Goal: Entertainment & Leisure: Browse casually

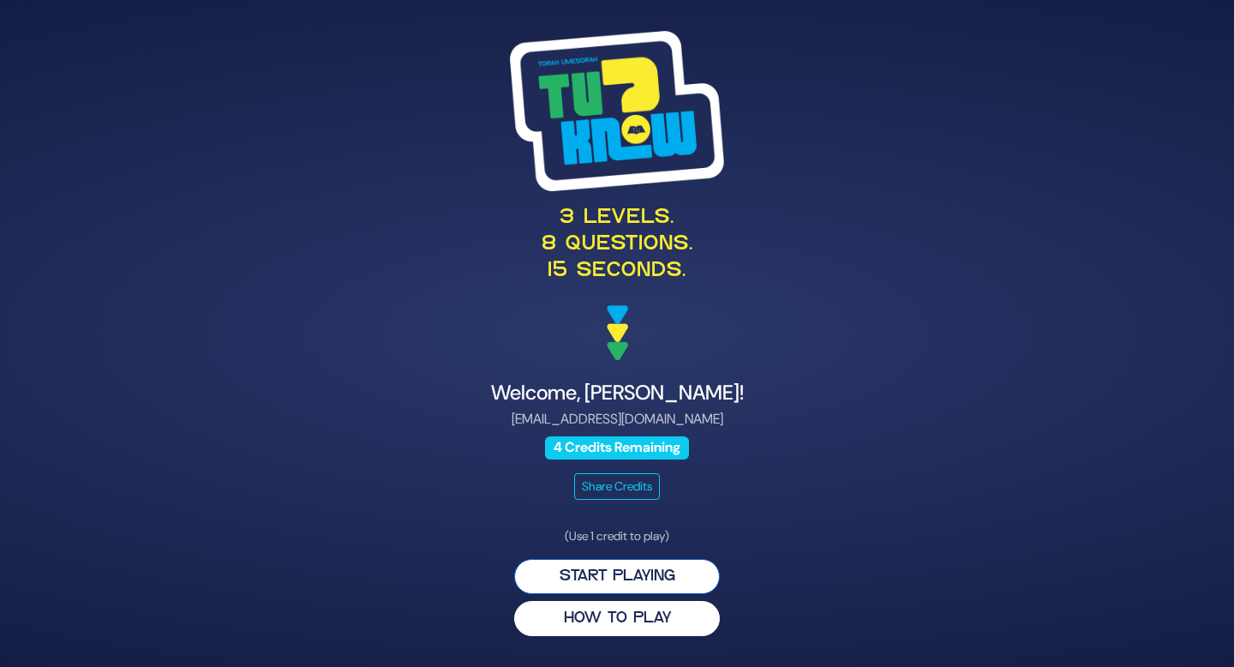
click at [674, 582] on button "Start Playing" at bounding box center [617, 576] width 206 height 35
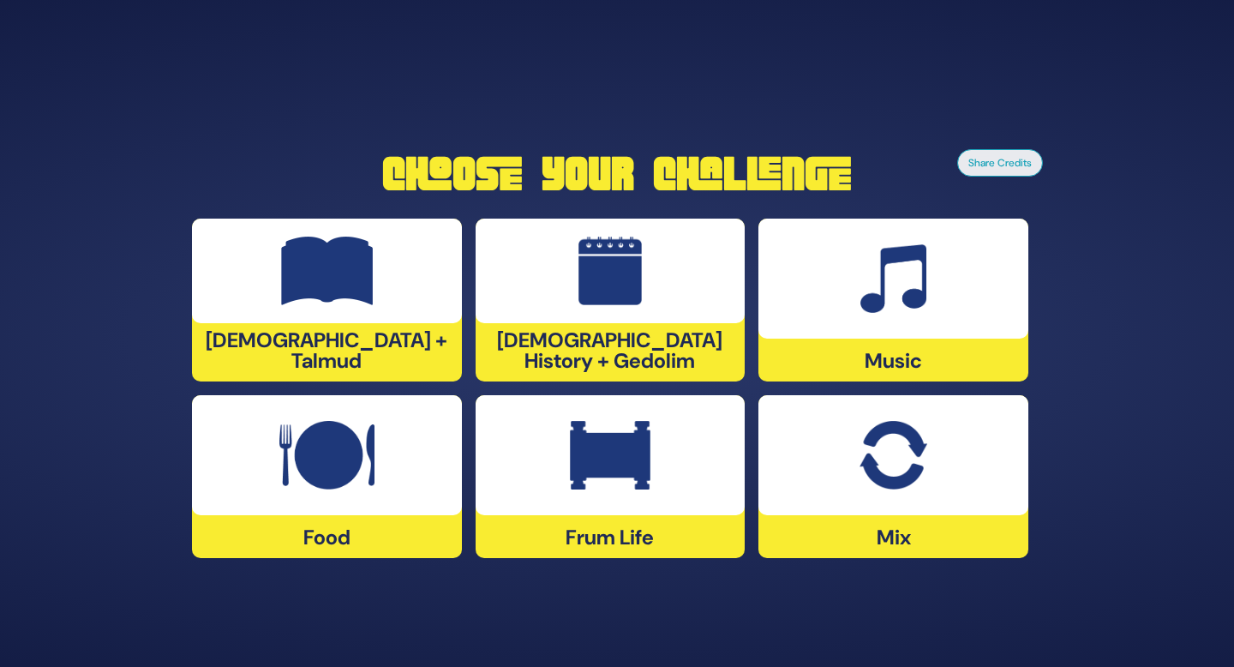
click at [568, 323] on div at bounding box center [611, 271] width 270 height 105
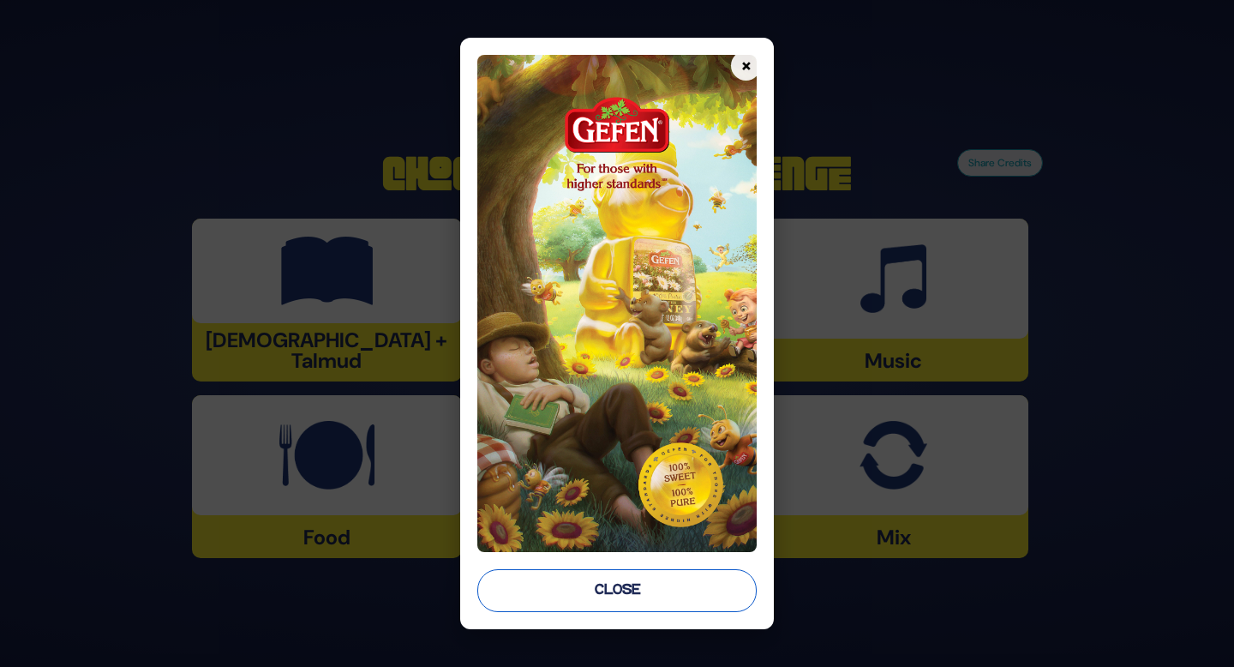
click at [639, 604] on button "Close" at bounding box center [616, 590] width 279 height 43
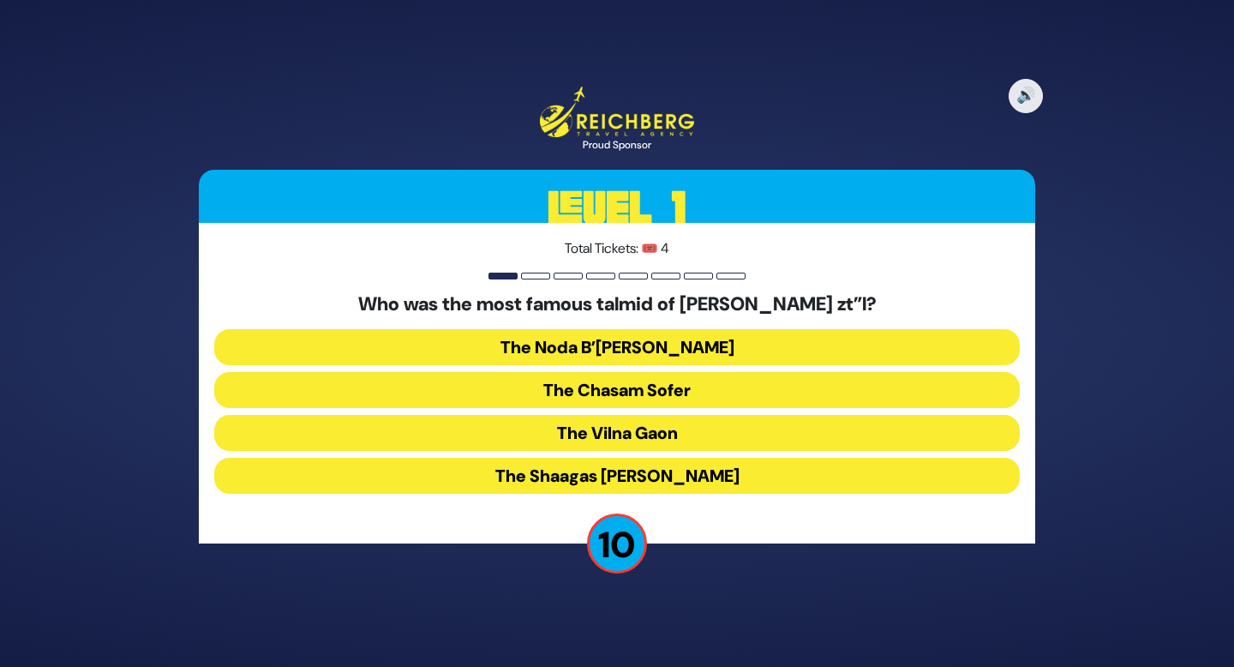
click at [617, 399] on button "The Chasam Sofer" at bounding box center [617, 390] width 806 height 36
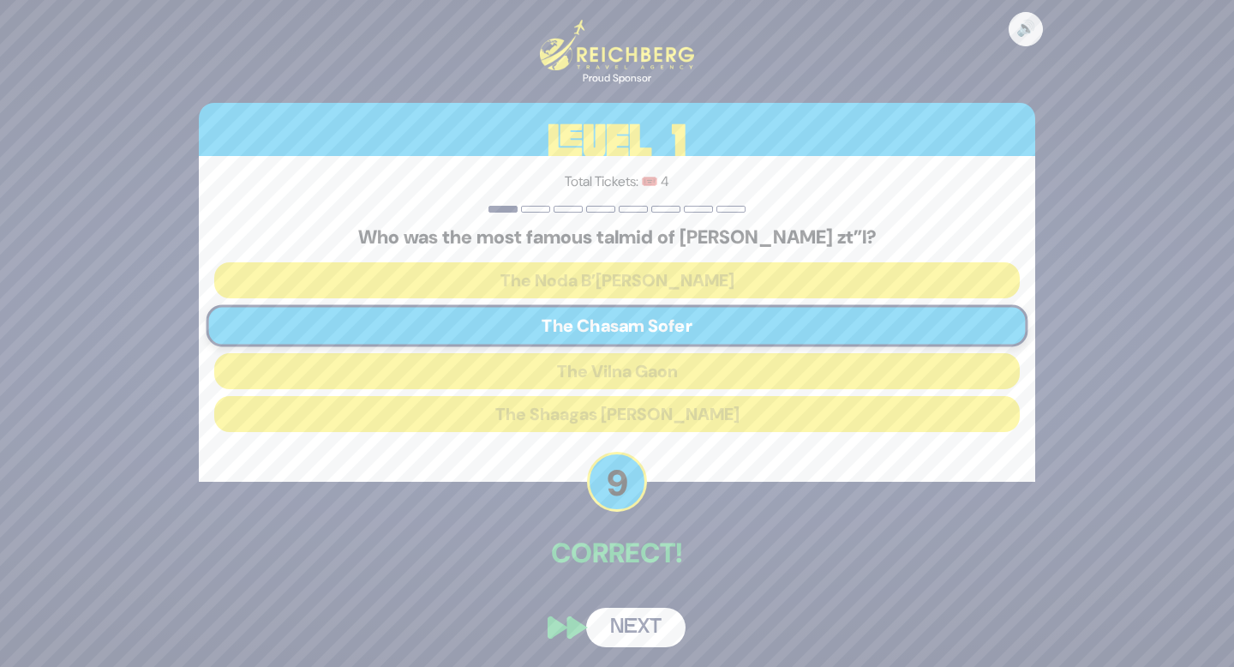
click at [633, 641] on button "Next" at bounding box center [635, 627] width 99 height 39
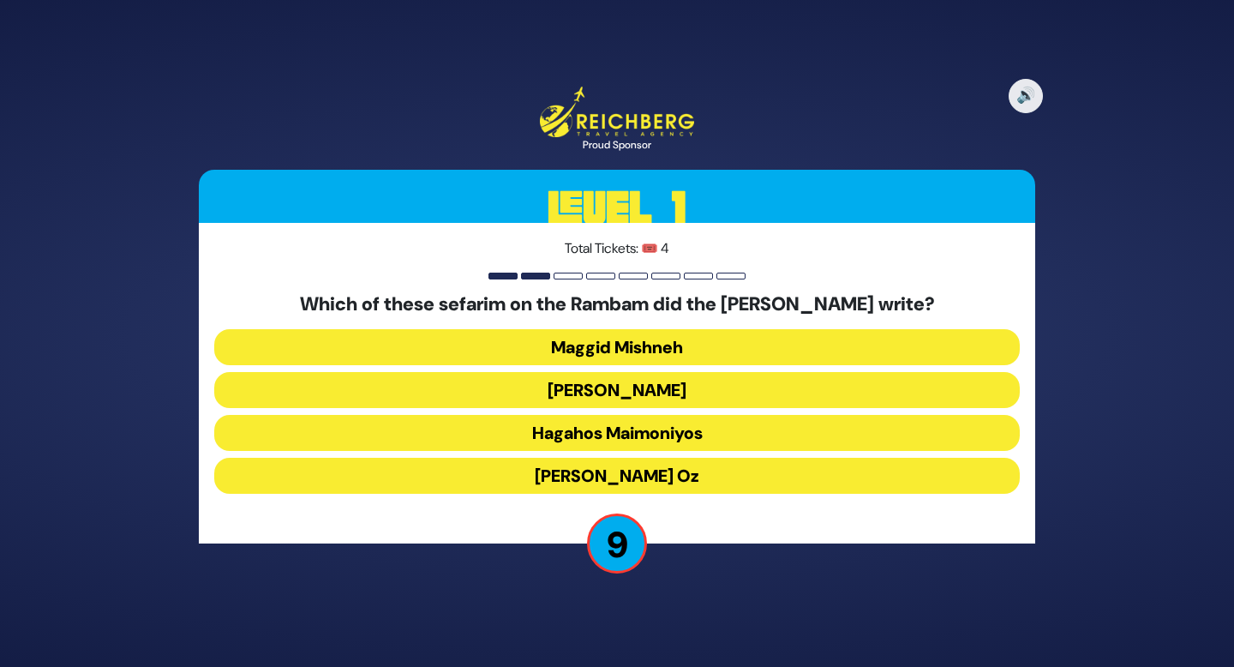
click at [653, 398] on button "Kesef Mishneh" at bounding box center [617, 390] width 806 height 36
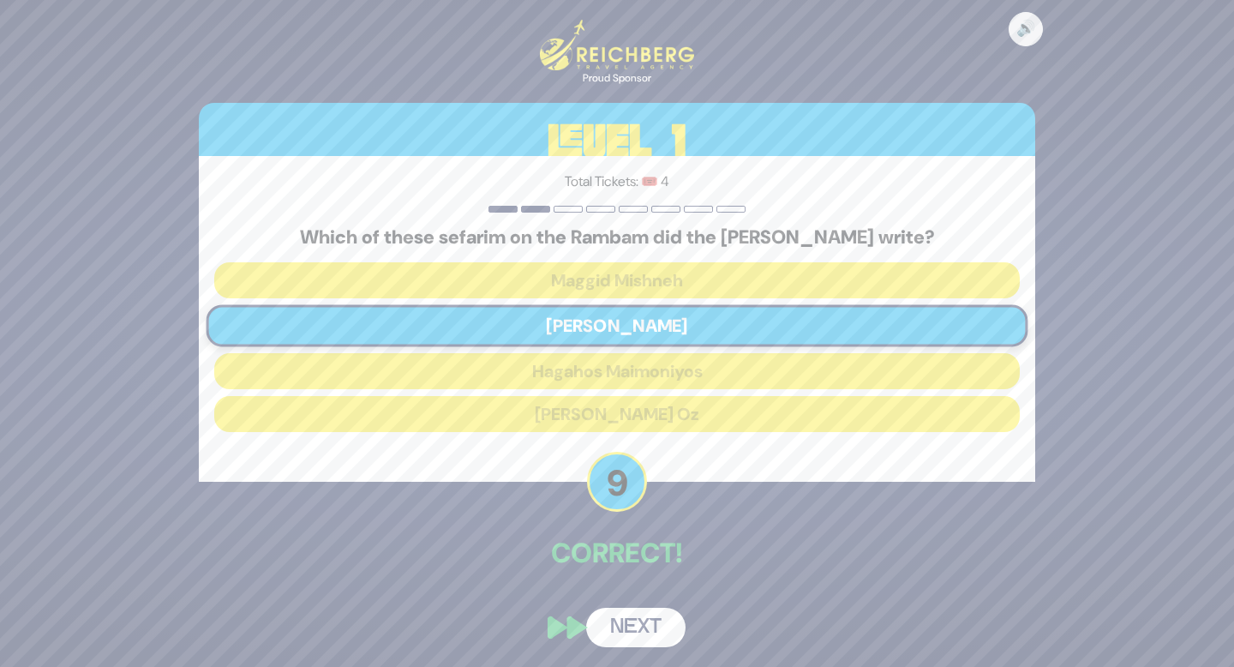
click at [642, 619] on button "Next" at bounding box center [635, 627] width 99 height 39
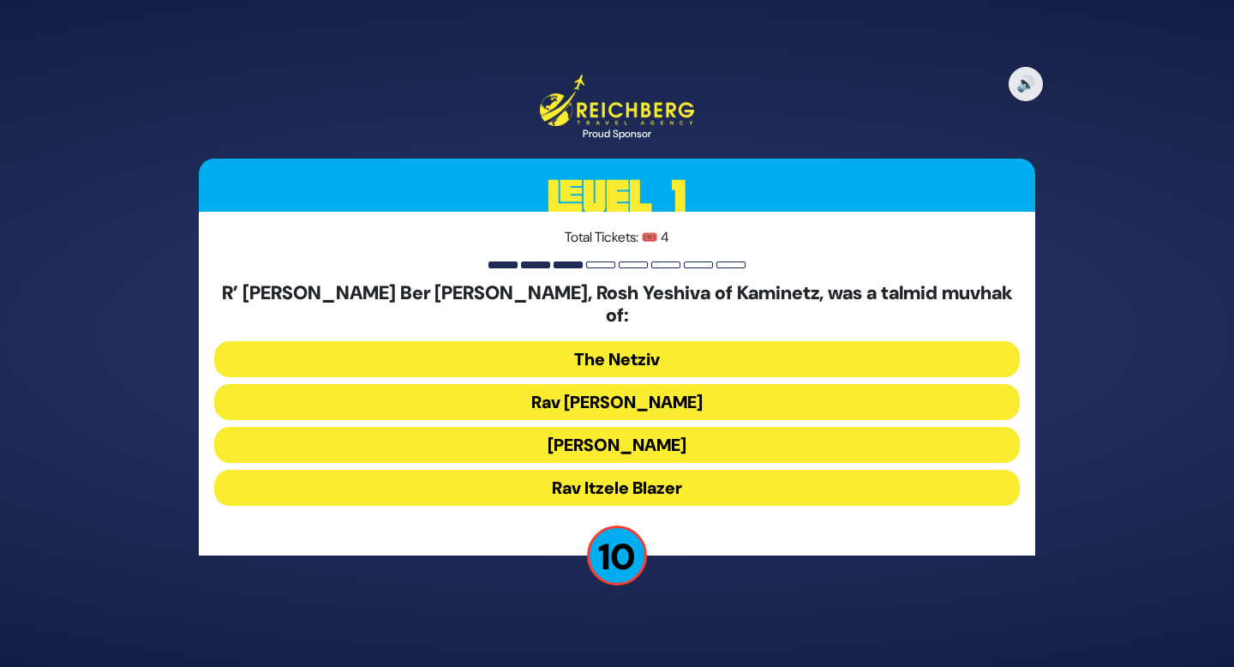
click at [633, 398] on button "Rav Chaim Soloveitchik" at bounding box center [617, 402] width 806 height 36
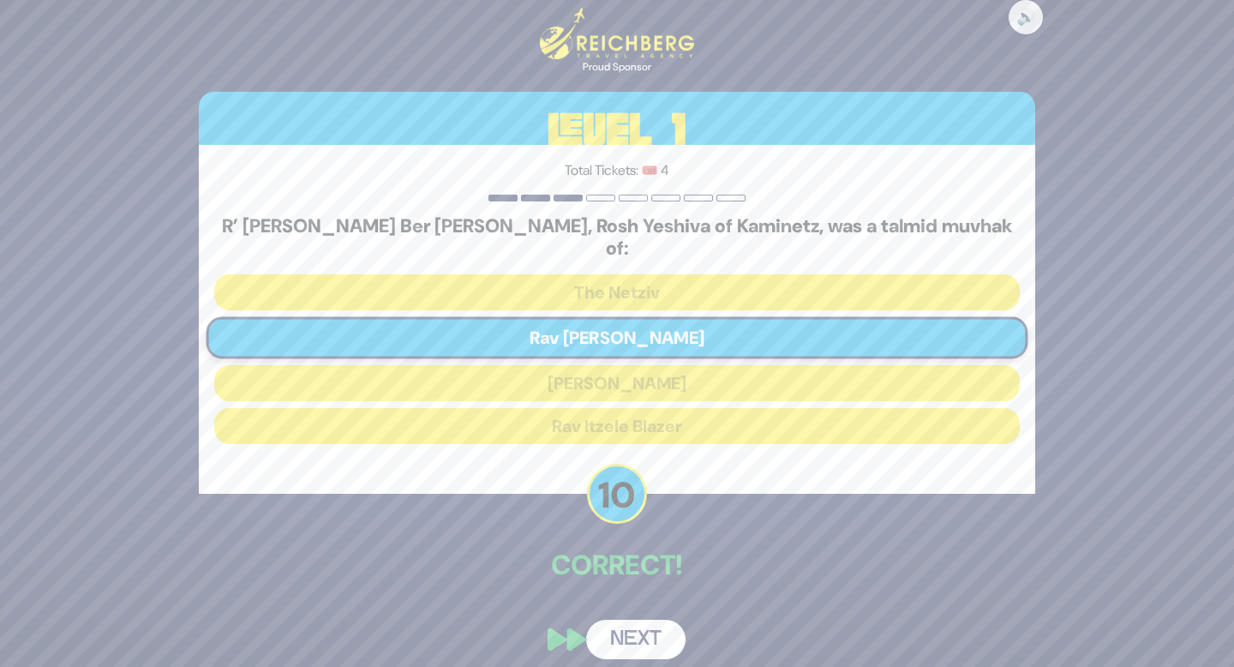
click at [634, 620] on button "Next" at bounding box center [635, 639] width 99 height 39
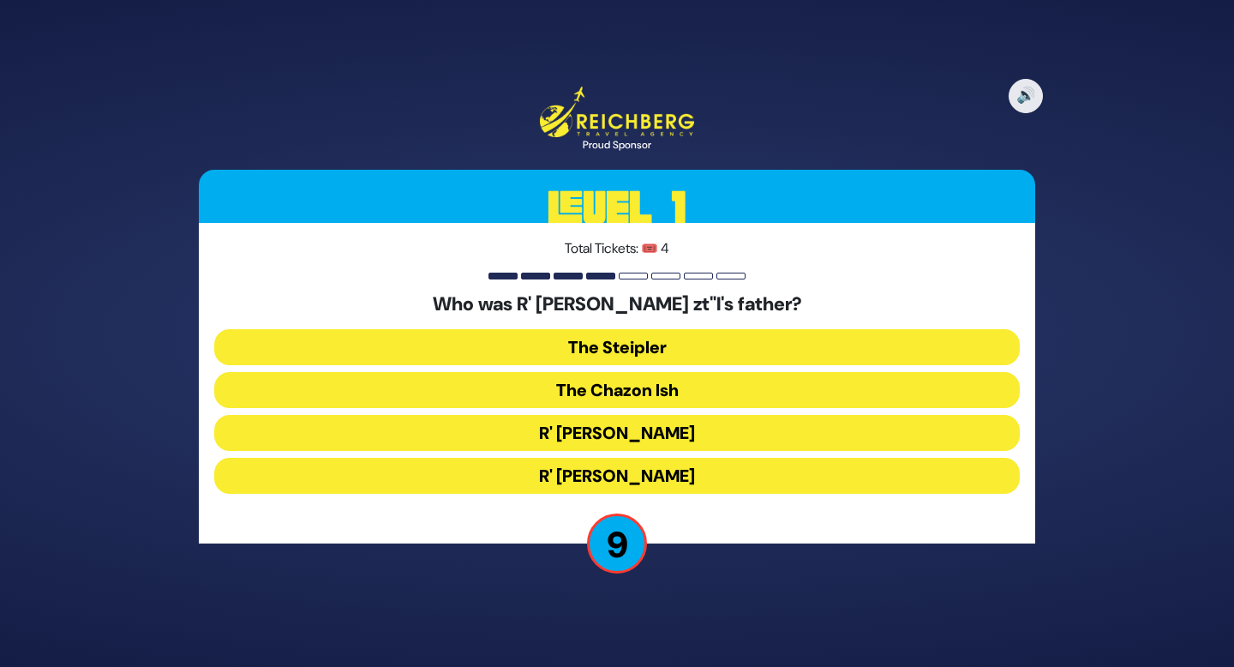
click at [645, 343] on button "The Steipler" at bounding box center [617, 347] width 806 height 36
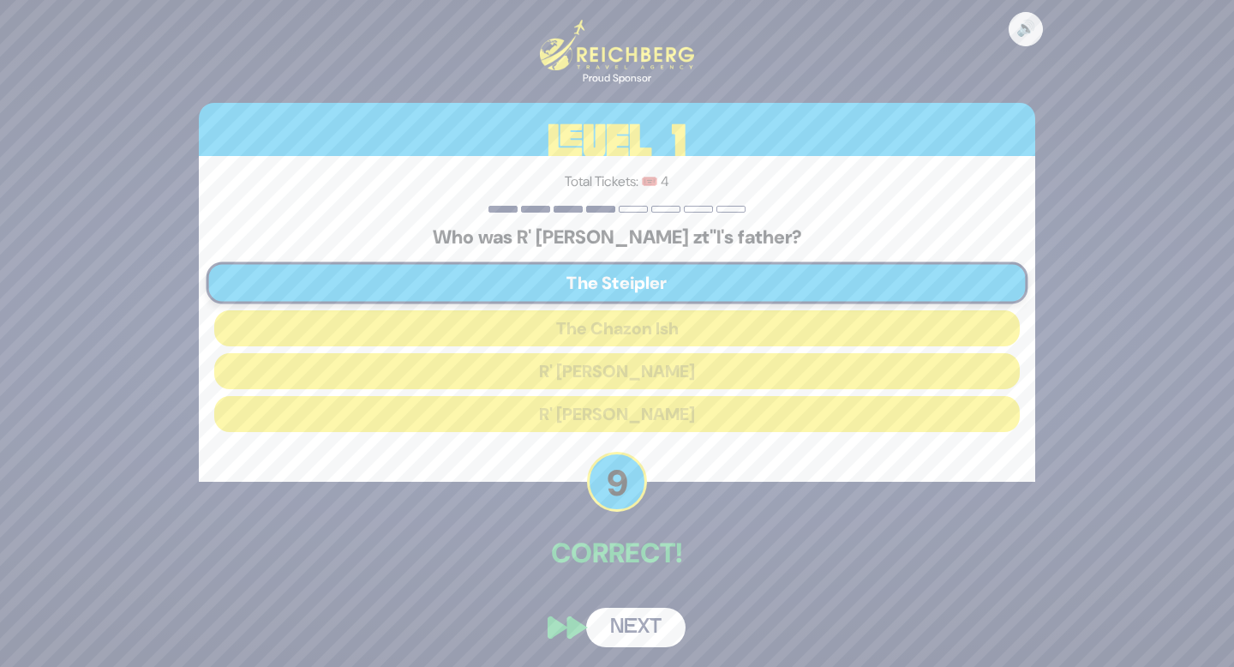
click at [639, 618] on button "Next" at bounding box center [635, 627] width 99 height 39
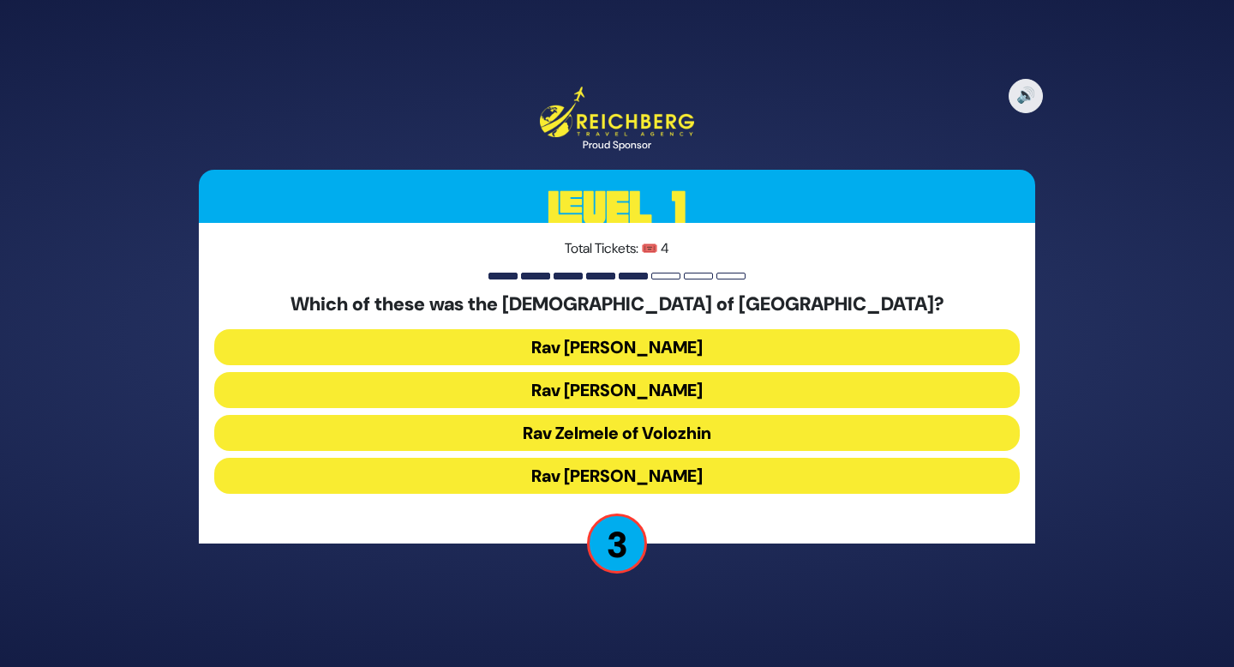
click at [645, 474] on button "Rav Meir Berlin" at bounding box center [617, 476] width 806 height 36
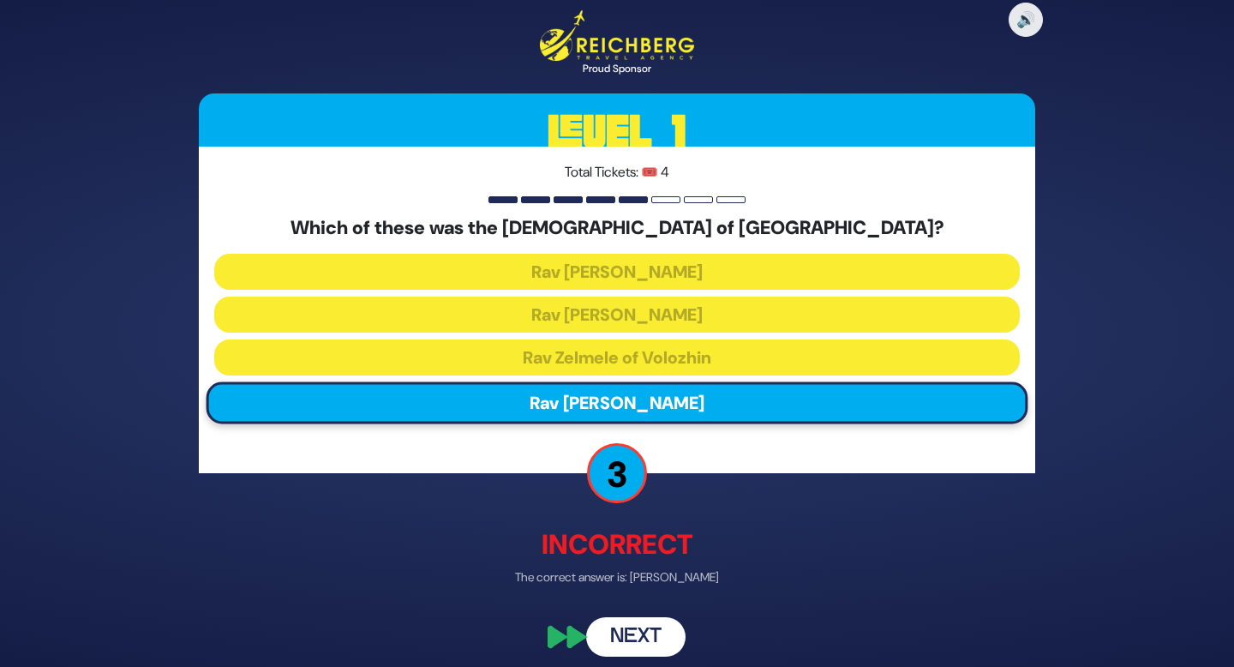
click at [744, 503] on div "🔊 Proud Sponsor Level 1 Total Tickets: 🎟️ 4 Which of these was the Rosh Yeshiva…" at bounding box center [617, 333] width 878 height 687
click at [640, 638] on button "Next" at bounding box center [635, 636] width 99 height 39
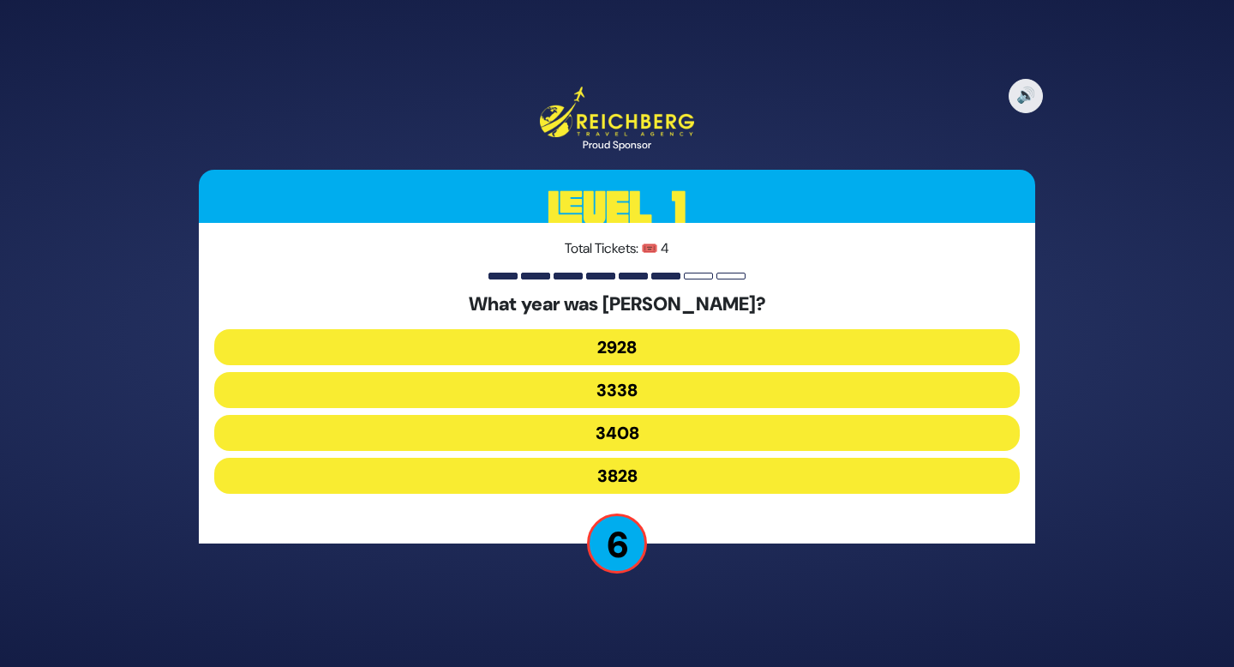
click at [614, 485] on button "3828" at bounding box center [617, 476] width 806 height 36
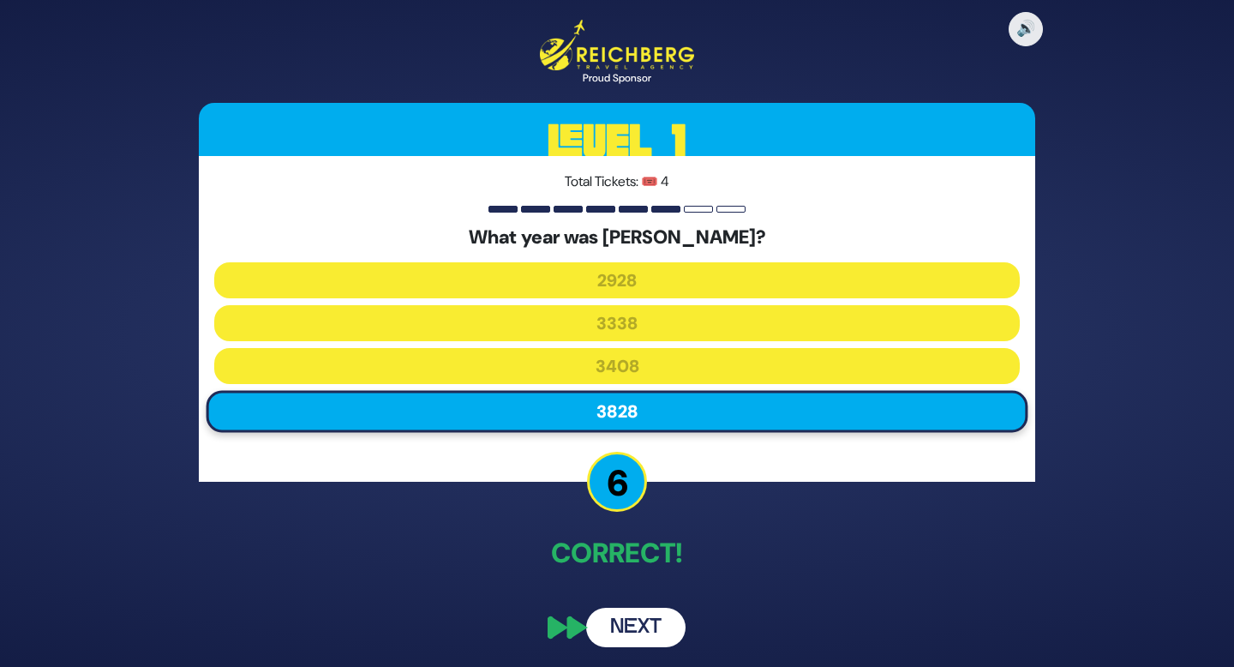
click at [658, 636] on button "Next" at bounding box center [635, 627] width 99 height 39
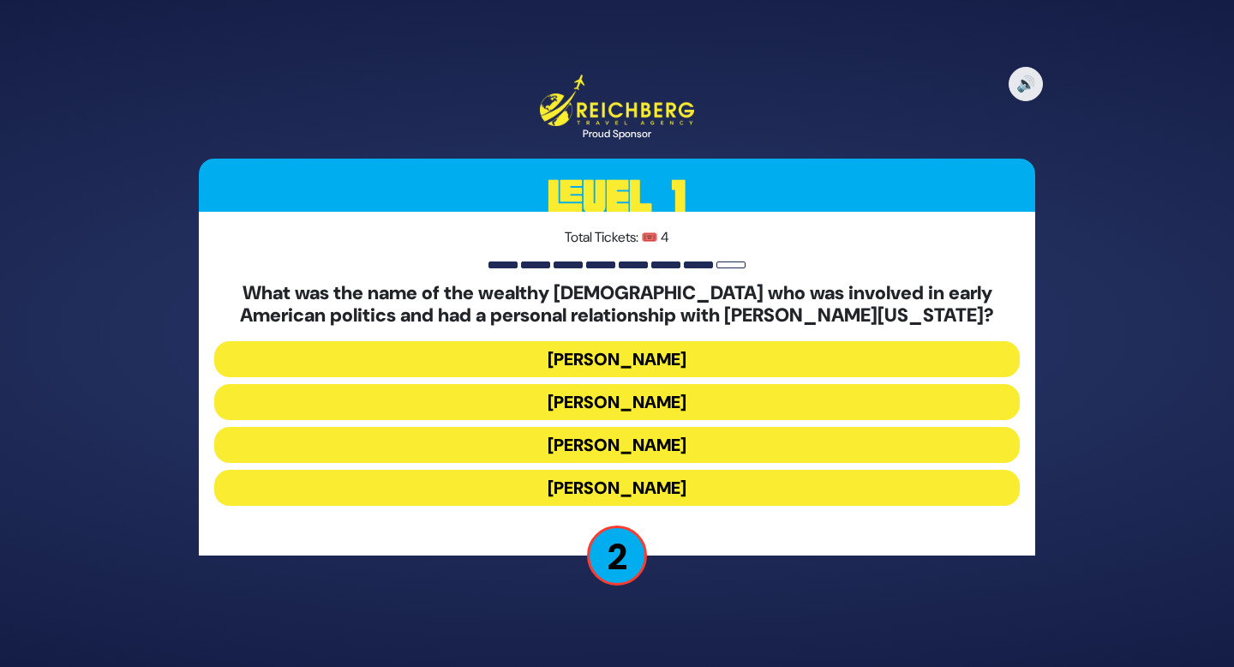
click at [653, 404] on button "Haym Salomon" at bounding box center [617, 402] width 806 height 36
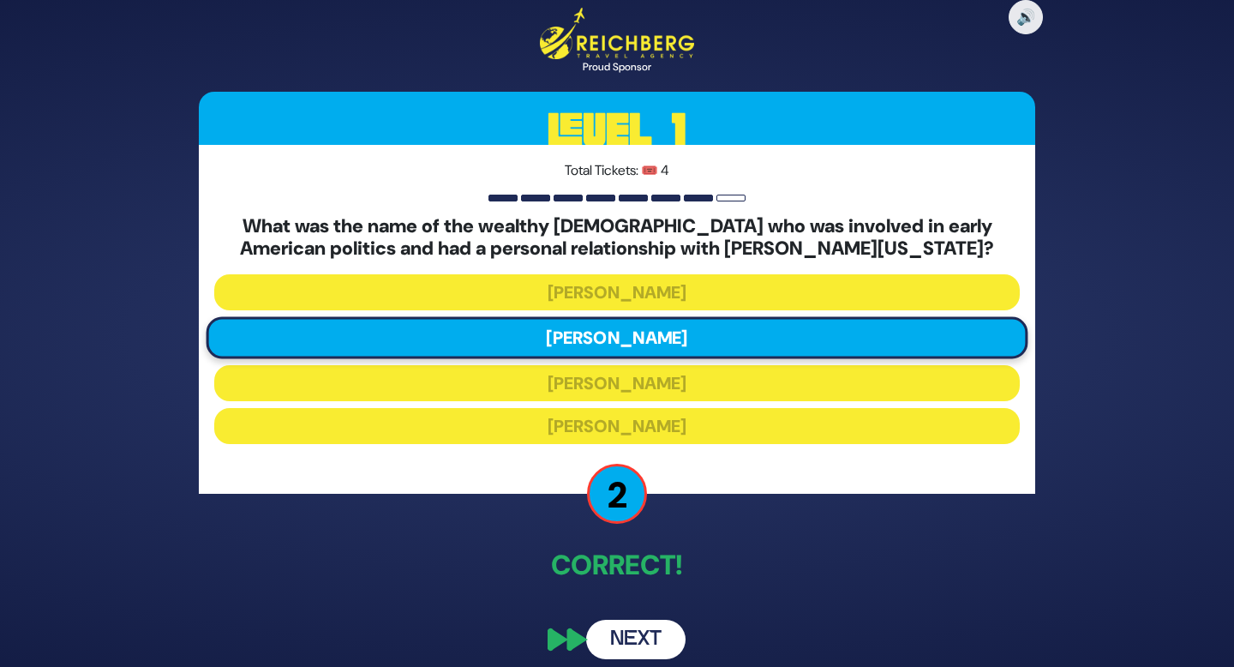
click at [654, 645] on button "Next" at bounding box center [635, 639] width 99 height 39
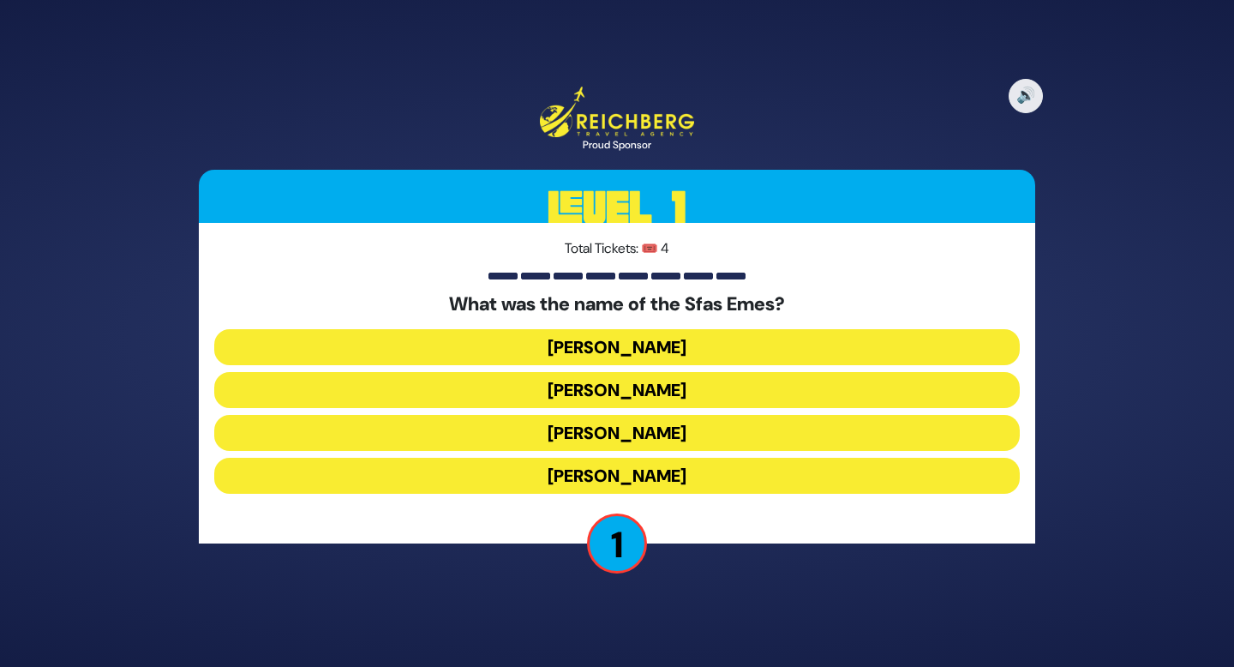
click at [675, 395] on button "Avraham Mordechai" at bounding box center [617, 390] width 806 height 36
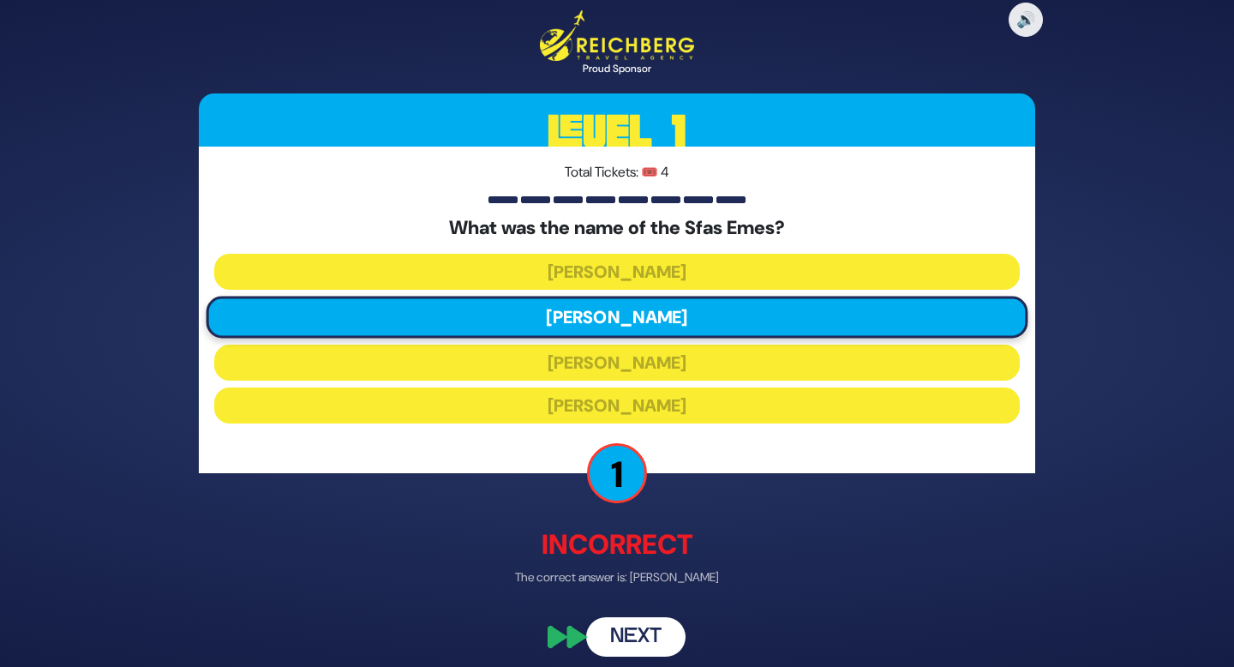
click at [643, 633] on button "Next" at bounding box center [635, 636] width 99 height 39
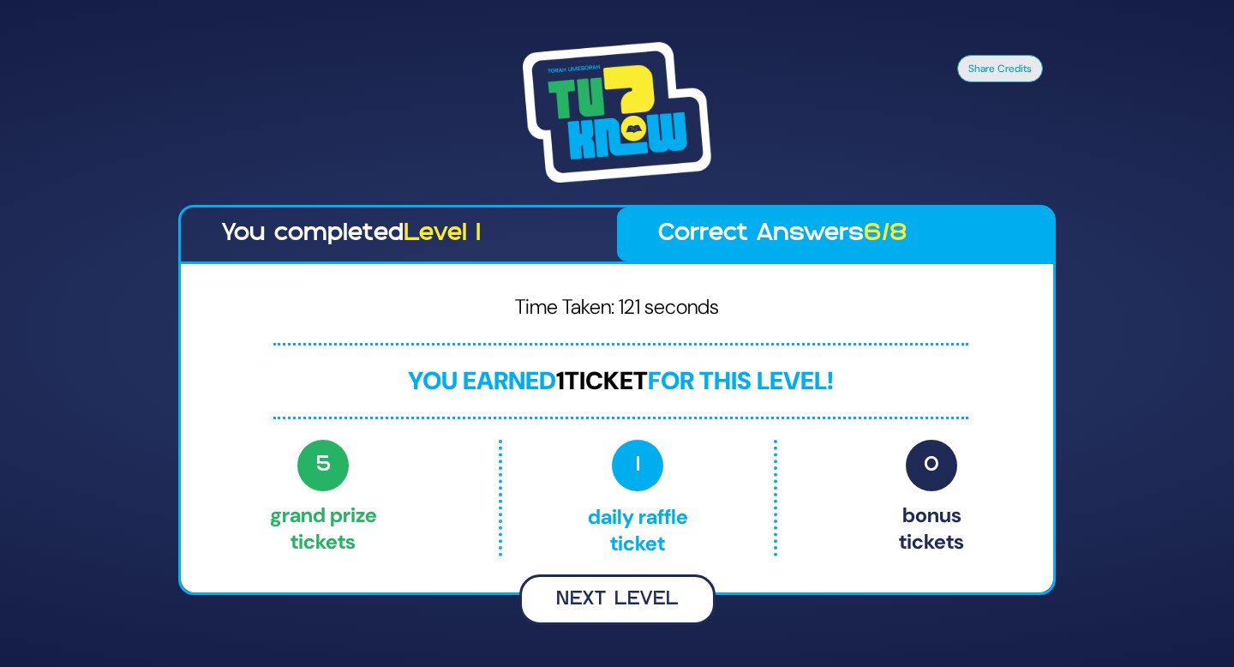
click at [683, 600] on button "Next Level" at bounding box center [617, 599] width 196 height 51
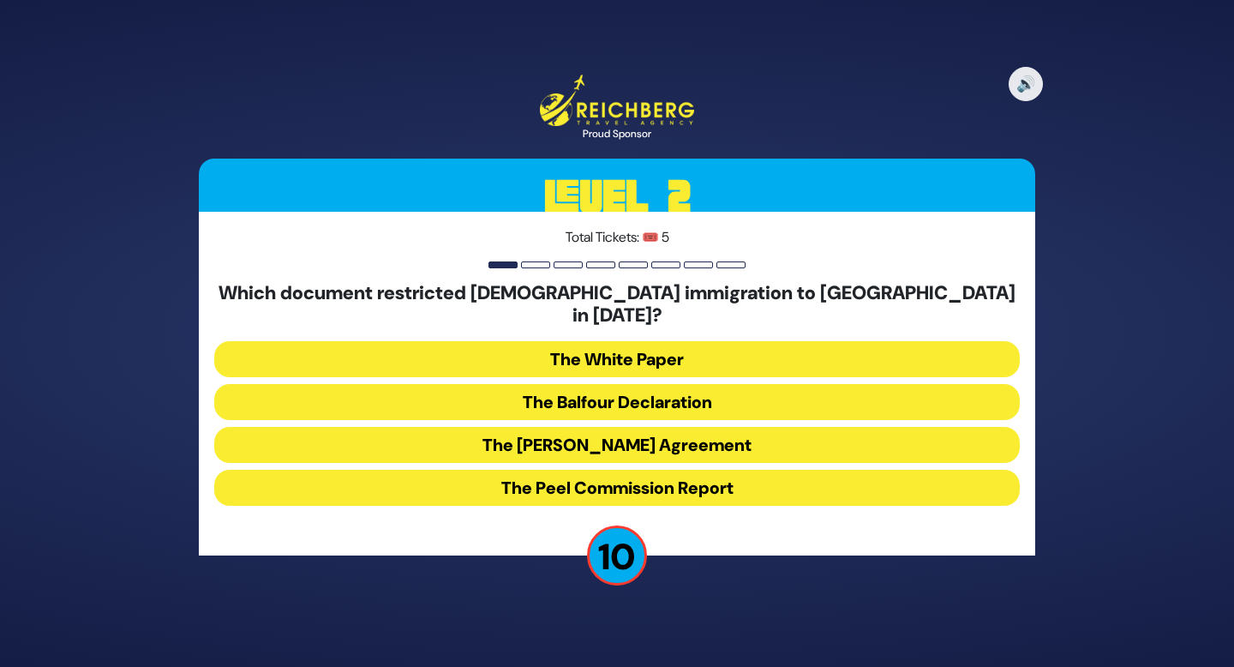
click at [692, 351] on button "The White Paper" at bounding box center [617, 359] width 806 height 36
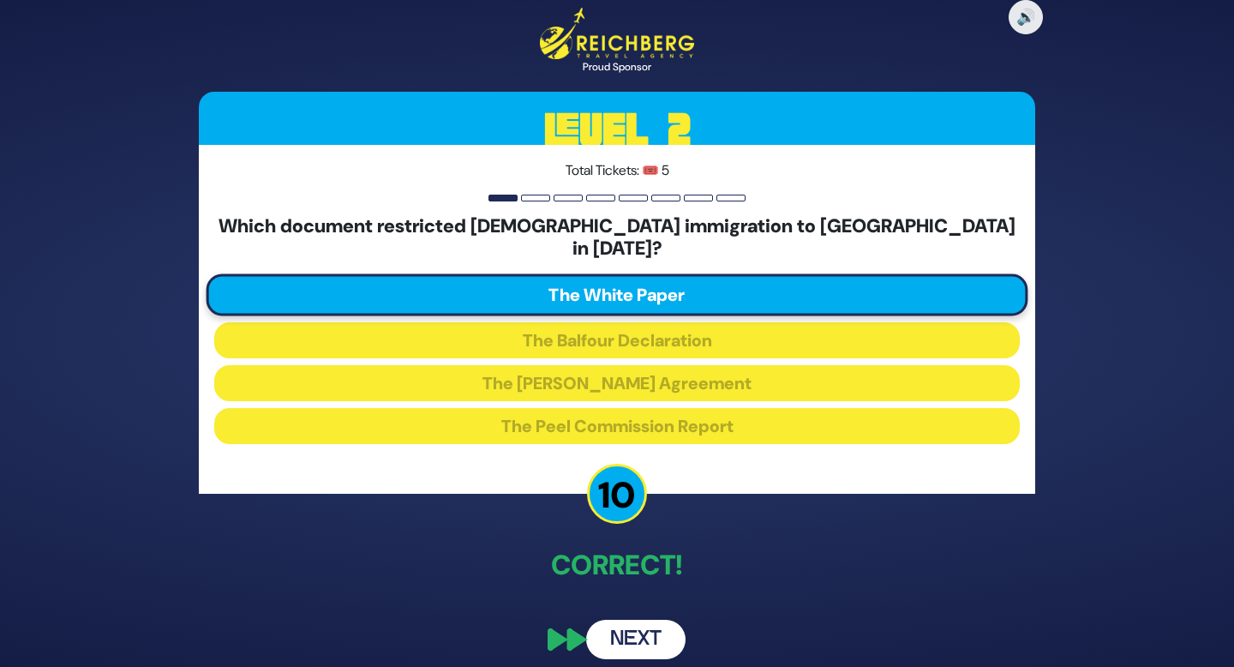
click at [661, 631] on button "Next" at bounding box center [635, 639] width 99 height 39
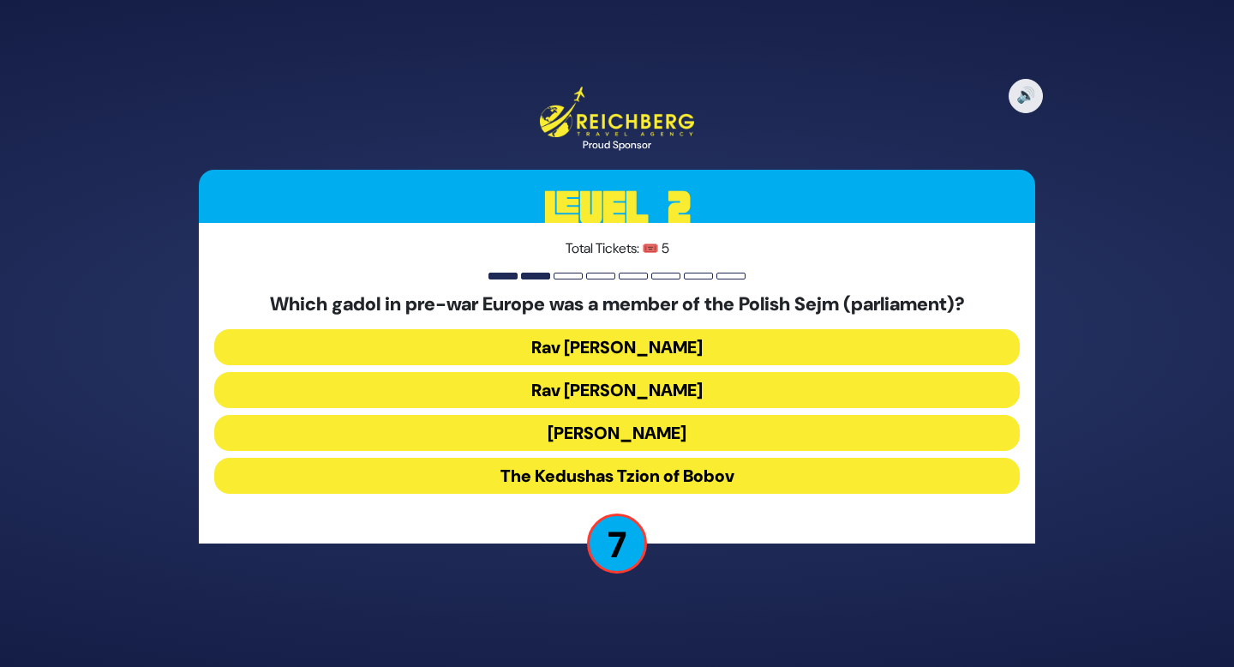
click at [684, 435] on button "Rav Meir Shapiro" at bounding box center [617, 433] width 806 height 36
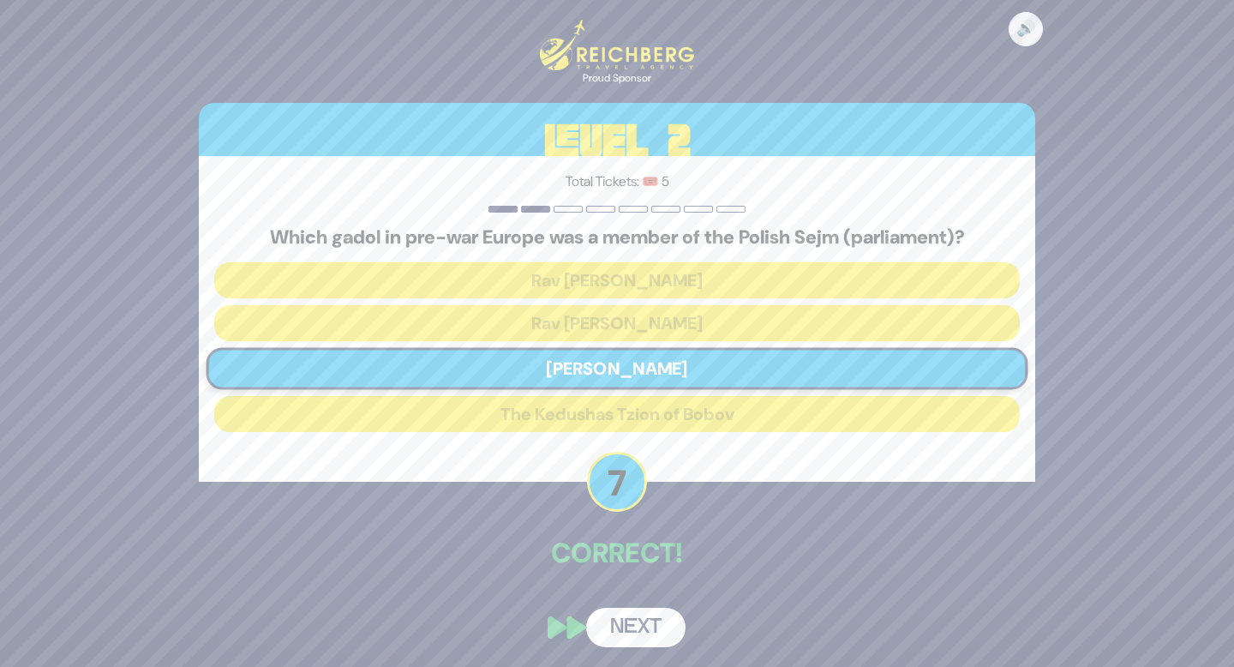
click at [675, 635] on button "Next" at bounding box center [635, 627] width 99 height 39
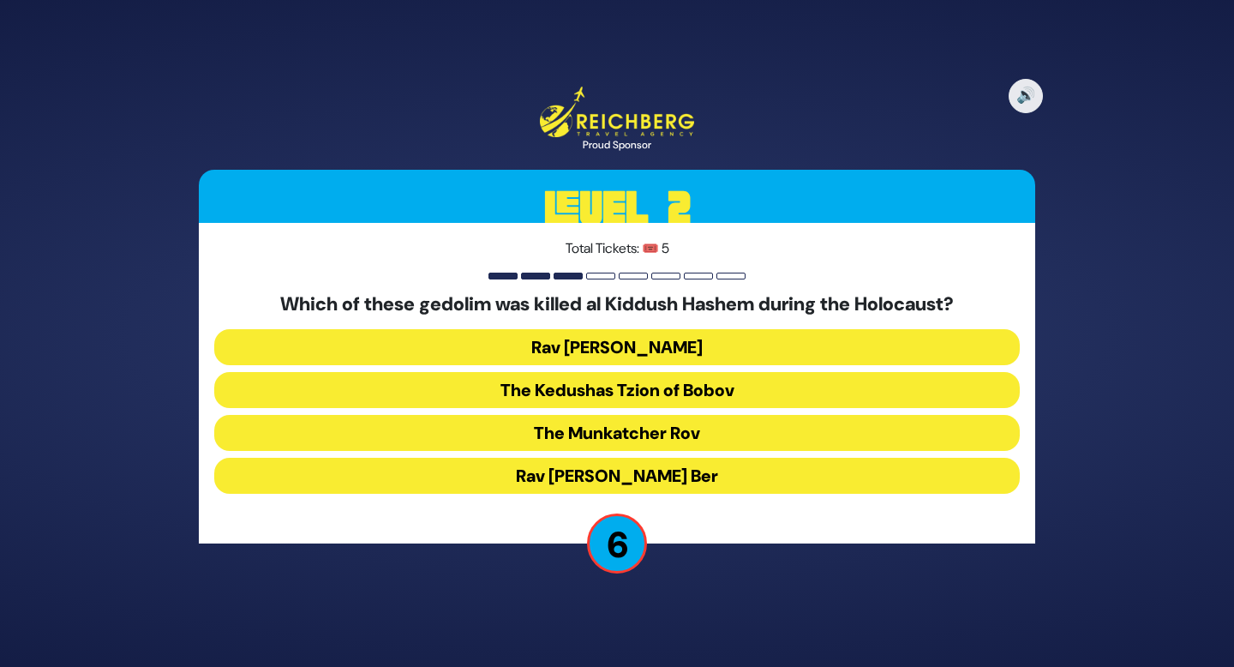
click at [736, 392] on button "The Kedushas Tzion of Bobov" at bounding box center [617, 390] width 806 height 36
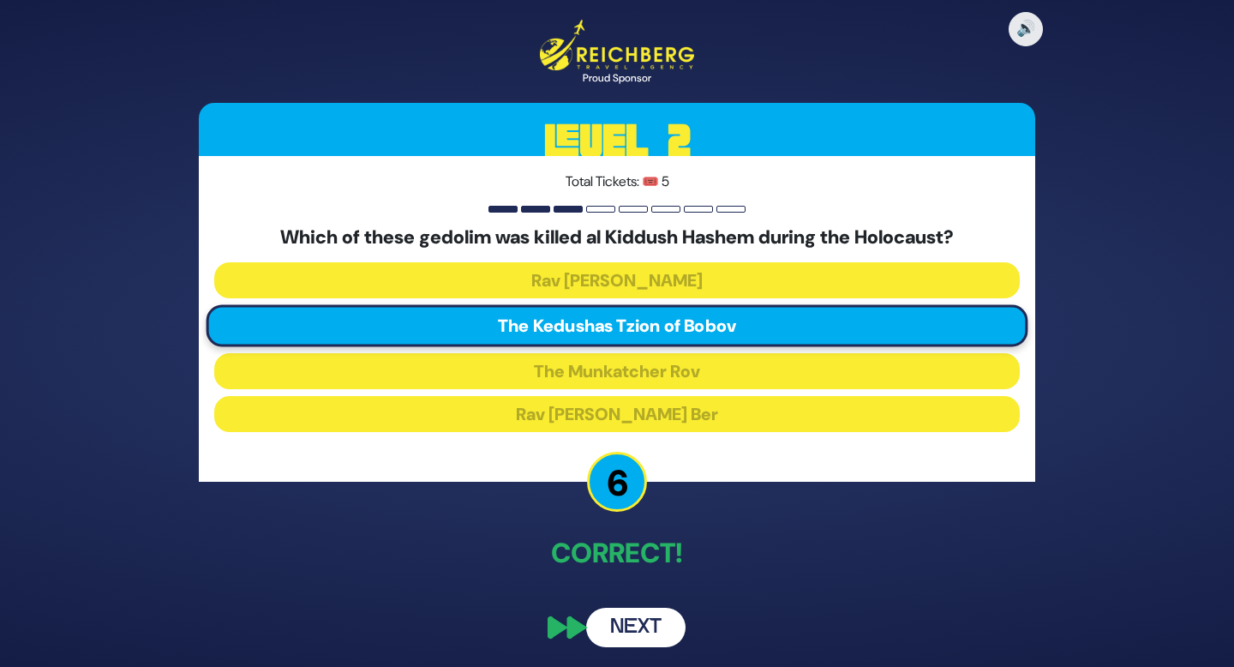
click at [638, 637] on button "Next" at bounding box center [635, 627] width 99 height 39
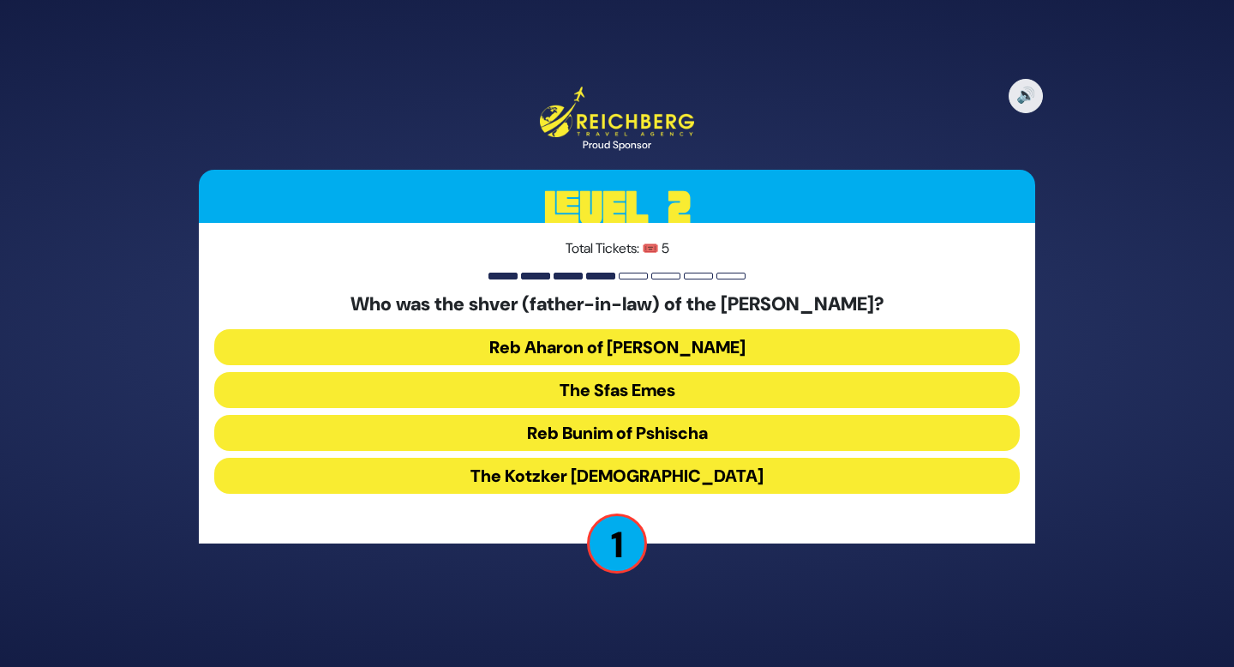
click at [695, 473] on button "The Kotzker Rebbe" at bounding box center [617, 476] width 806 height 36
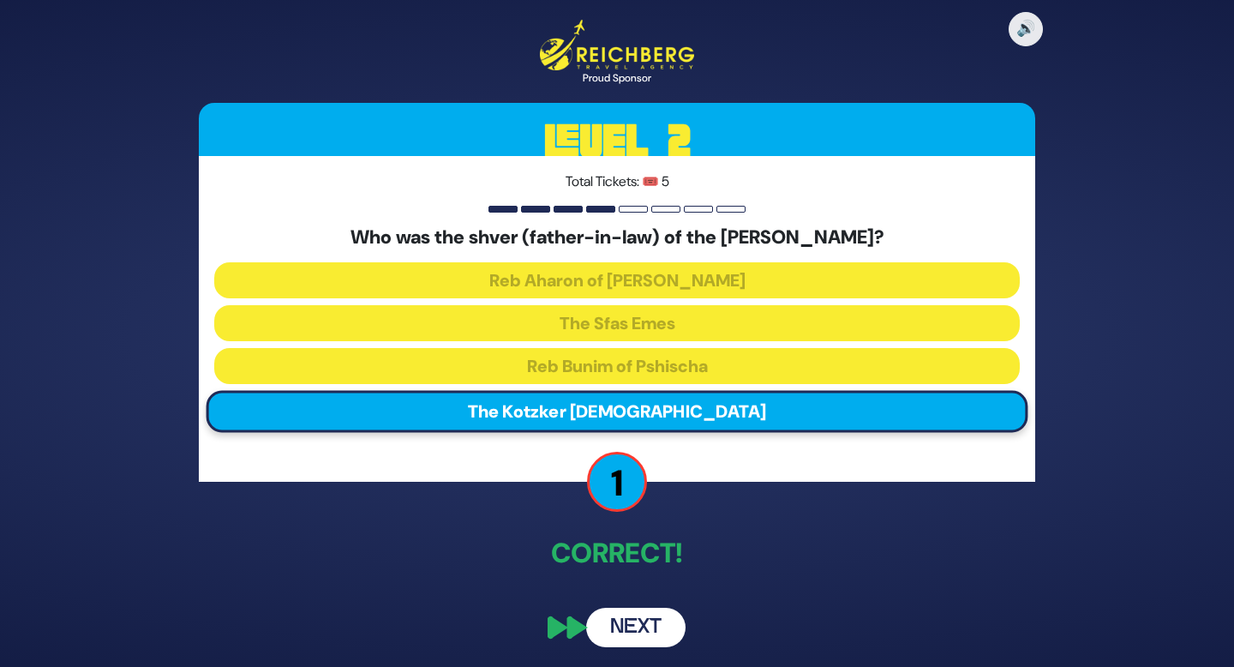
click at [640, 623] on button "Next" at bounding box center [635, 627] width 99 height 39
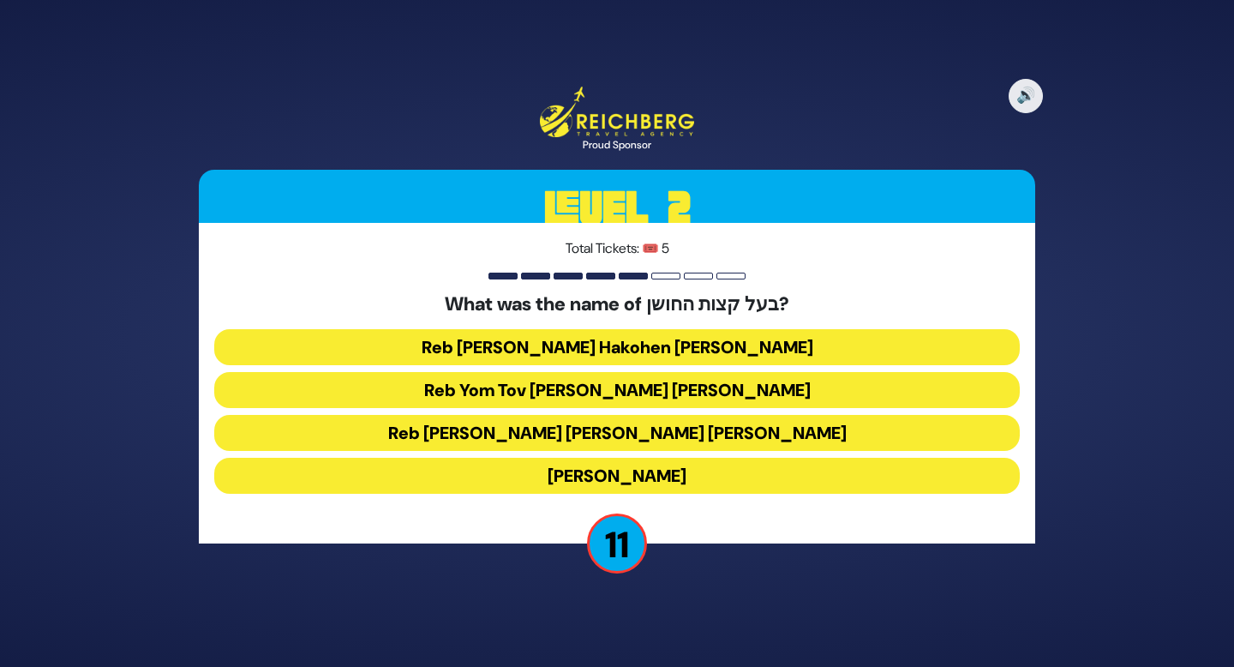
click at [696, 350] on button "Reb Aryeh Leib Hakohen Heller" at bounding box center [617, 347] width 806 height 36
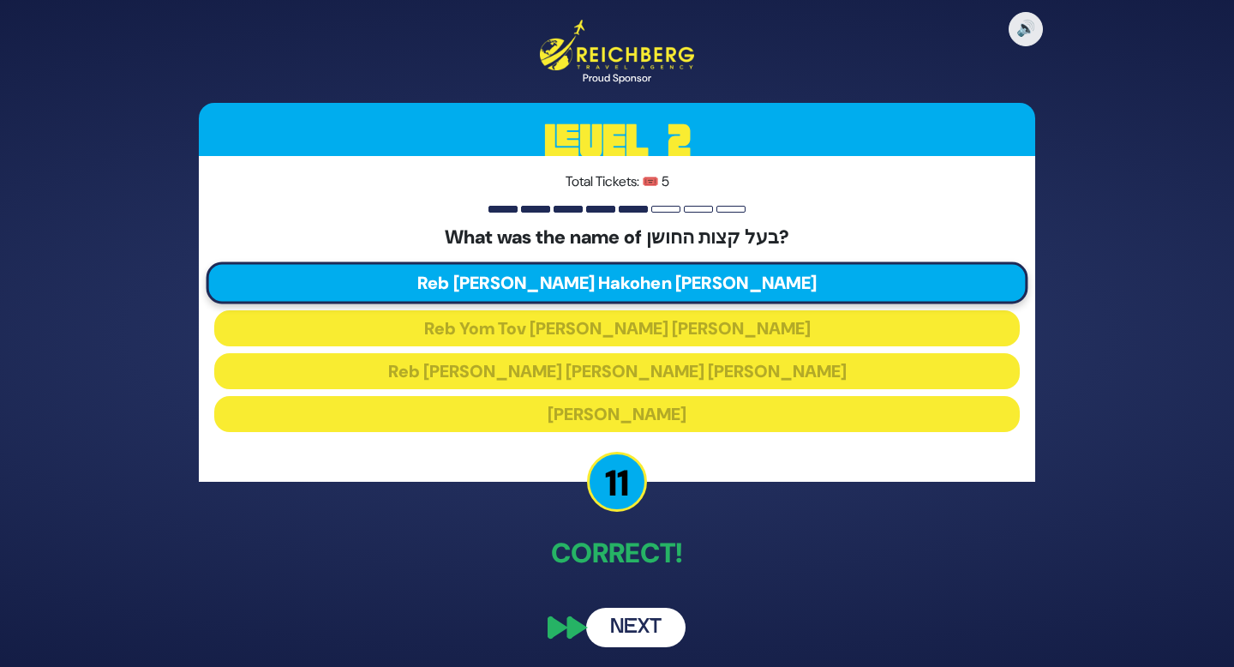
click at [671, 633] on button "Next" at bounding box center [635, 627] width 99 height 39
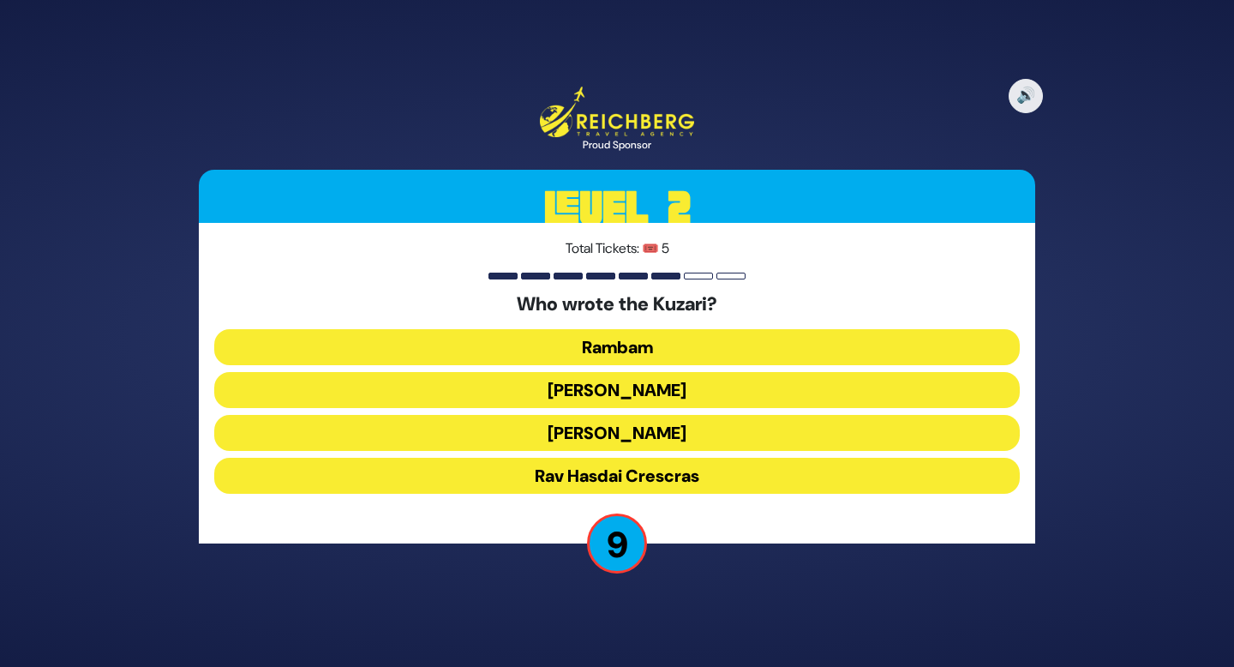
click at [674, 431] on button "Rav Yehudah HaLevi" at bounding box center [617, 433] width 806 height 36
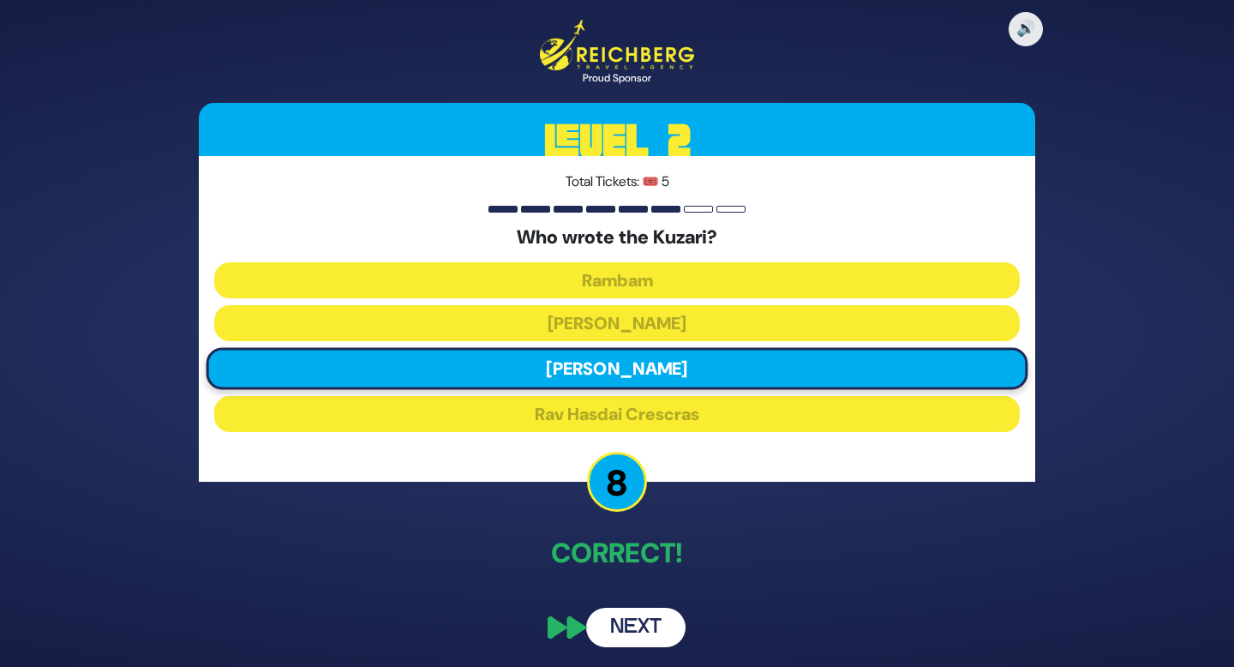
click at [671, 632] on button "Next" at bounding box center [635, 627] width 99 height 39
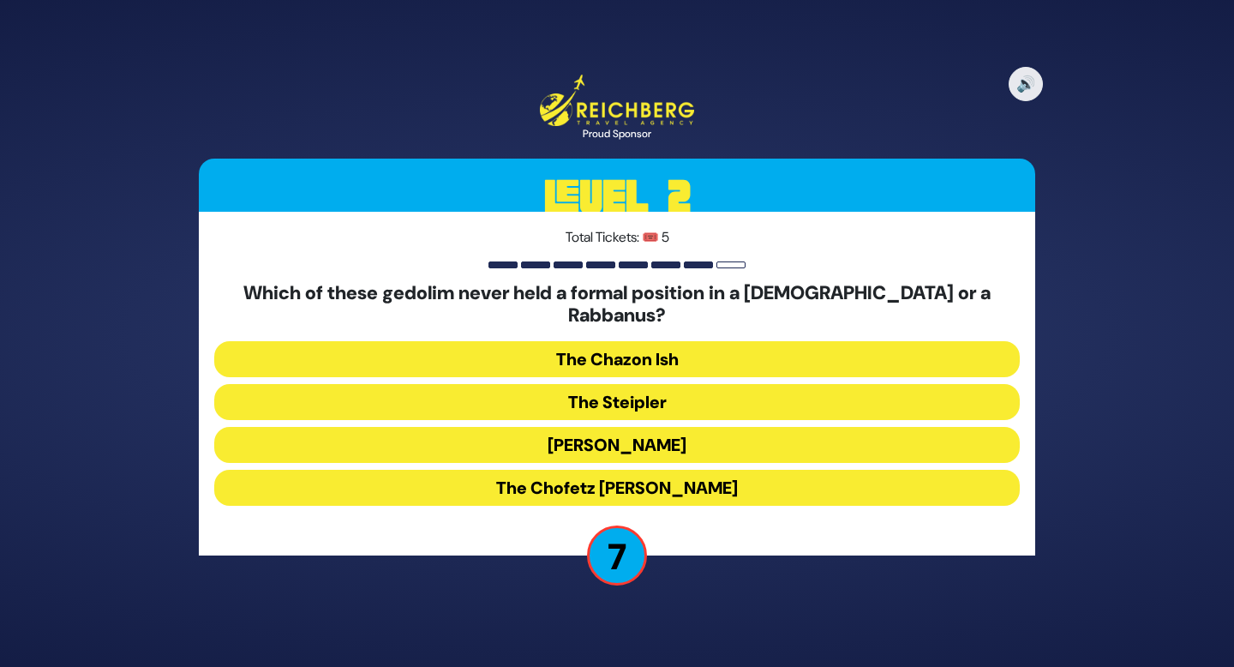
click at [681, 390] on button "The Steipler" at bounding box center [617, 402] width 806 height 36
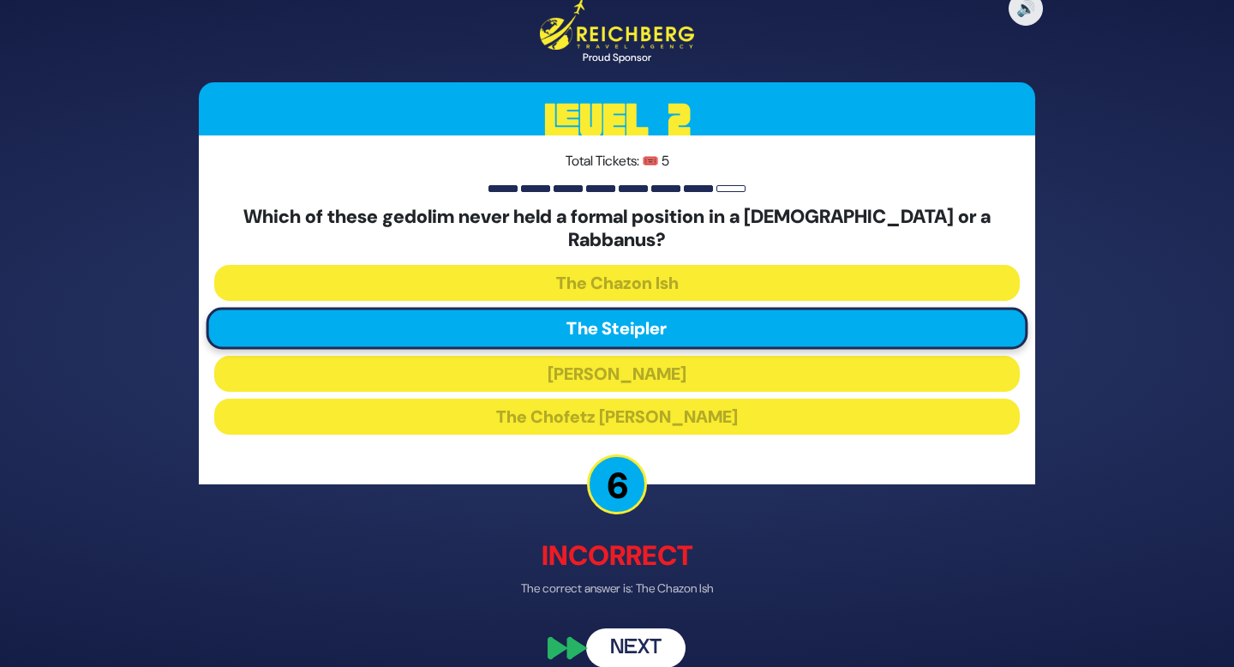
click at [639, 637] on button "Next" at bounding box center [635, 647] width 99 height 39
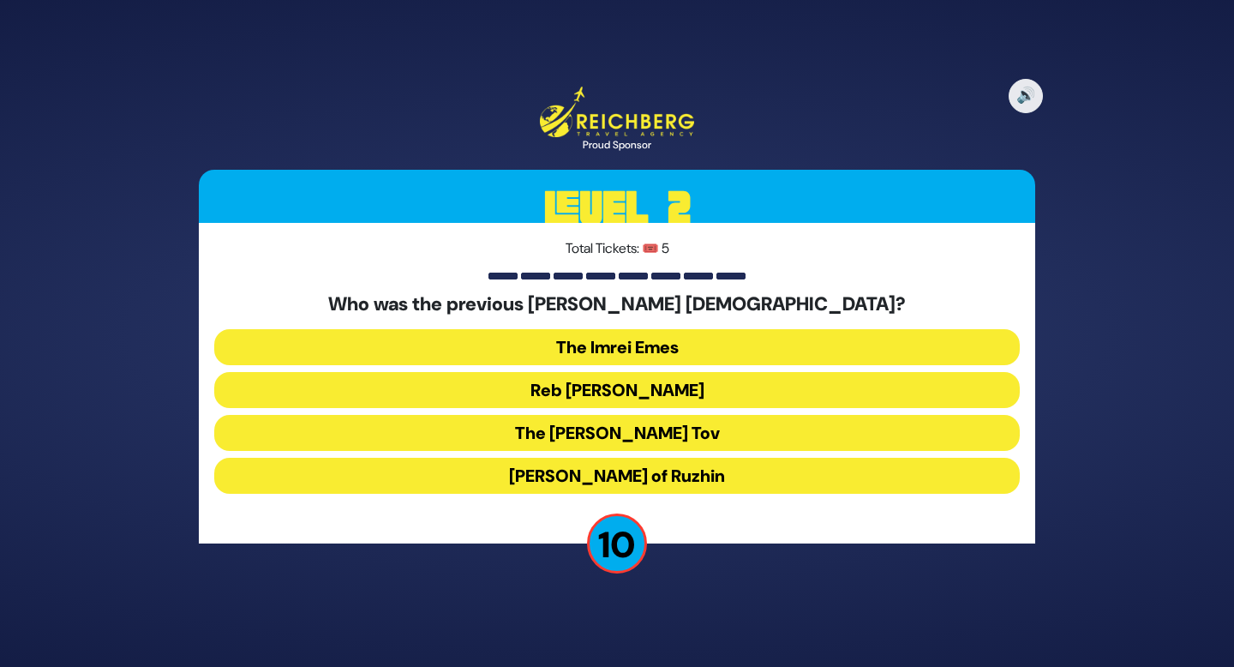
click at [705, 391] on button "Reb Ahron Rokeach" at bounding box center [617, 390] width 806 height 36
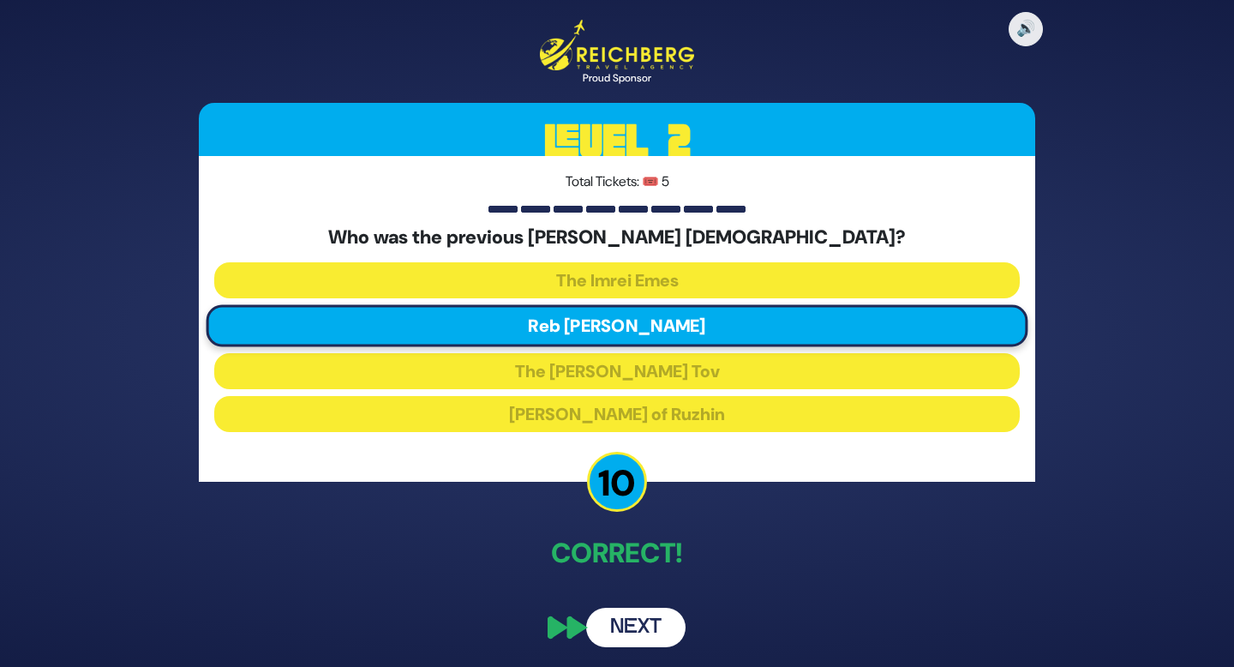
click at [670, 635] on button "Next" at bounding box center [635, 627] width 99 height 39
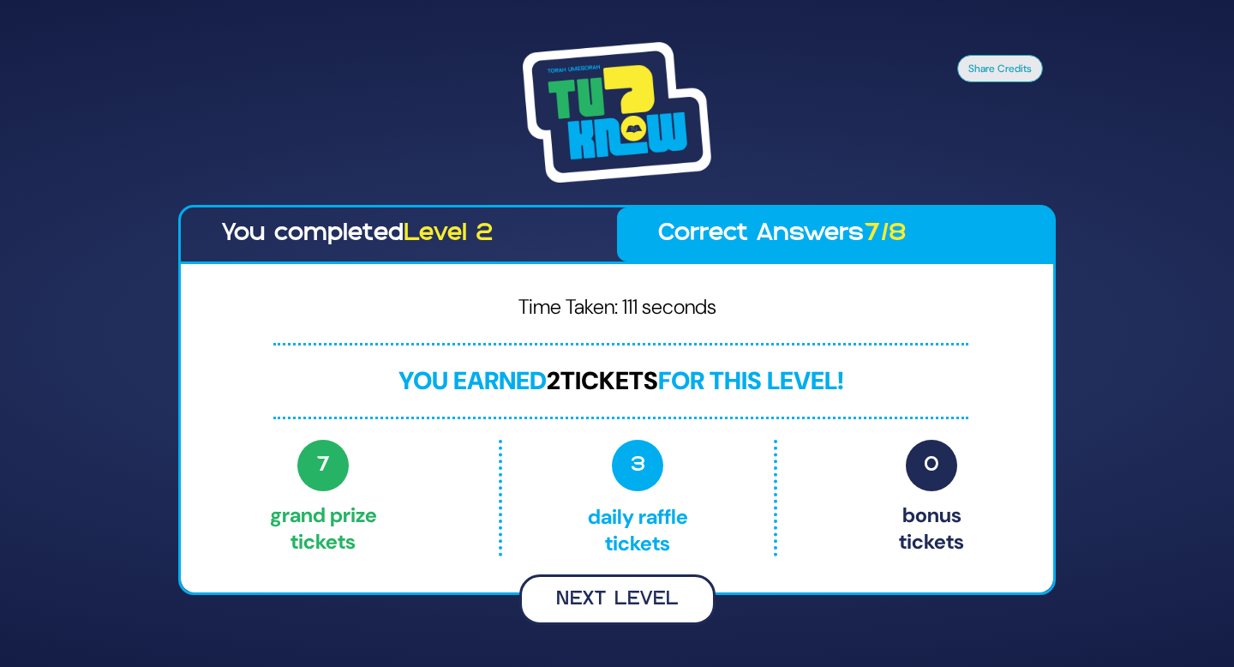
click at [657, 604] on button "Next Level" at bounding box center [617, 599] width 196 height 51
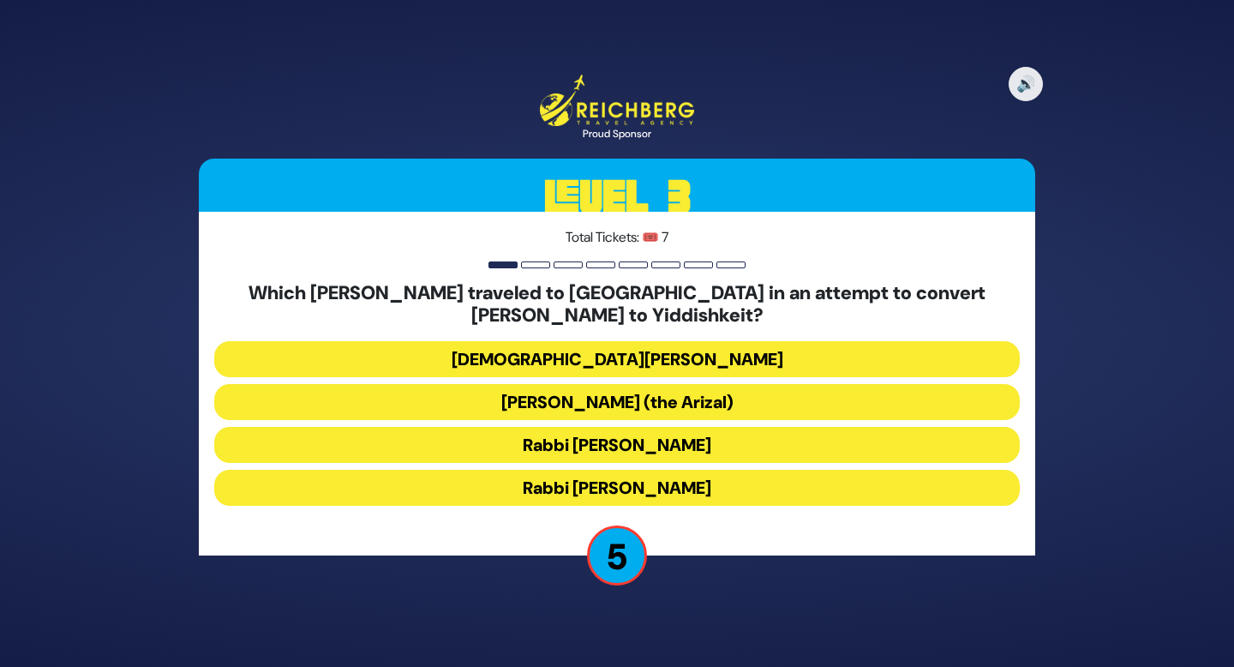
click at [696, 482] on button "Rabbi Shlomo Molcho" at bounding box center [617, 488] width 806 height 36
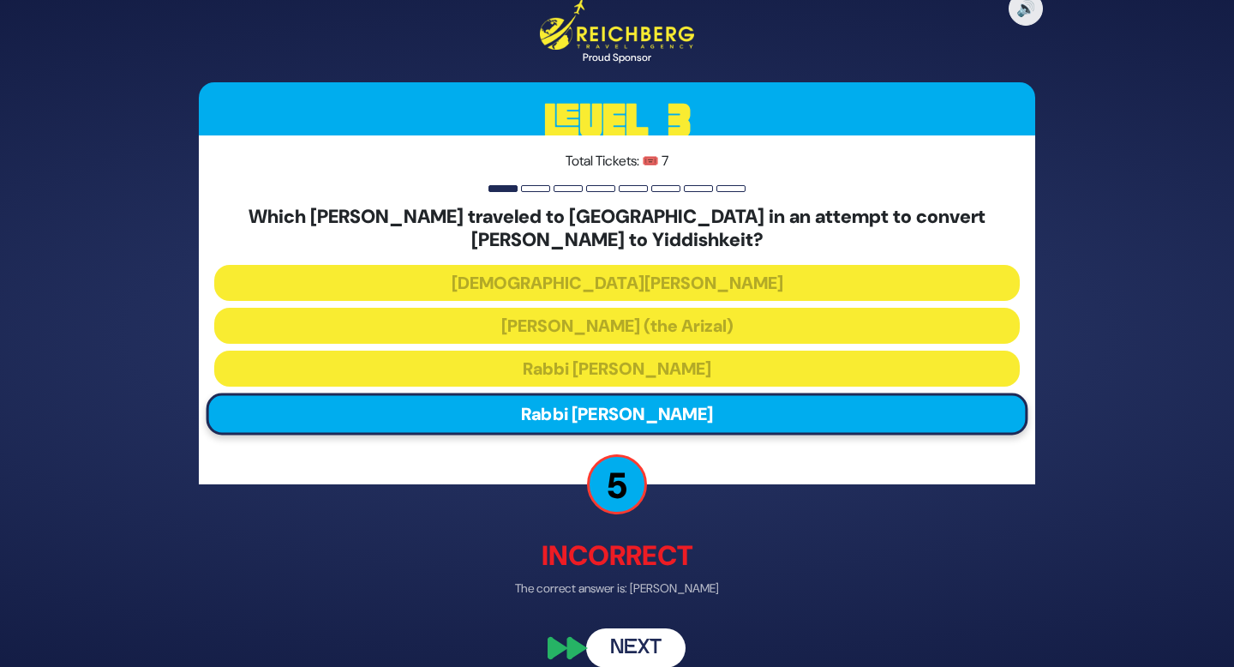
click at [655, 646] on button "Next" at bounding box center [635, 647] width 99 height 39
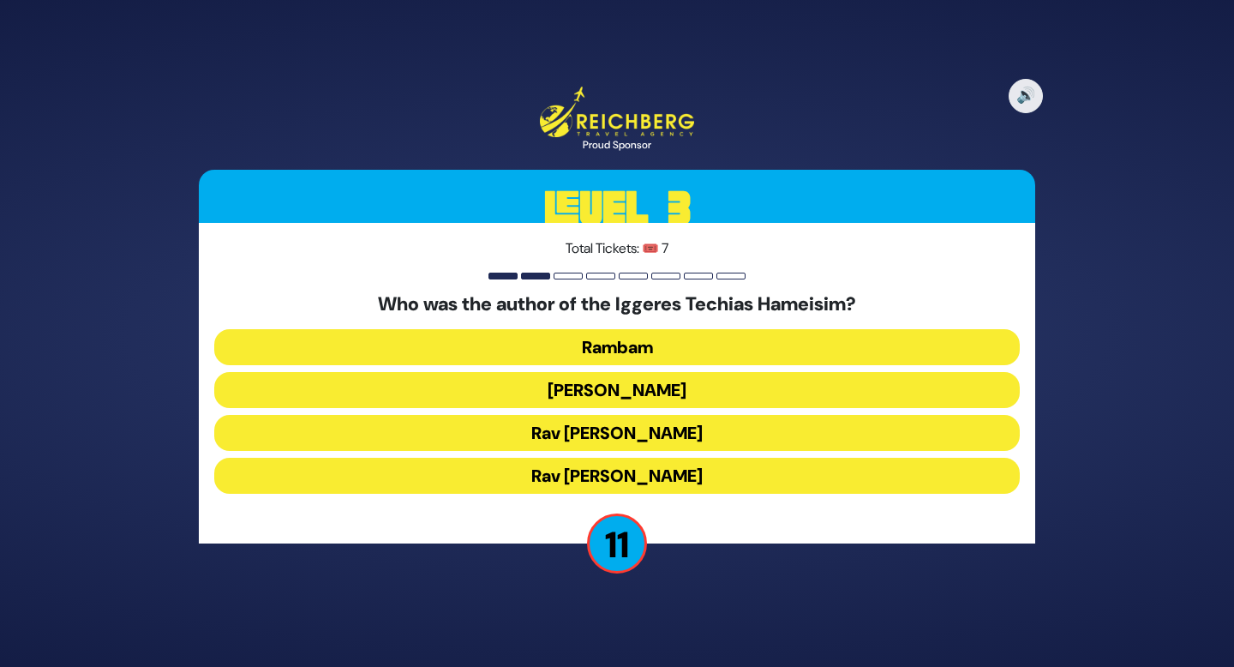
click at [651, 355] on button "Rambam" at bounding box center [617, 347] width 806 height 36
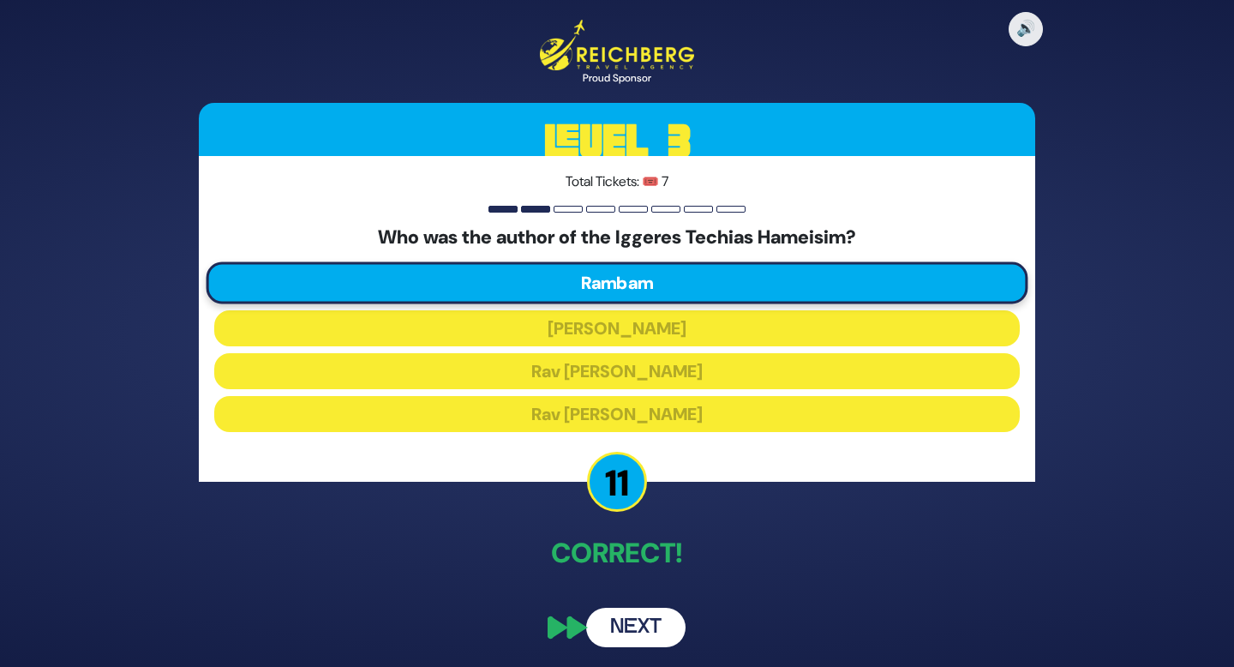
click at [638, 627] on button "Next" at bounding box center [635, 627] width 99 height 39
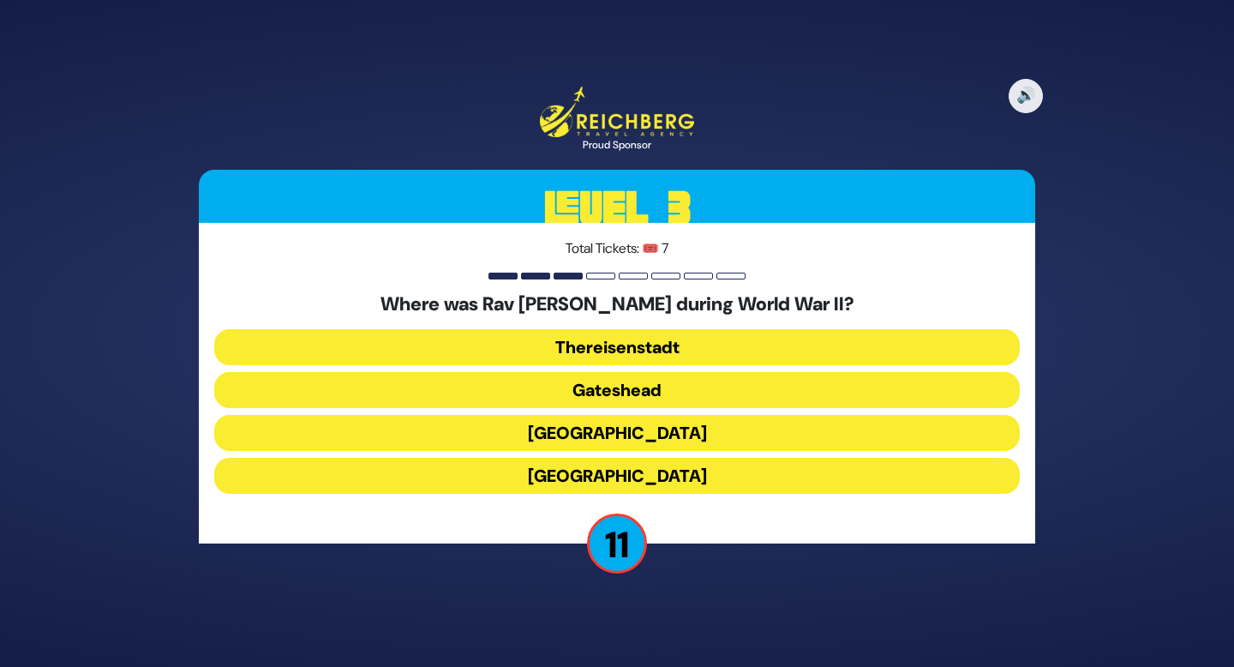
click at [657, 387] on button "Gateshead" at bounding box center [617, 390] width 806 height 36
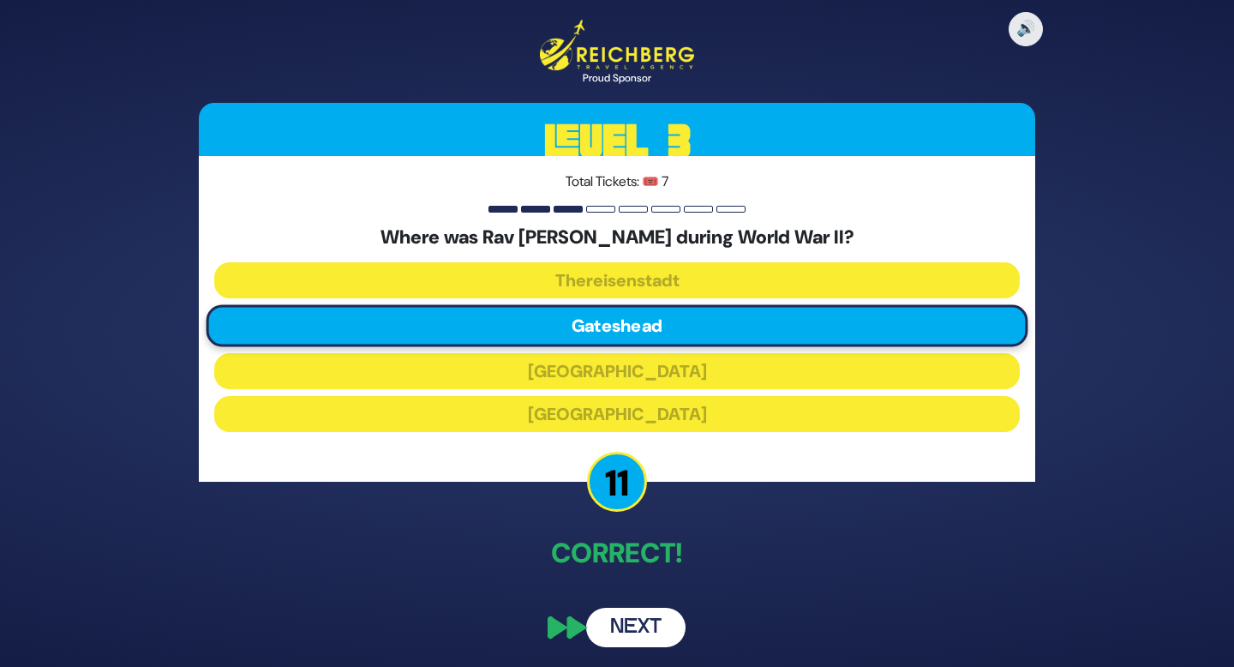
click at [661, 627] on button "Next" at bounding box center [635, 627] width 99 height 39
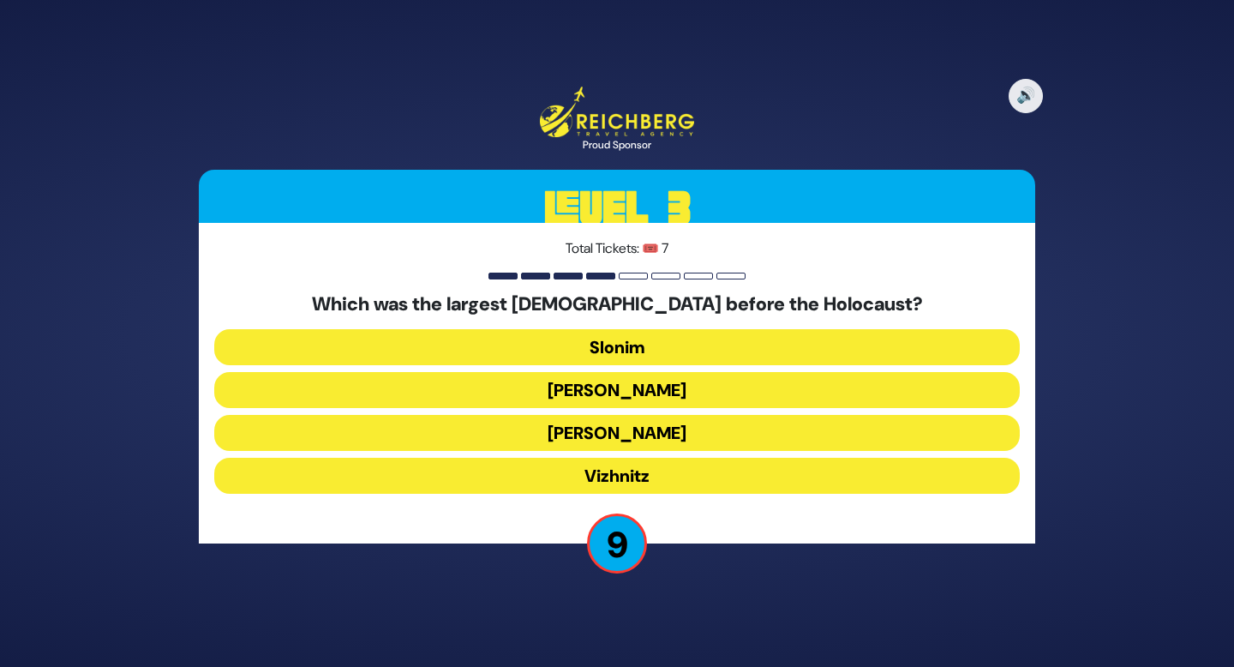
click at [645, 434] on button "Aleksander" at bounding box center [617, 433] width 806 height 36
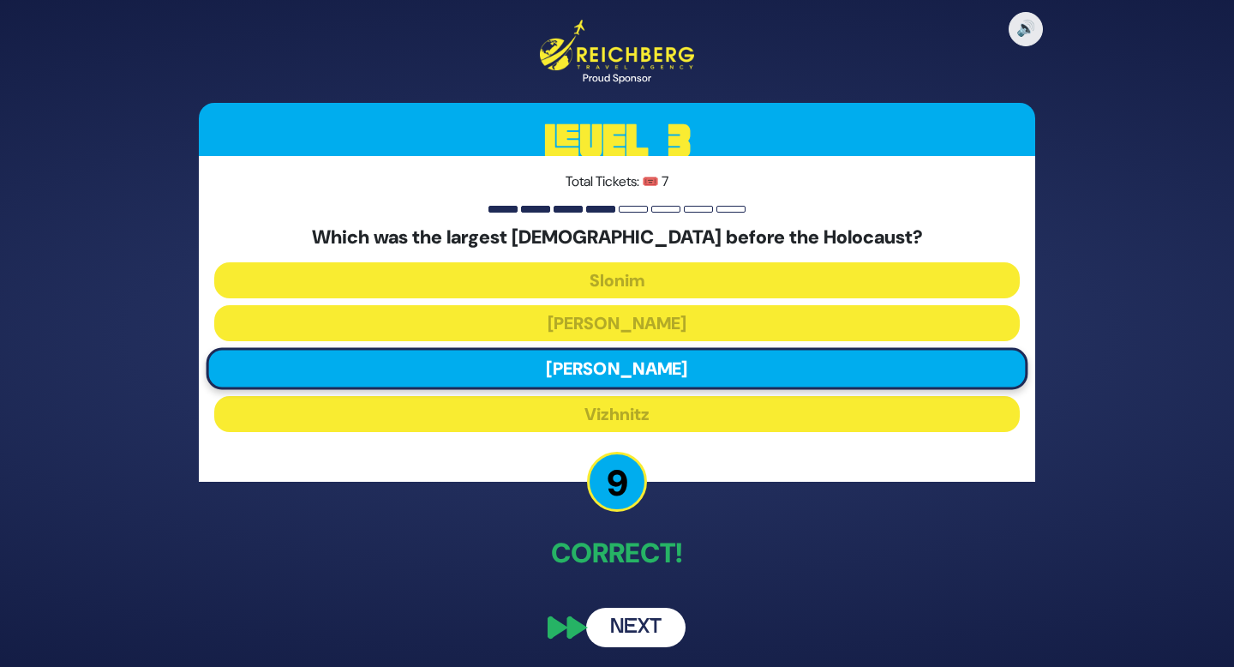
click at [657, 633] on button "Next" at bounding box center [635, 627] width 99 height 39
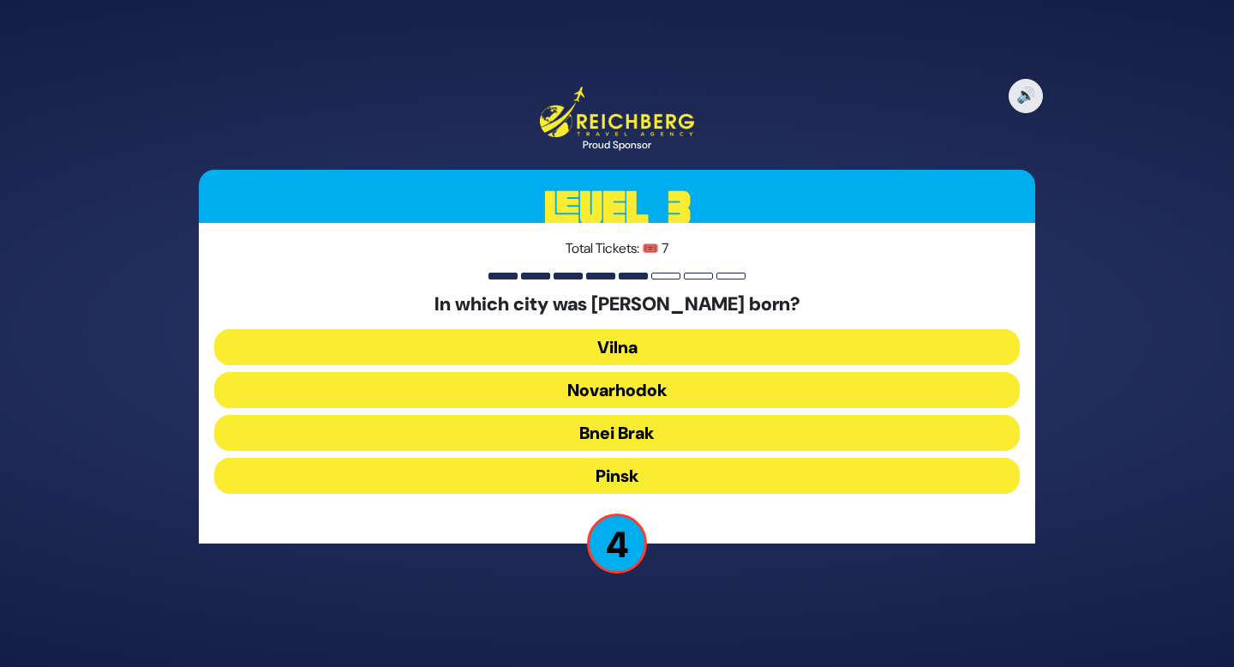
click at [687, 383] on button "Novarhodok" at bounding box center [617, 390] width 806 height 36
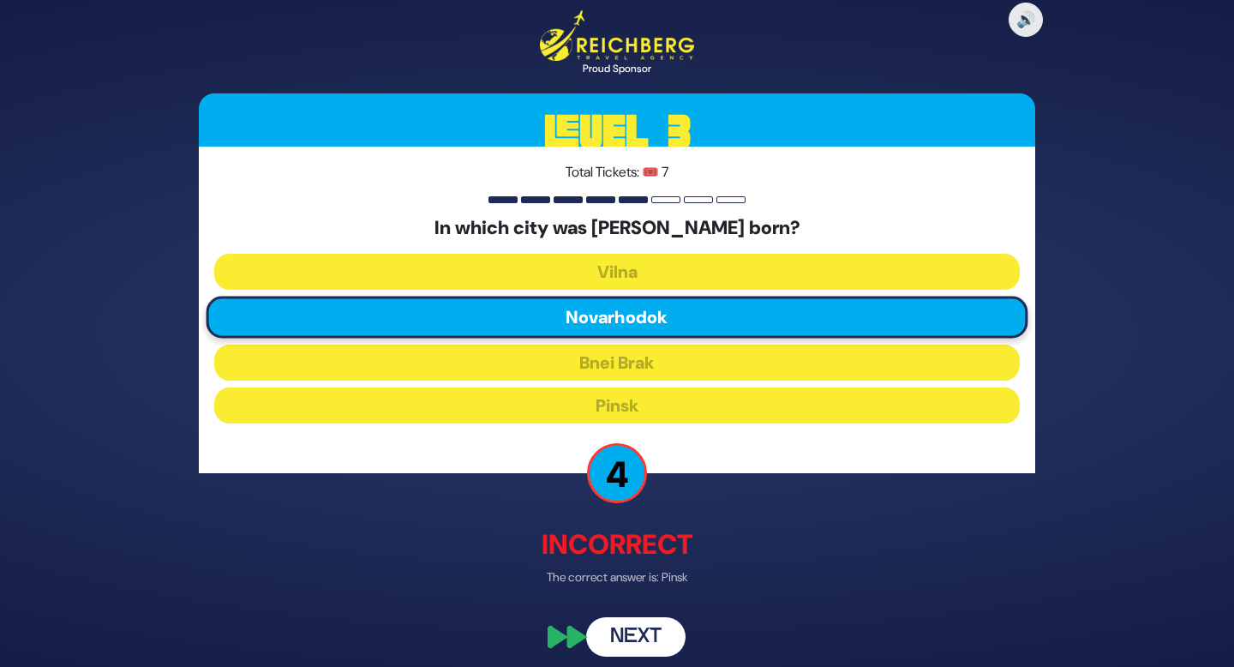
click at [645, 636] on button "Next" at bounding box center [635, 636] width 99 height 39
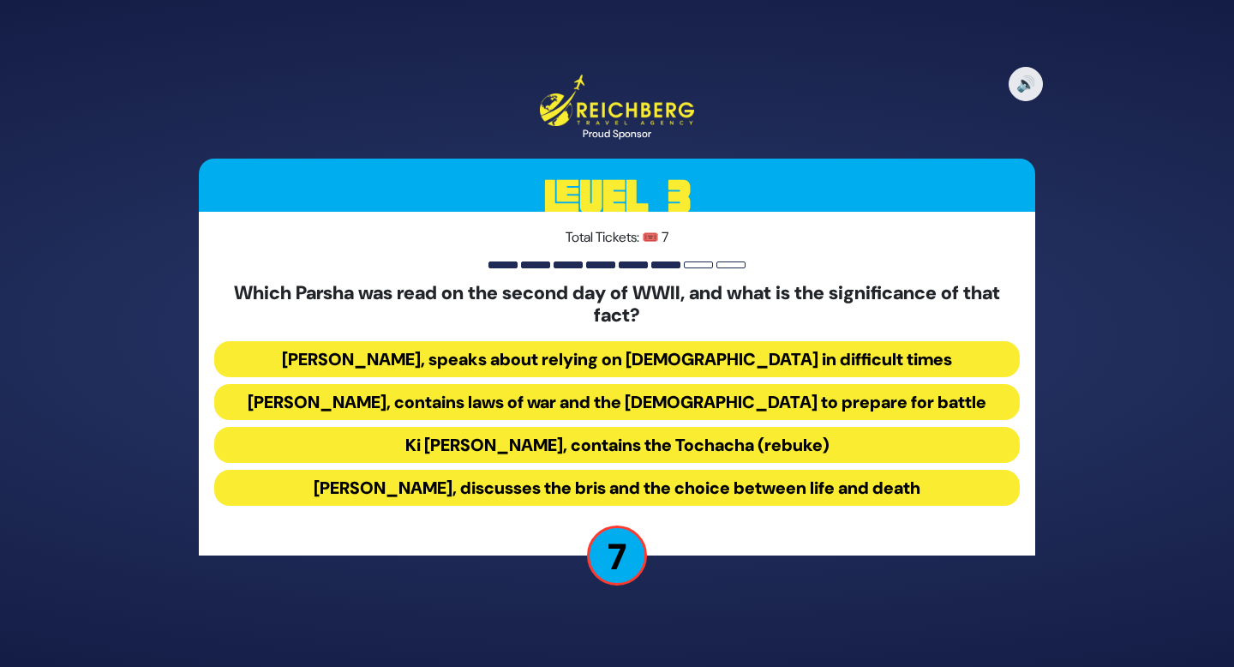
click at [753, 445] on button "Ki Savo, contains the Tochacha (rebuke)" at bounding box center [617, 445] width 806 height 36
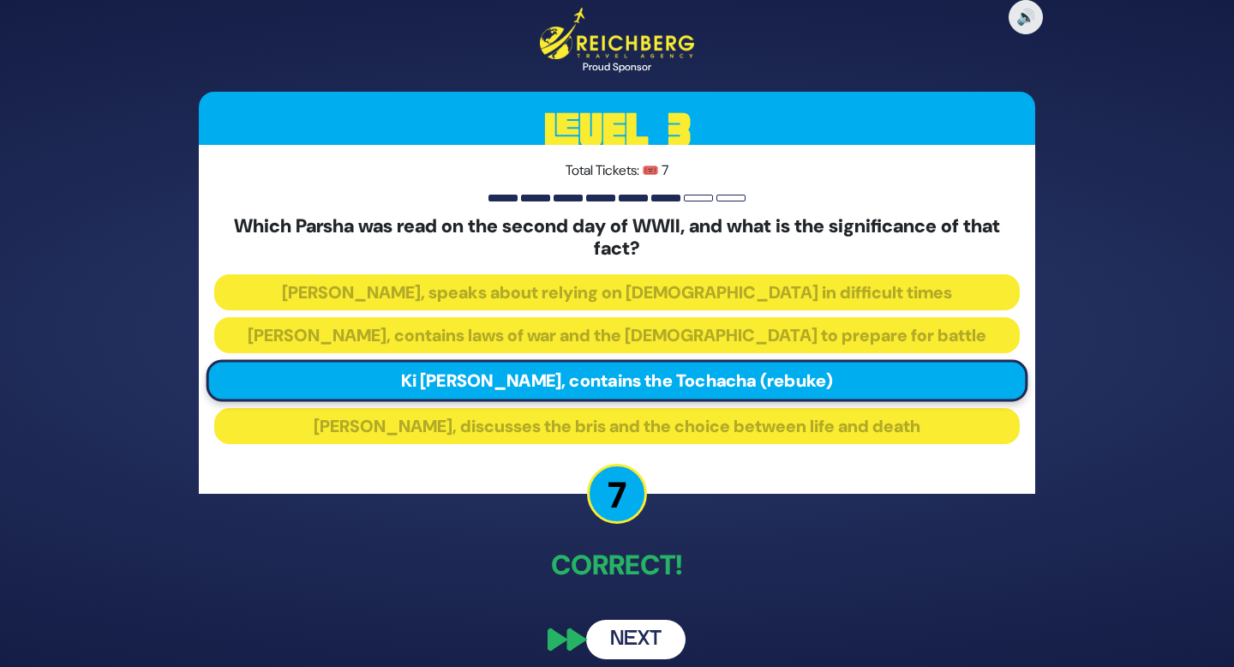
click at [651, 645] on button "Next" at bounding box center [635, 639] width 99 height 39
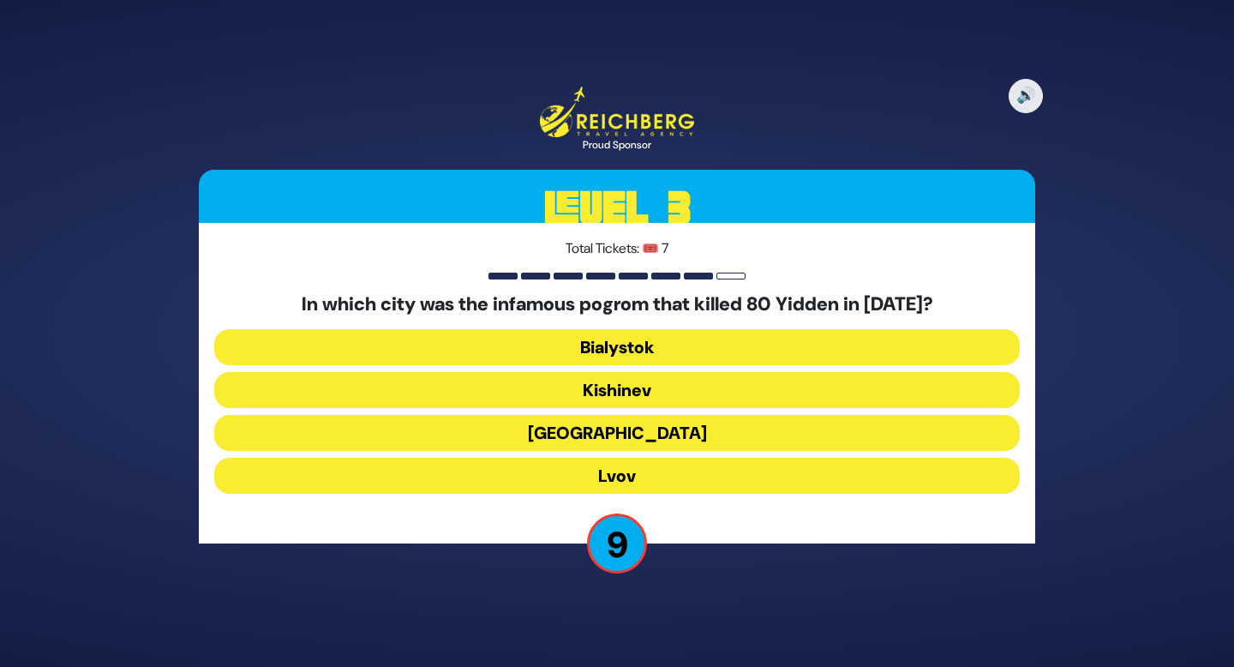
click at [639, 392] on button "Kishinev" at bounding box center [617, 390] width 806 height 36
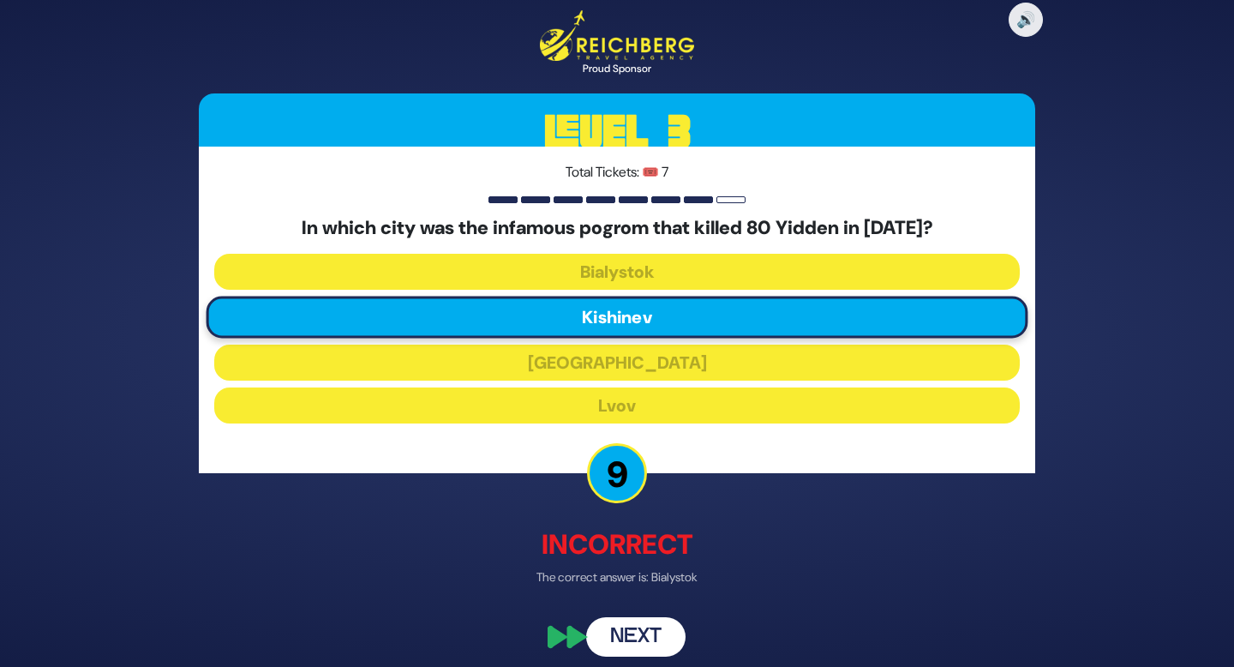
click at [670, 641] on button "Next" at bounding box center [635, 636] width 99 height 39
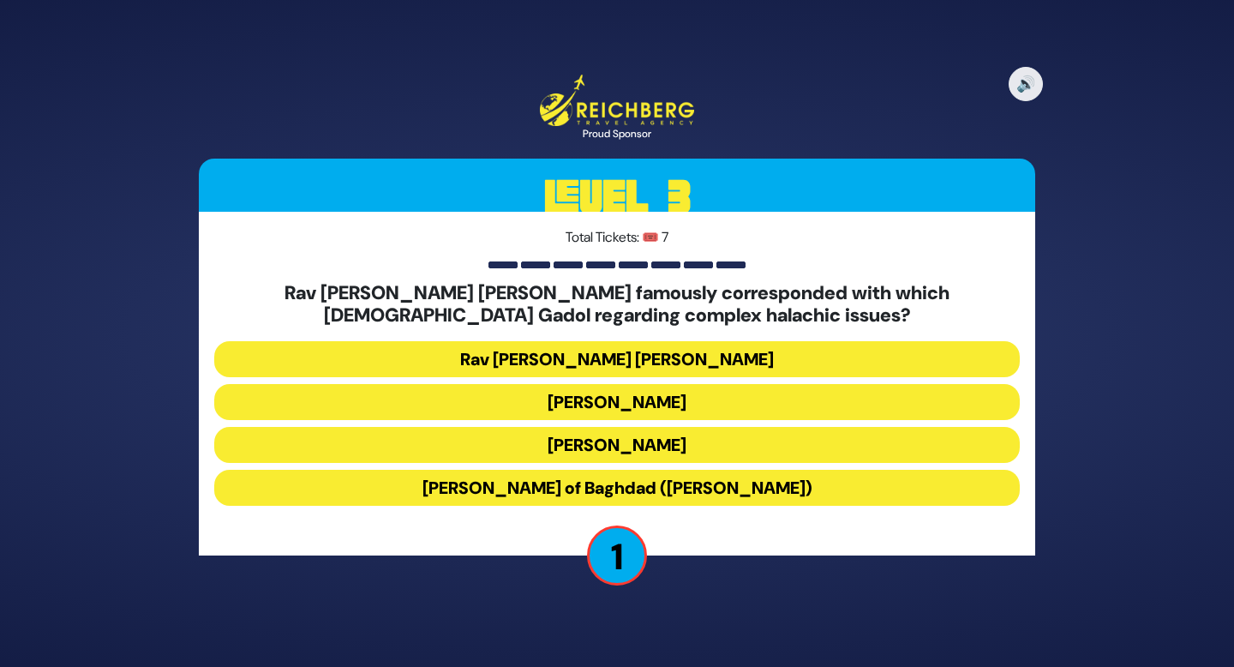
click at [721, 491] on button "Rav Yosef Chaim of Baghdad (Ben Ish Chai)" at bounding box center [617, 488] width 806 height 36
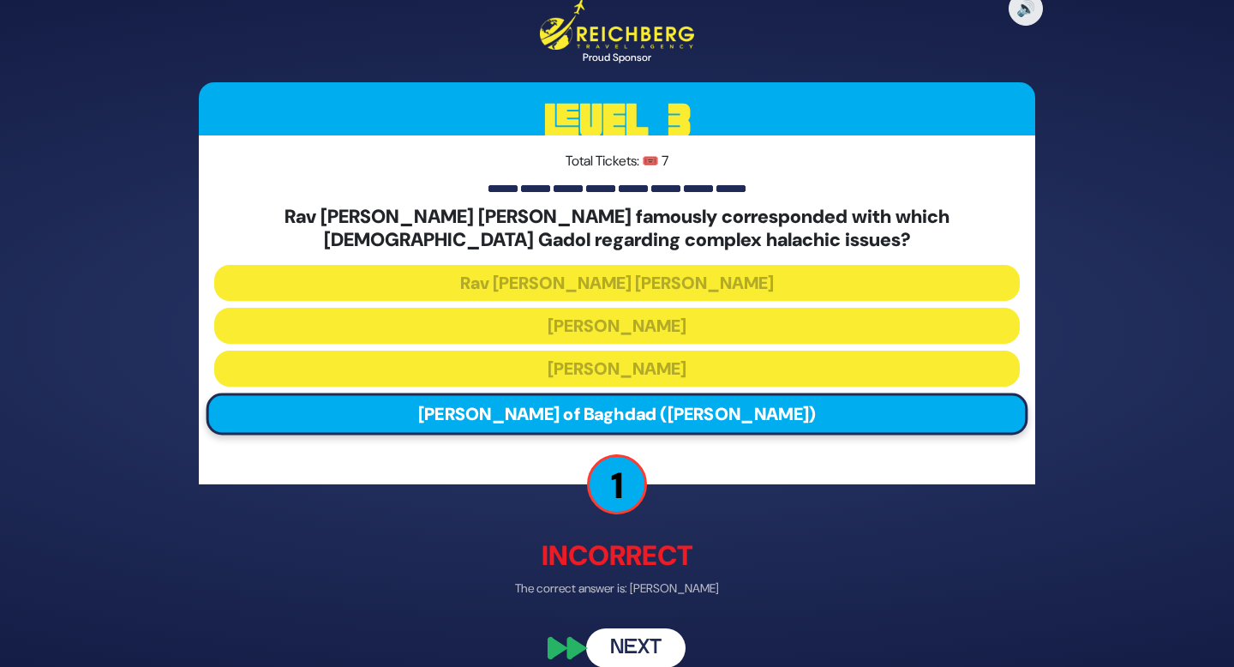
click at [644, 648] on button "Next" at bounding box center [635, 647] width 99 height 39
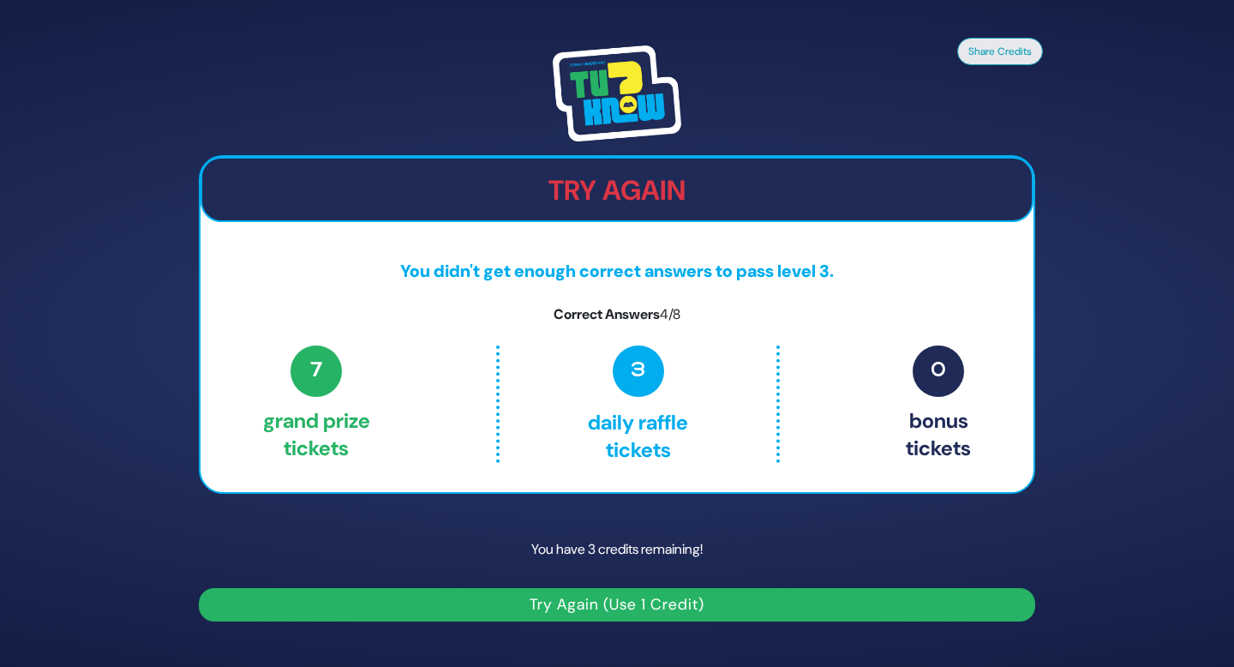
click at [732, 607] on button "Try Again (Use 1 Credit)" at bounding box center [617, 604] width 836 height 33
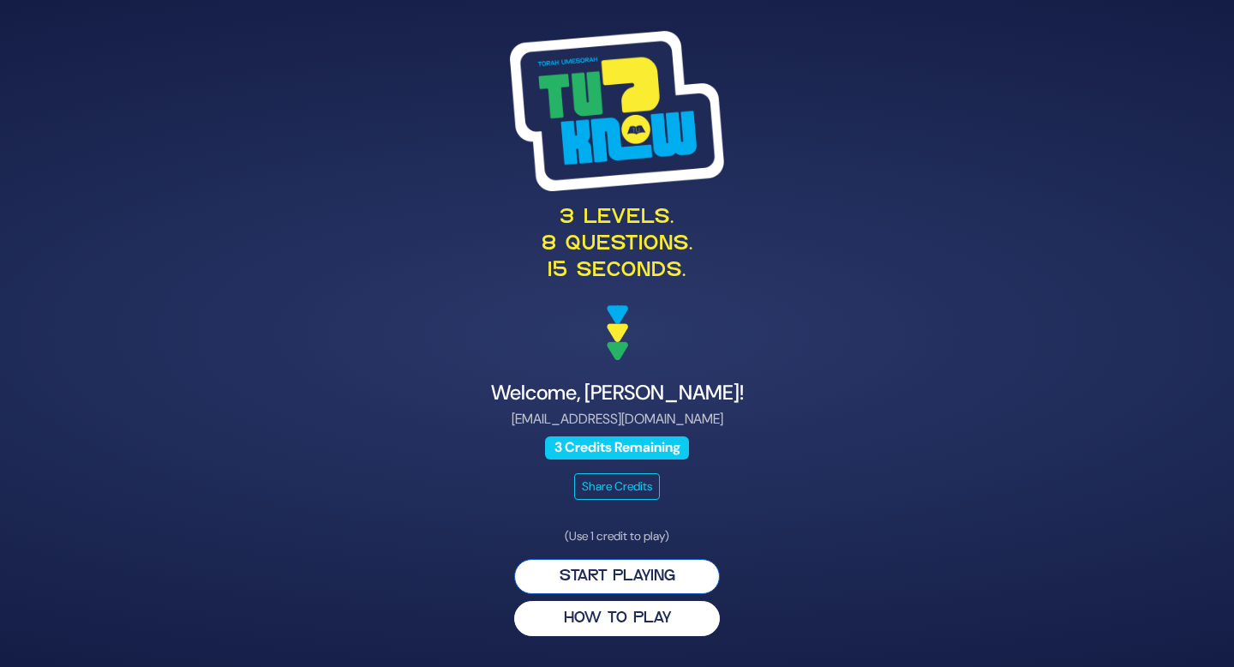
click at [672, 573] on button "Start Playing" at bounding box center [617, 576] width 206 height 35
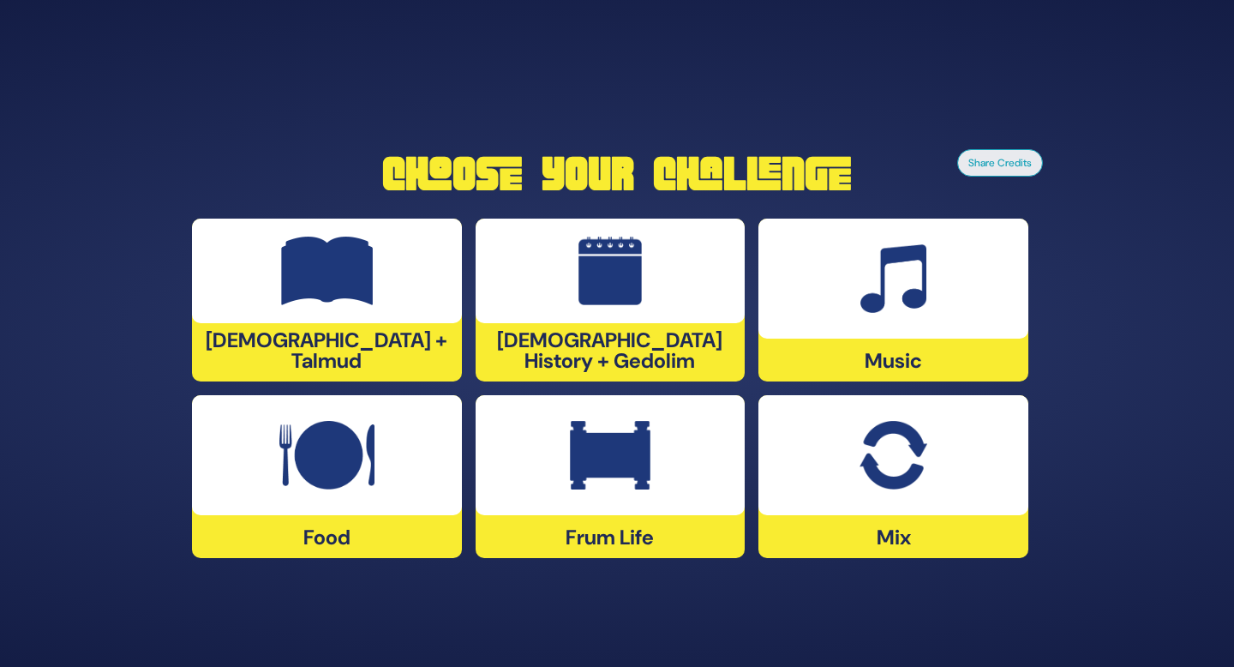
click at [660, 547] on div "Frum Life" at bounding box center [611, 476] width 270 height 163
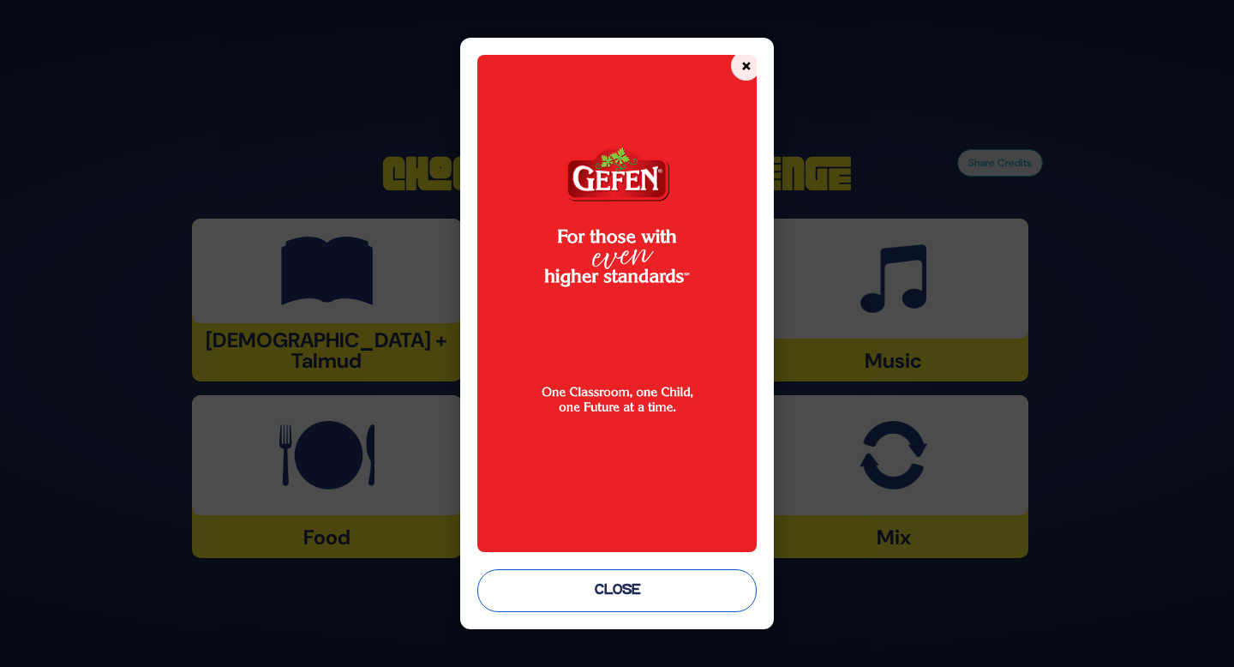
click at [612, 589] on button "Close" at bounding box center [616, 590] width 279 height 43
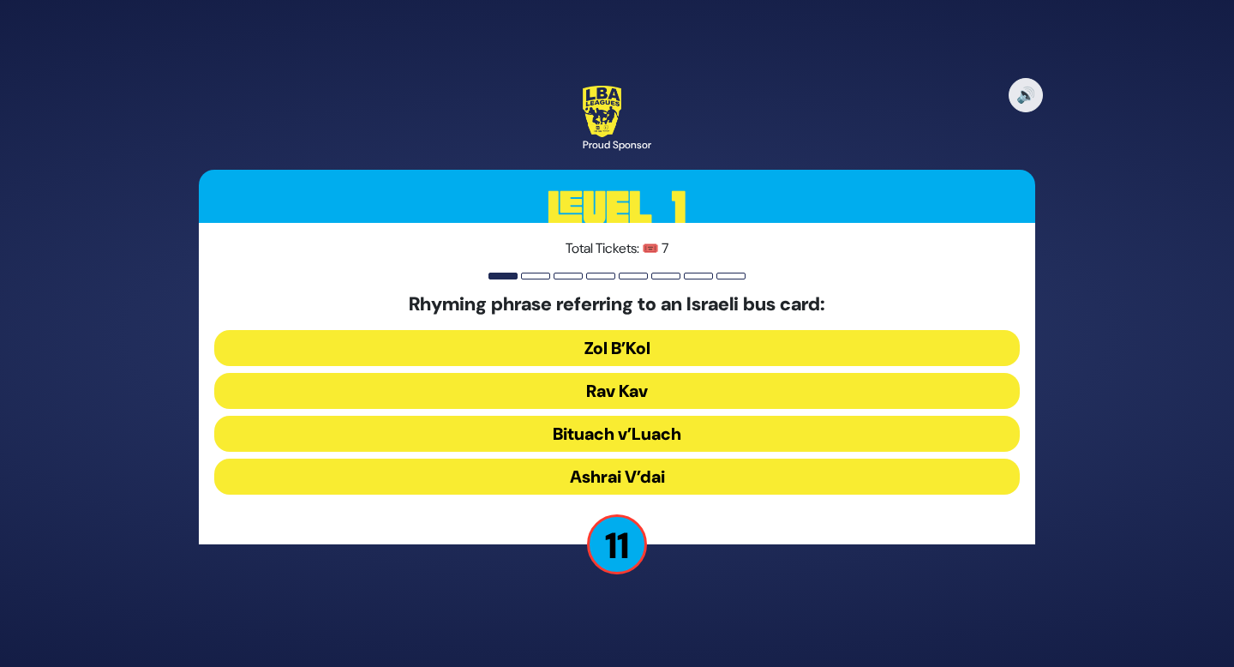
click at [646, 399] on button "Rav Kav" at bounding box center [617, 391] width 806 height 36
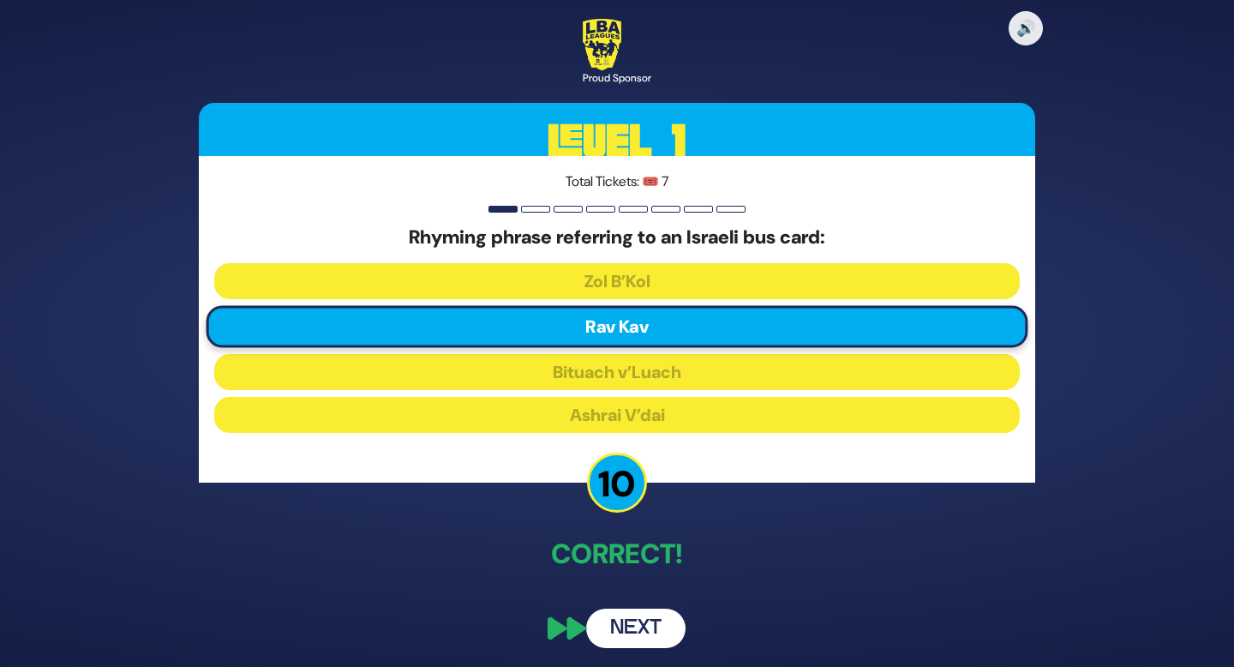
click at [651, 626] on button "Next" at bounding box center [635, 628] width 99 height 39
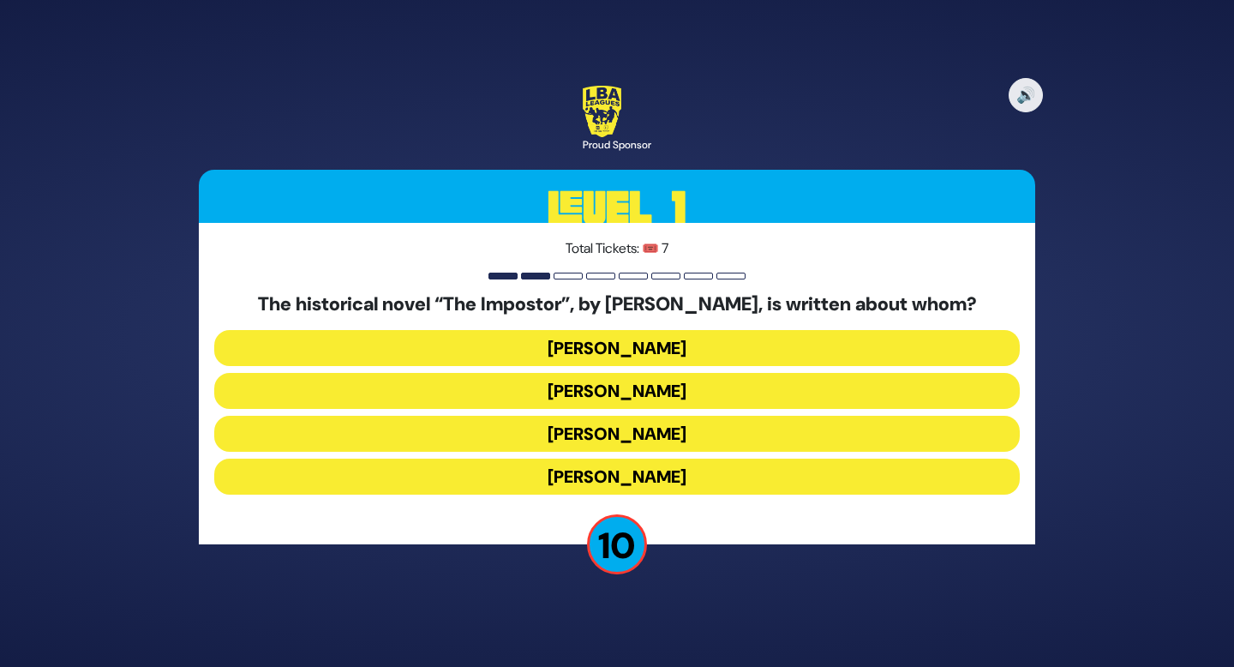
click at [668, 433] on button "[PERSON_NAME]" at bounding box center [617, 434] width 806 height 36
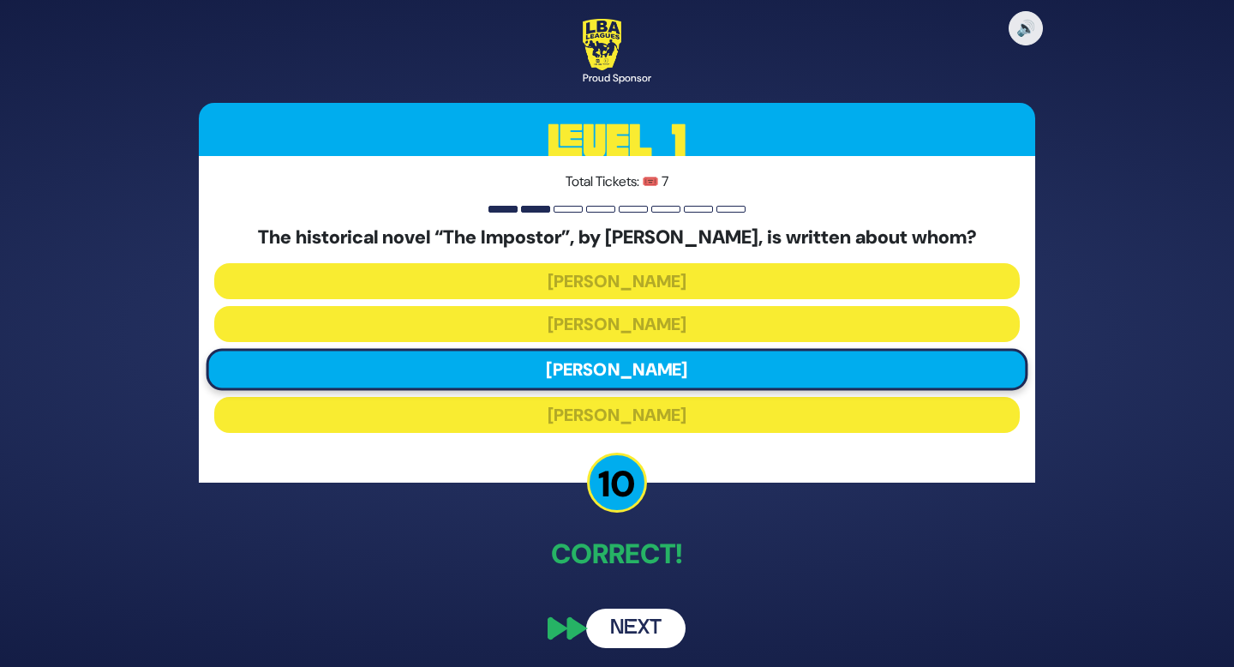
click at [639, 631] on button "Next" at bounding box center [635, 628] width 99 height 39
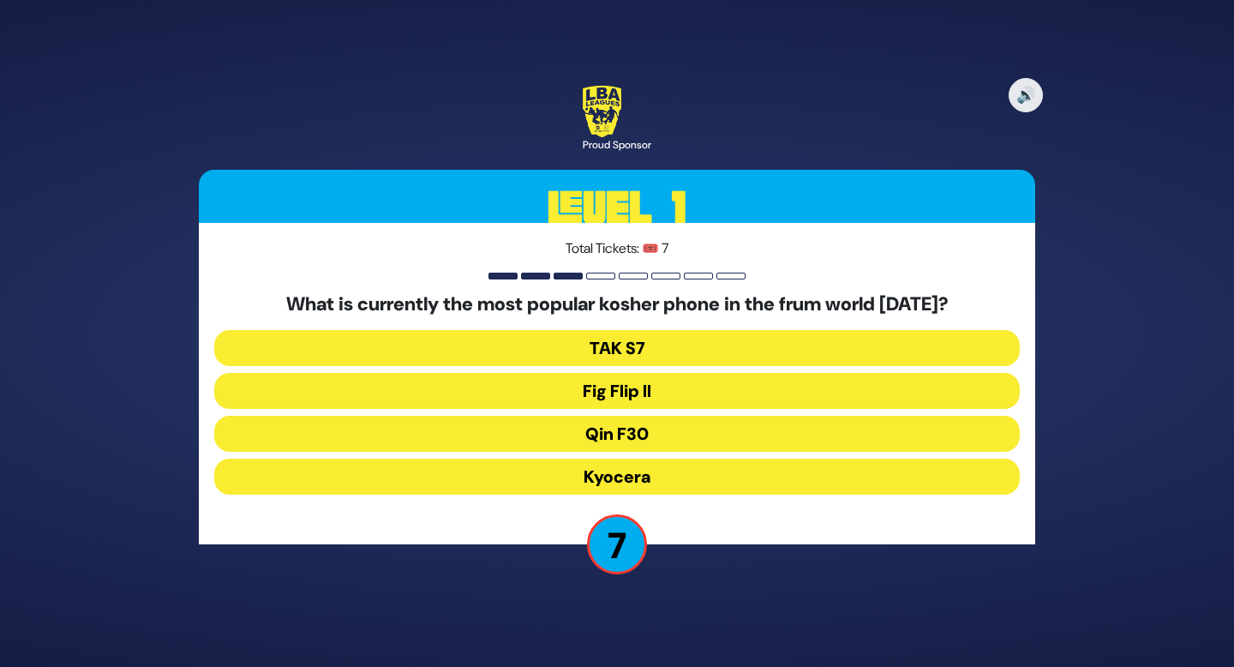
click at [655, 395] on button "Fig Flip II" at bounding box center [617, 391] width 806 height 36
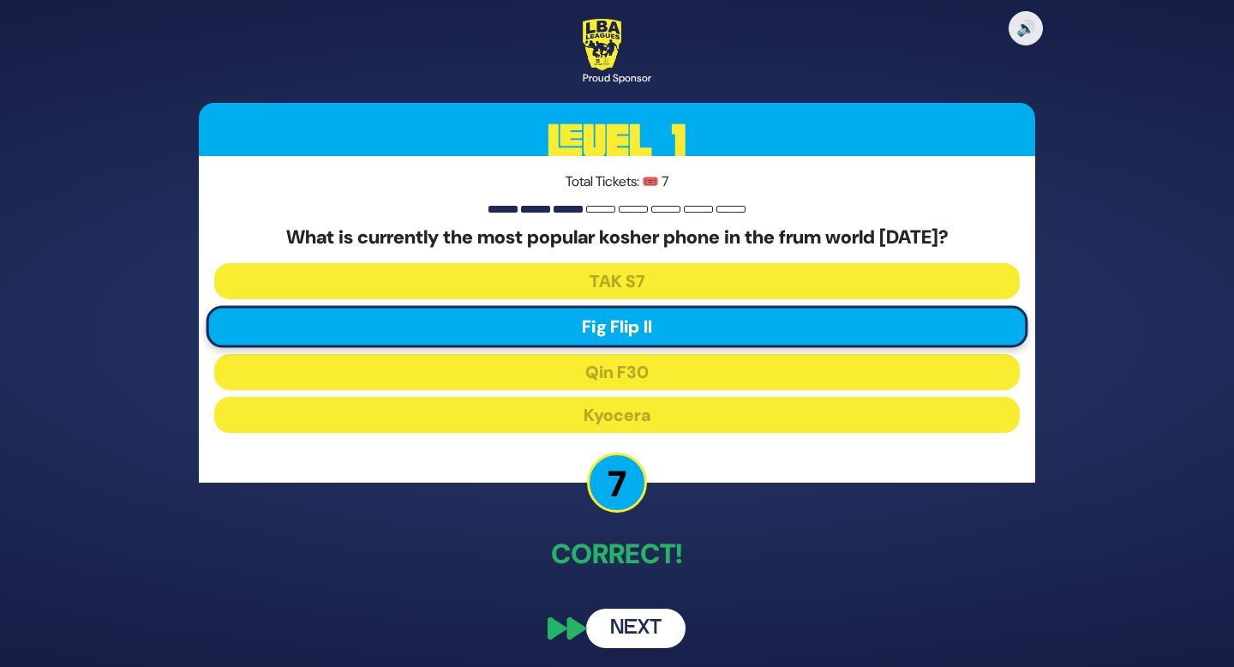
click at [621, 632] on button "Next" at bounding box center [635, 628] width 99 height 39
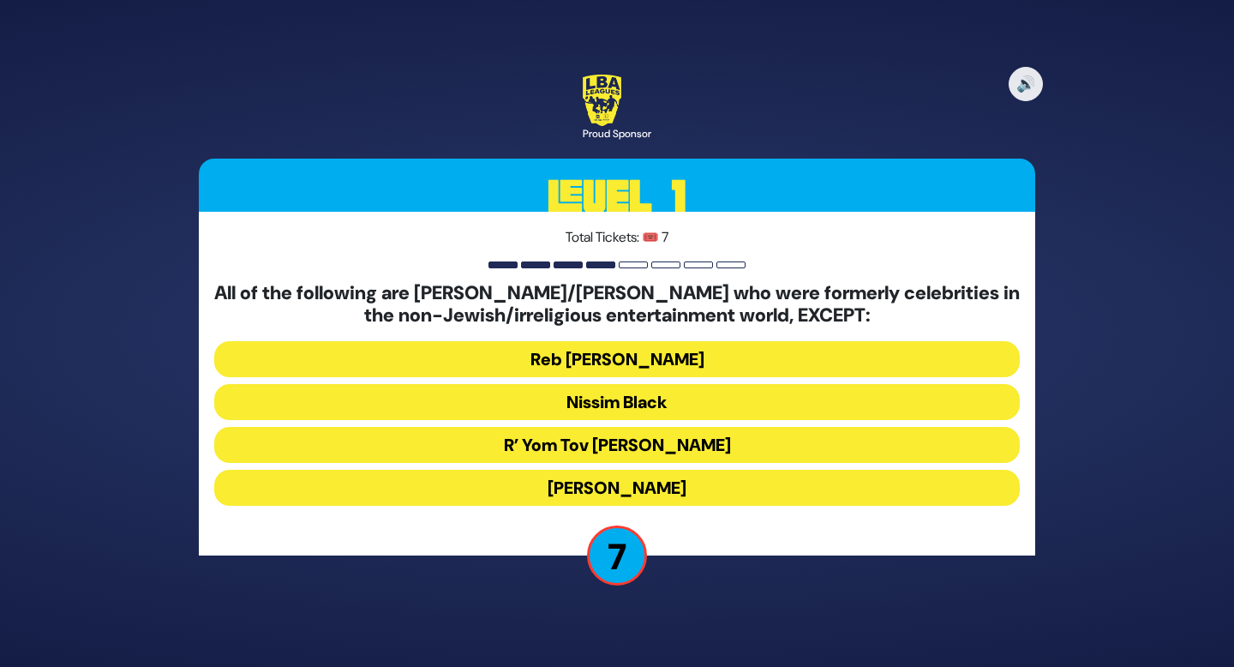
click at [704, 446] on button "R’ Yom Tov [PERSON_NAME]" at bounding box center [617, 445] width 806 height 36
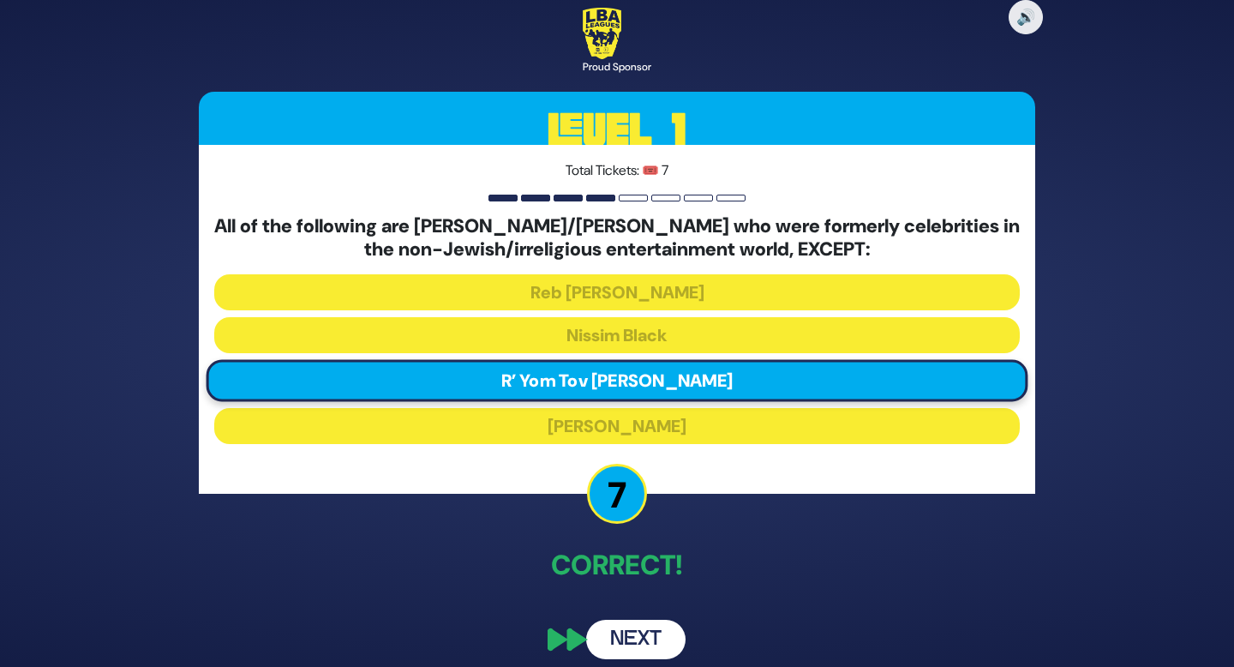
click at [649, 645] on button "Next" at bounding box center [635, 639] width 99 height 39
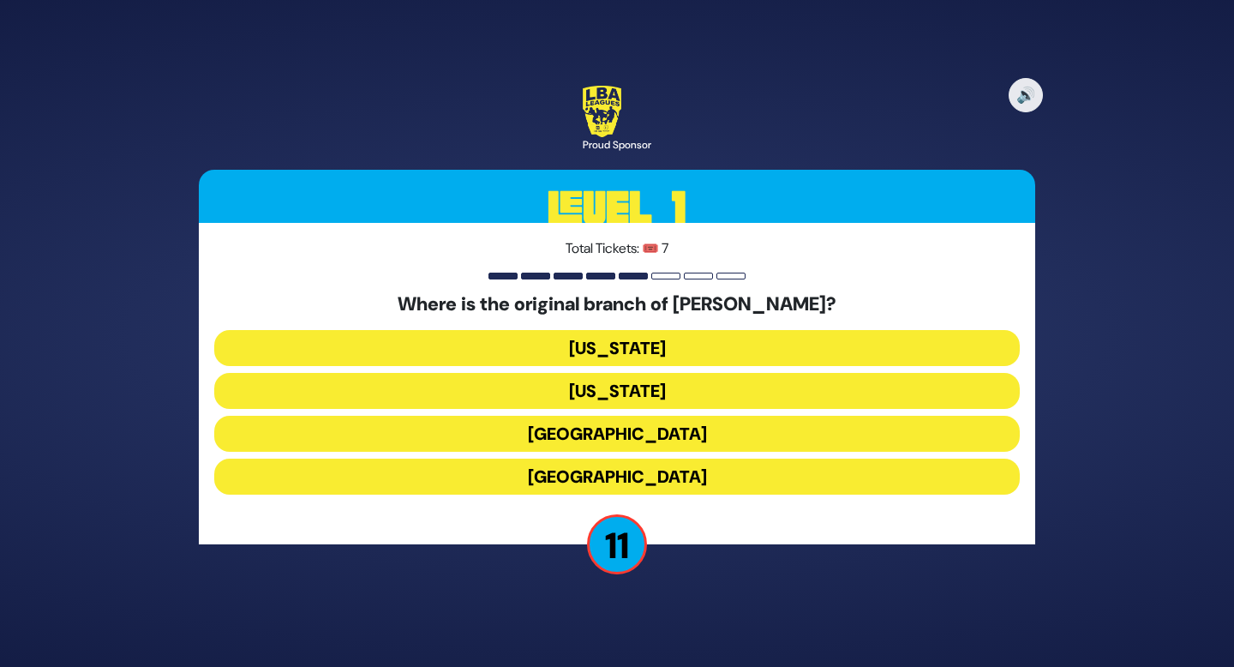
click at [651, 432] on button "[GEOGRAPHIC_DATA]" at bounding box center [617, 434] width 806 height 36
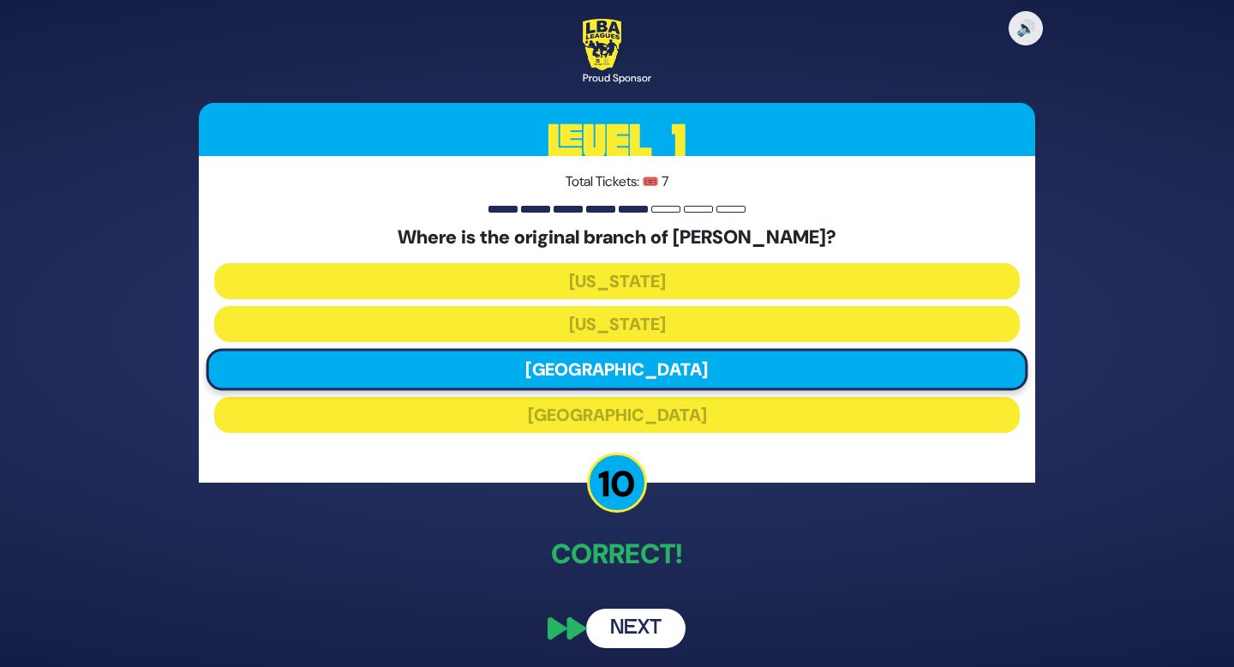
click at [652, 632] on button "Next" at bounding box center [635, 628] width 99 height 39
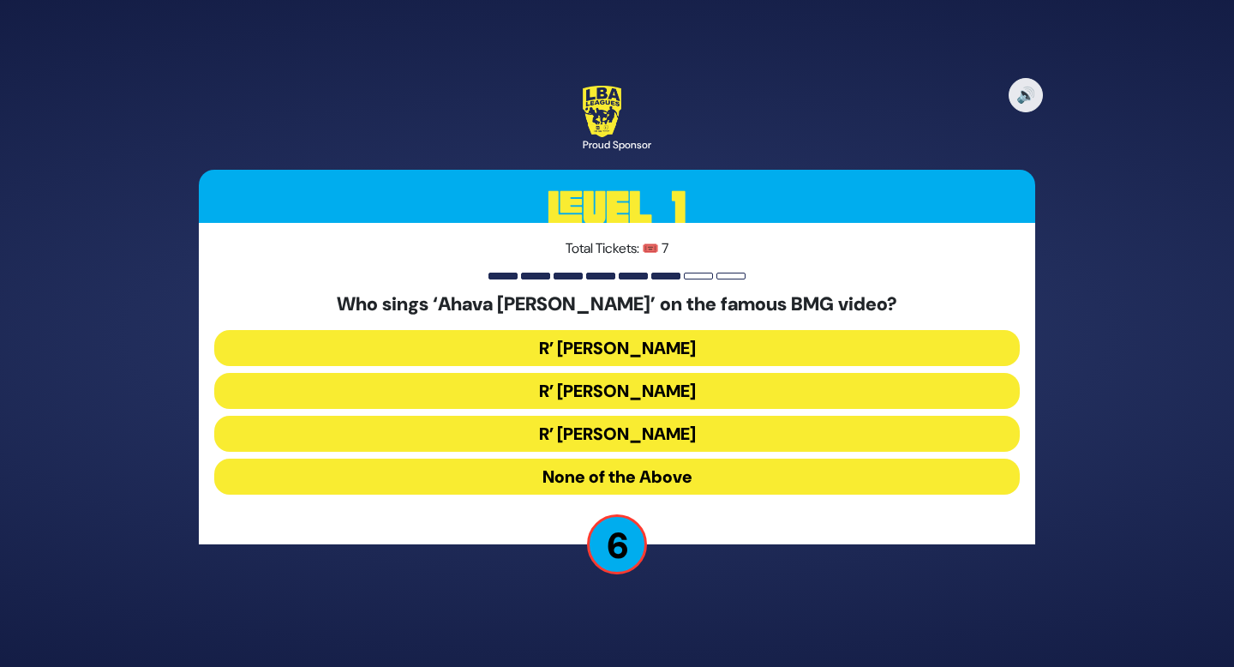
click at [729, 393] on button "R’ [PERSON_NAME]" at bounding box center [617, 391] width 806 height 36
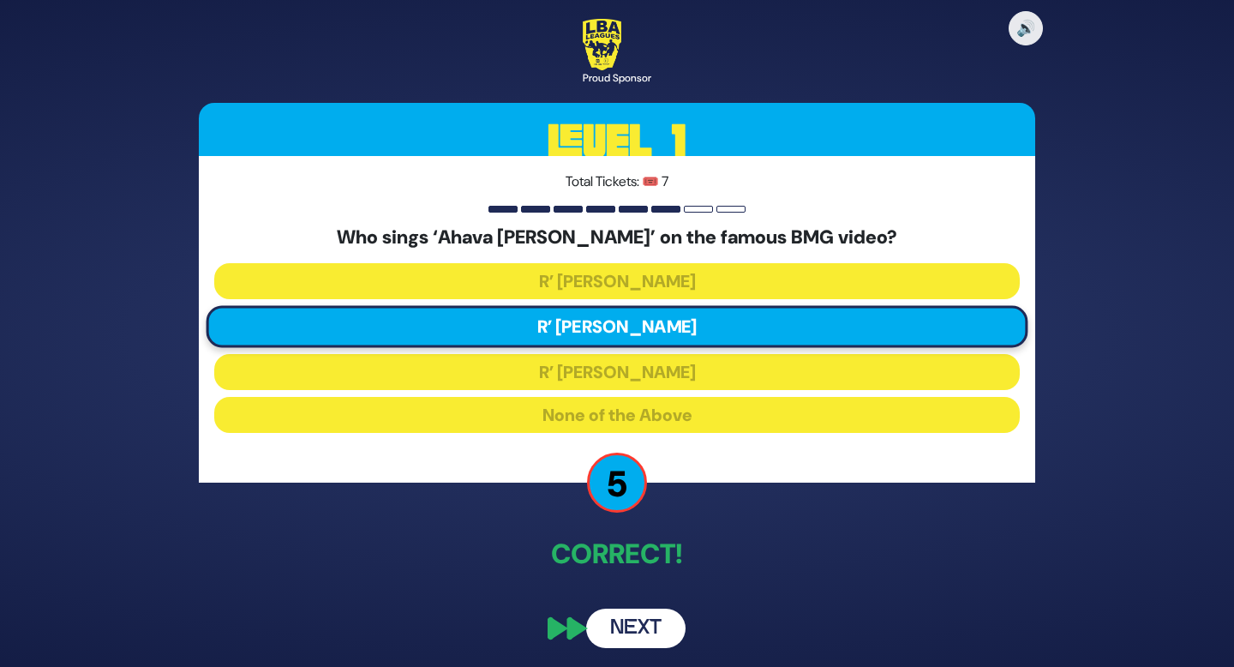
click at [653, 628] on button "Next" at bounding box center [635, 628] width 99 height 39
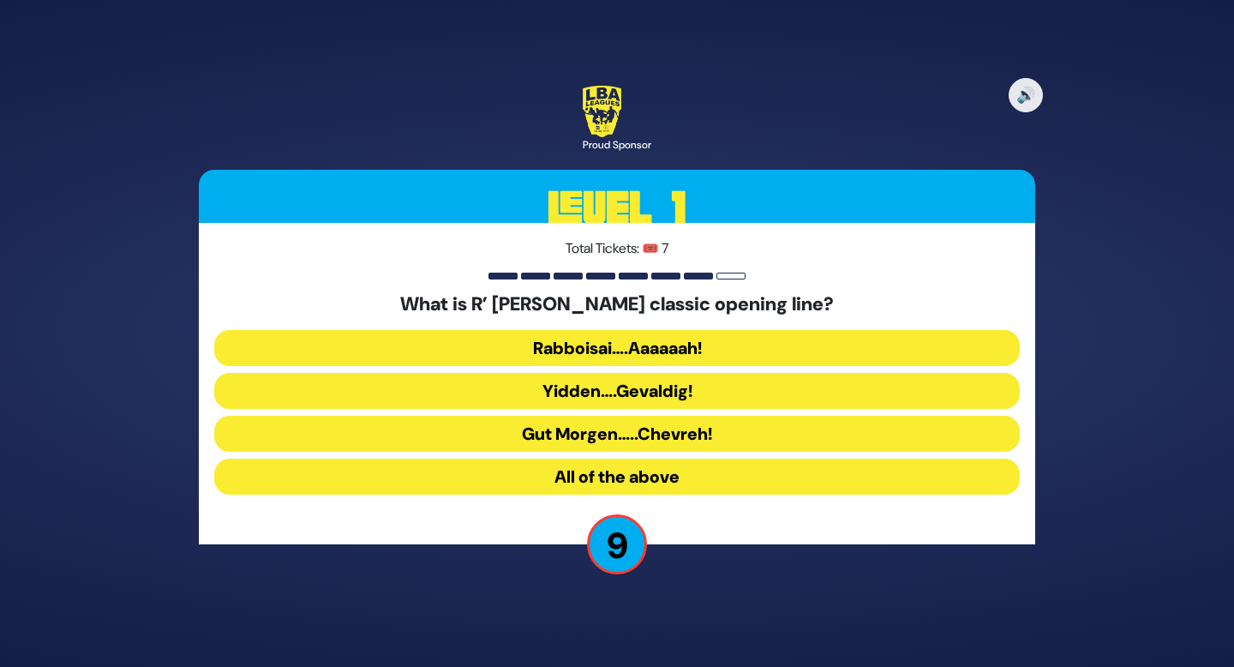
click at [699, 346] on button "Rabboisai….Aaaaaah!" at bounding box center [617, 348] width 806 height 36
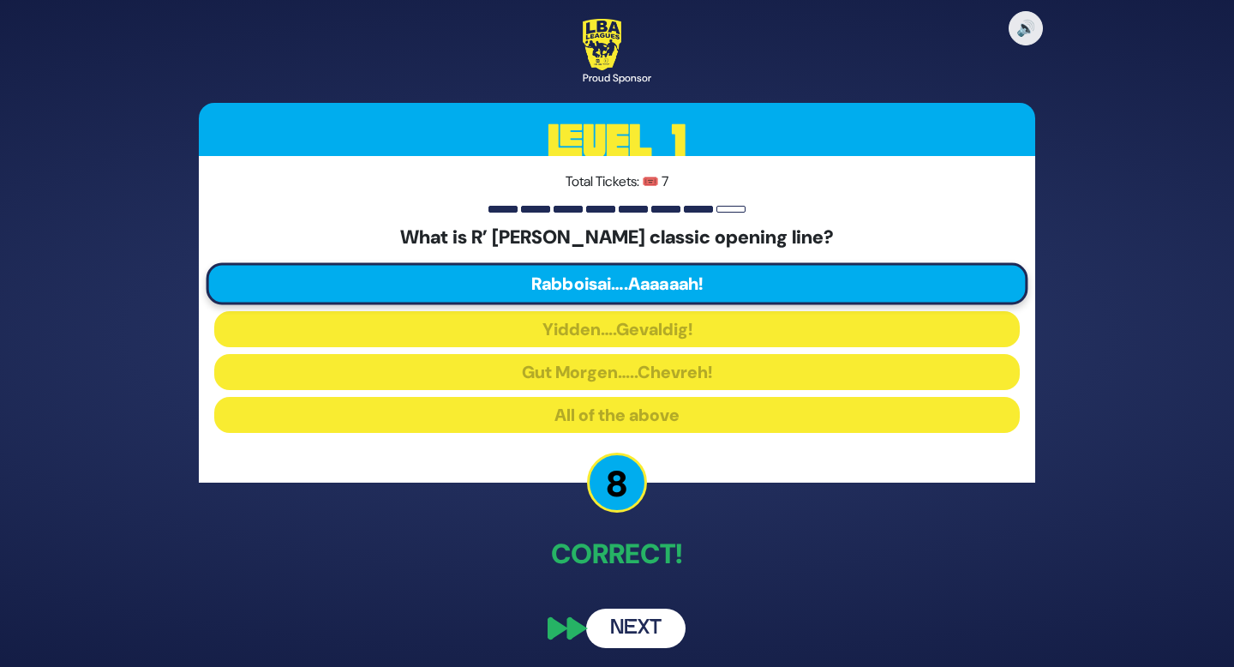
click at [649, 623] on button "Next" at bounding box center [635, 628] width 99 height 39
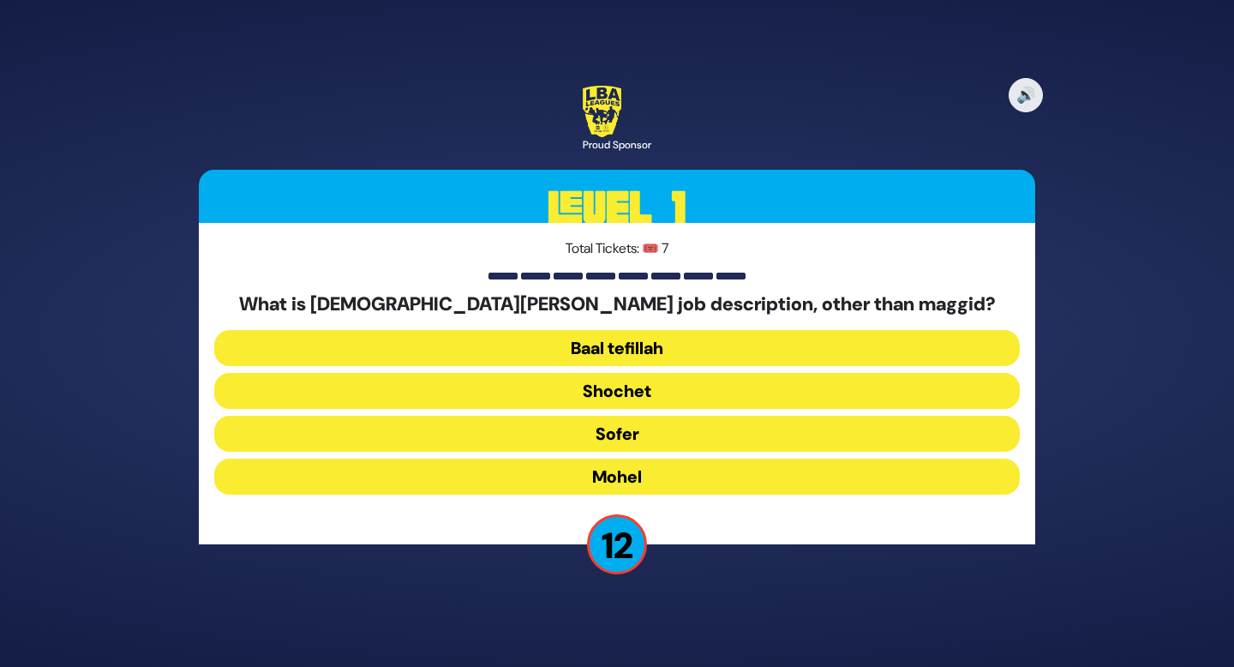
click at [640, 477] on button "Mohel" at bounding box center [617, 477] width 806 height 36
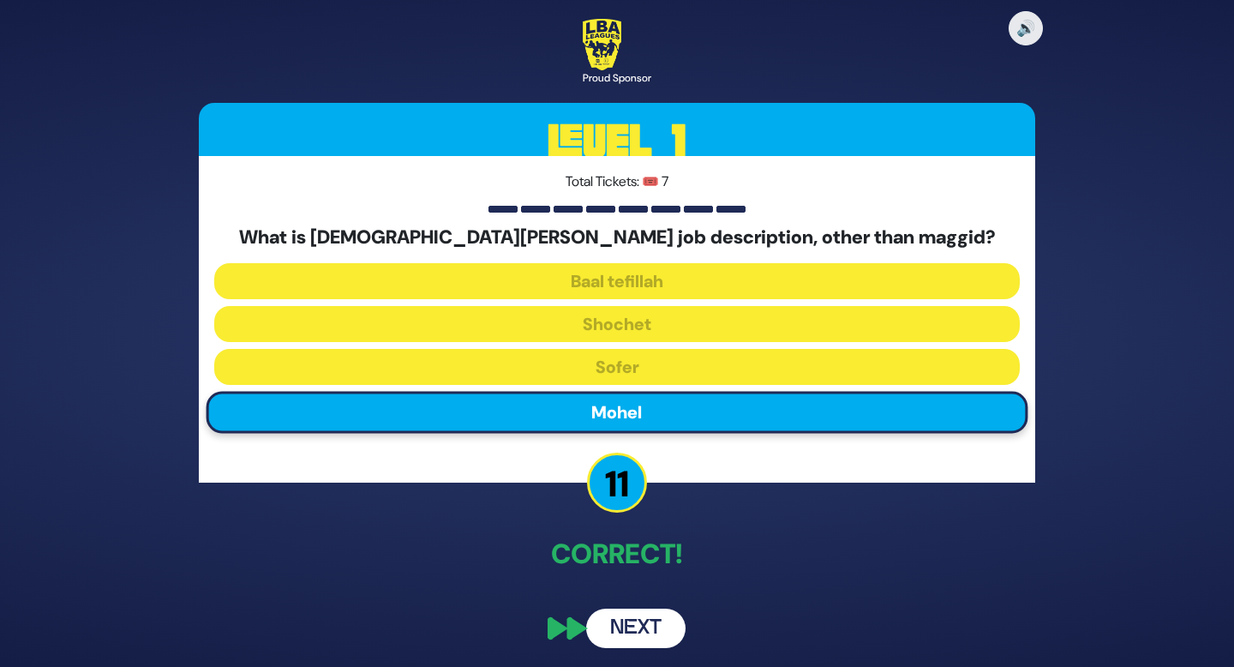
click at [664, 629] on button "Next" at bounding box center [635, 628] width 99 height 39
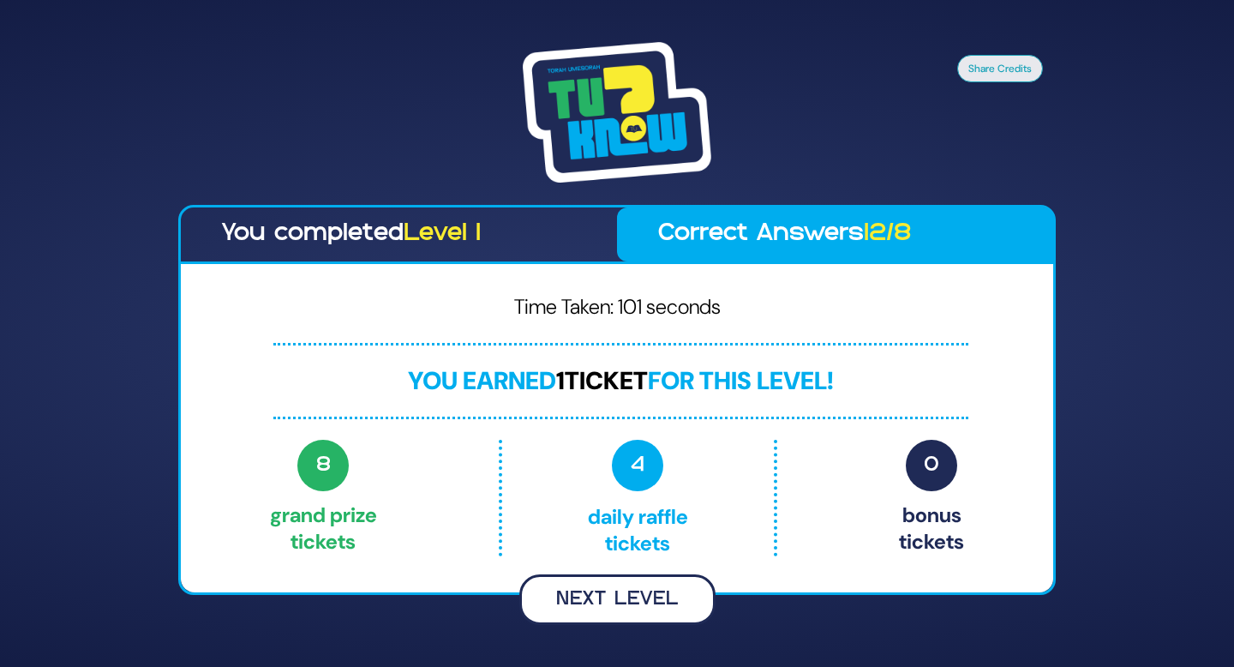
click at [645, 604] on button "Next Level" at bounding box center [617, 599] width 196 height 51
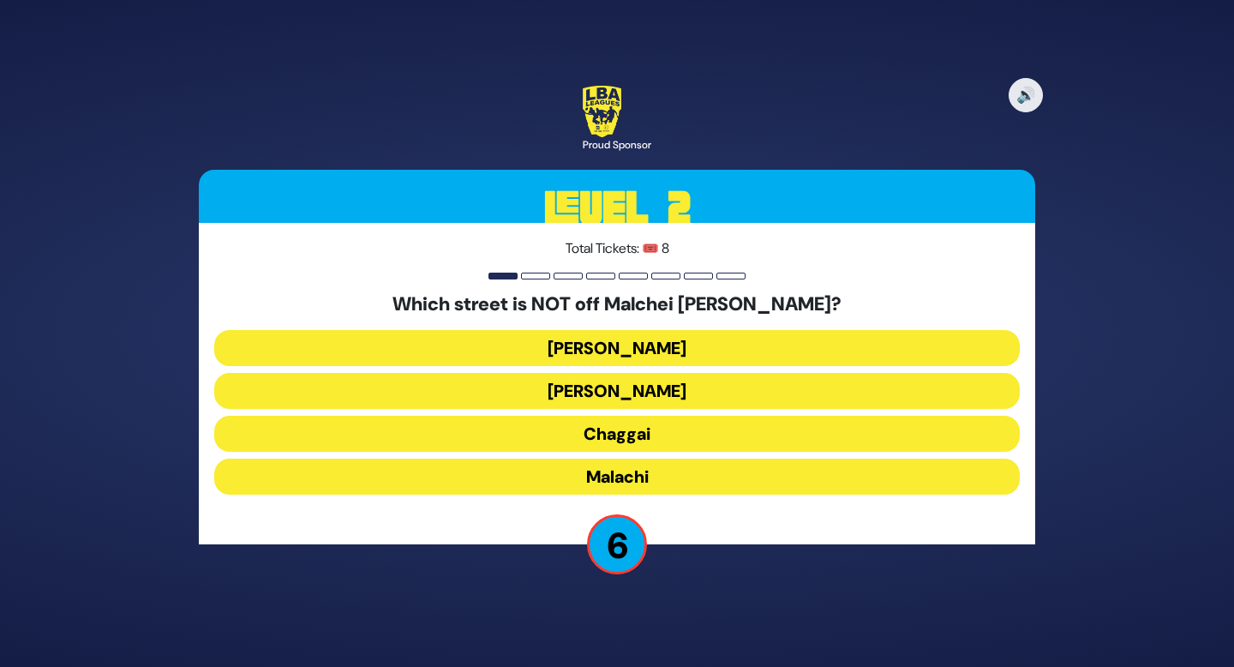
click at [648, 480] on button "Malachi" at bounding box center [617, 477] width 806 height 36
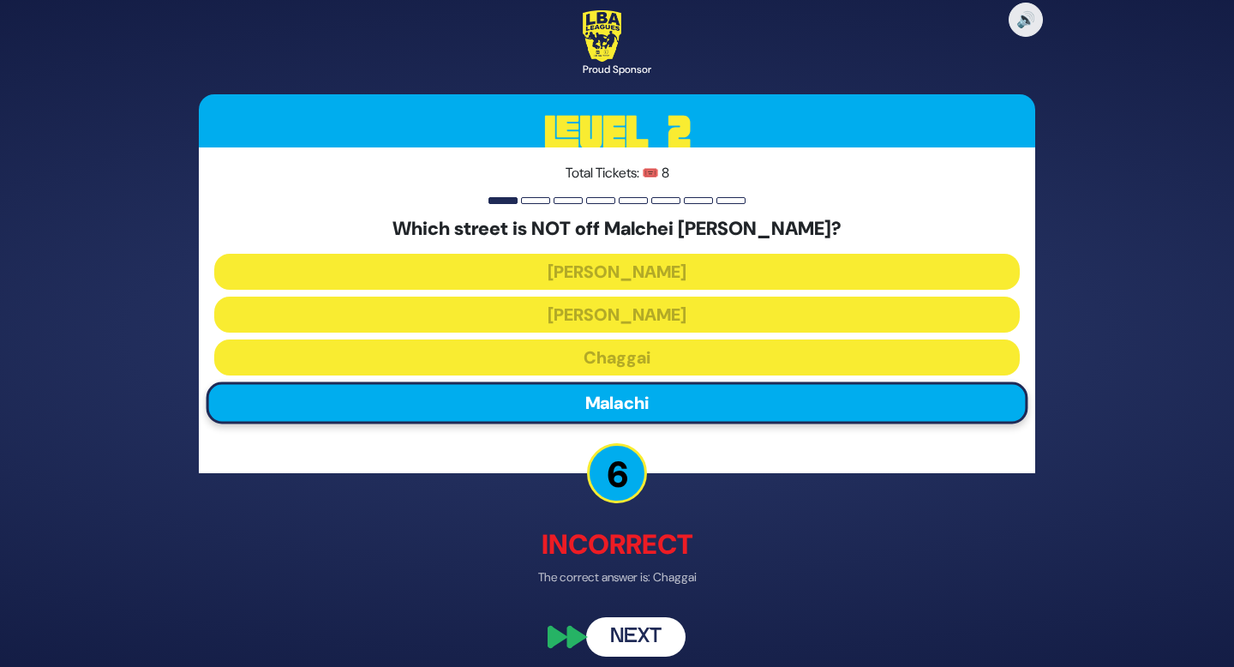
click at [635, 638] on button "Next" at bounding box center [635, 636] width 99 height 39
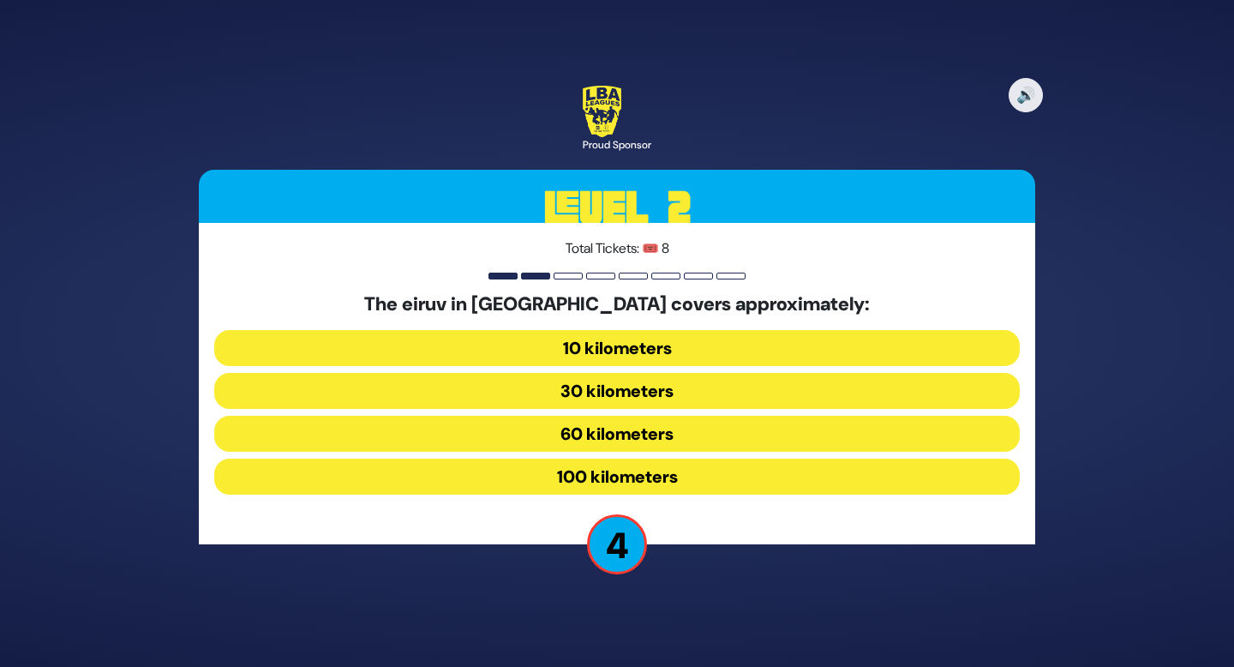
click at [668, 391] on button "30 kilometers" at bounding box center [617, 391] width 806 height 36
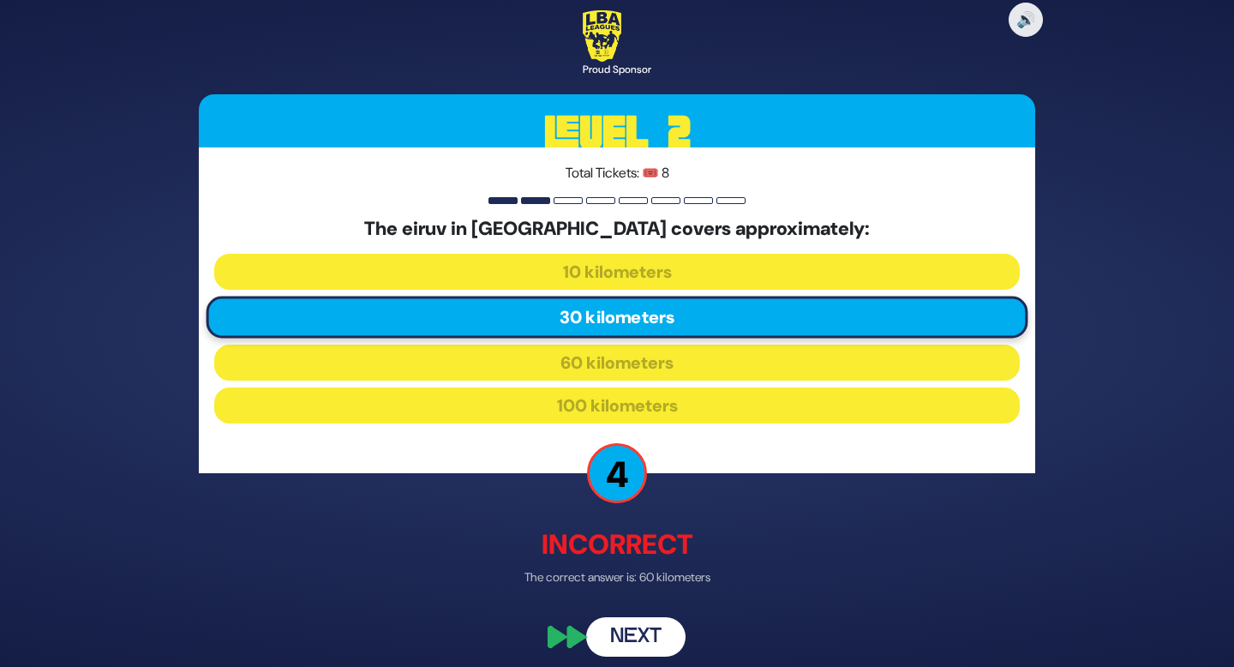
click at [657, 636] on button "Next" at bounding box center [635, 636] width 99 height 39
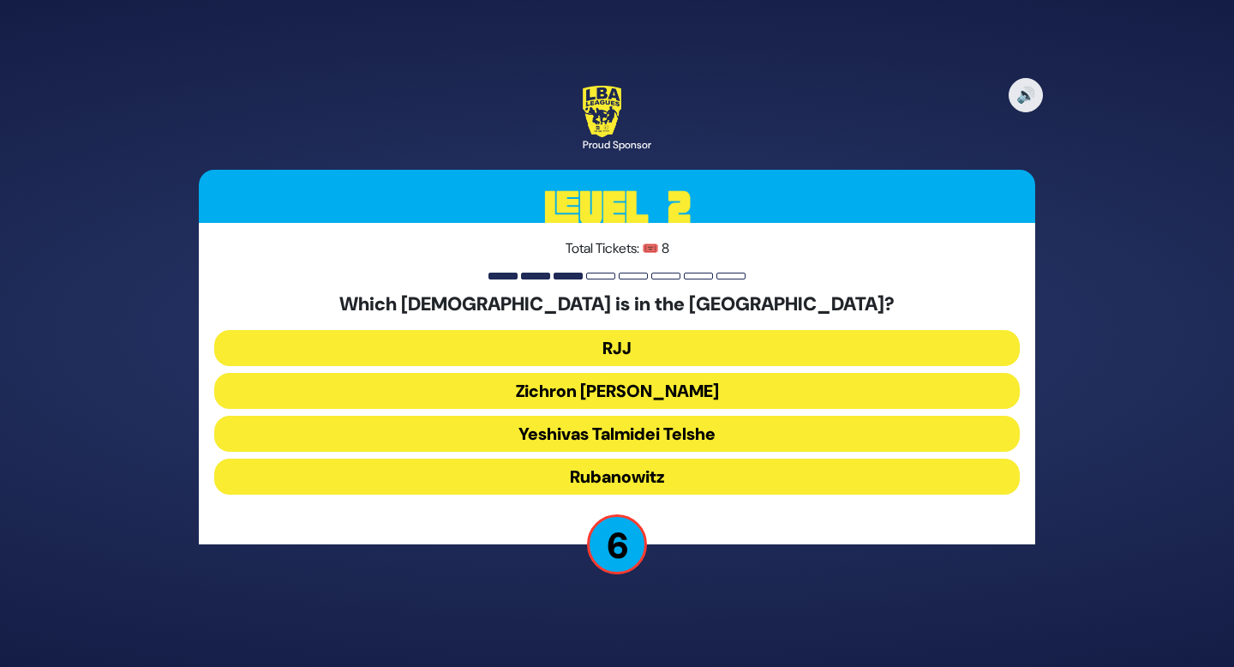
click at [681, 479] on button "Rubanowitz" at bounding box center [617, 477] width 806 height 36
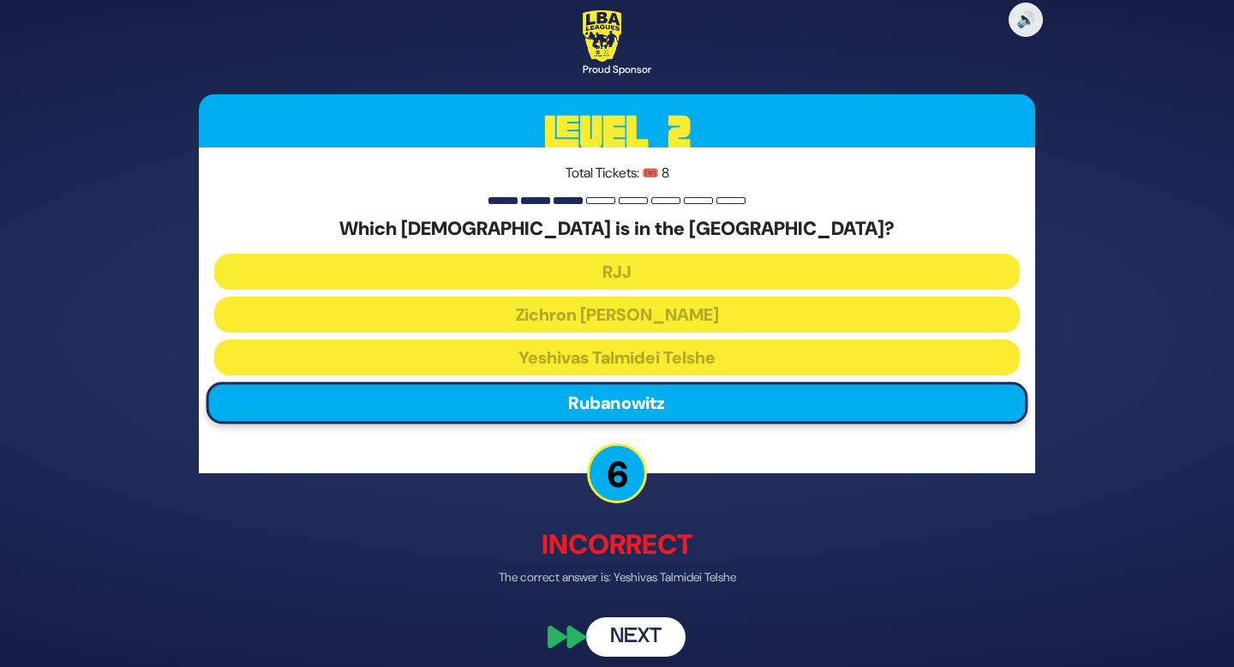
click at [650, 636] on button "Next" at bounding box center [635, 636] width 99 height 39
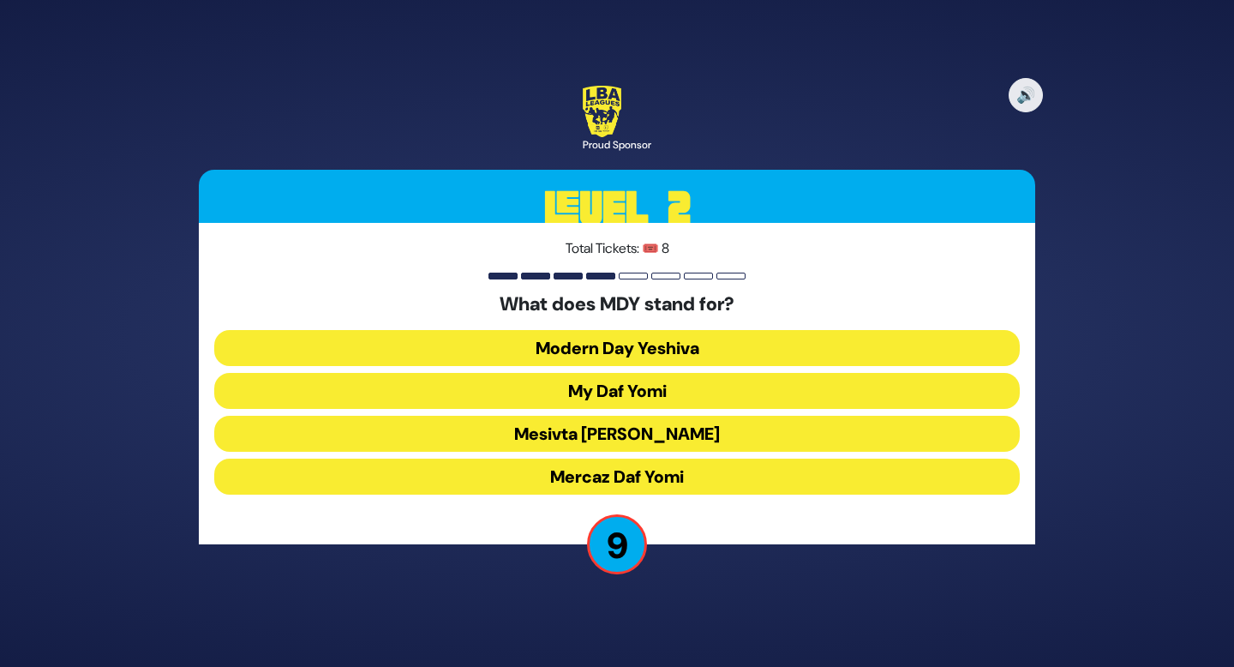
click at [679, 473] on button "Mercaz Daf Yomi" at bounding box center [617, 477] width 806 height 36
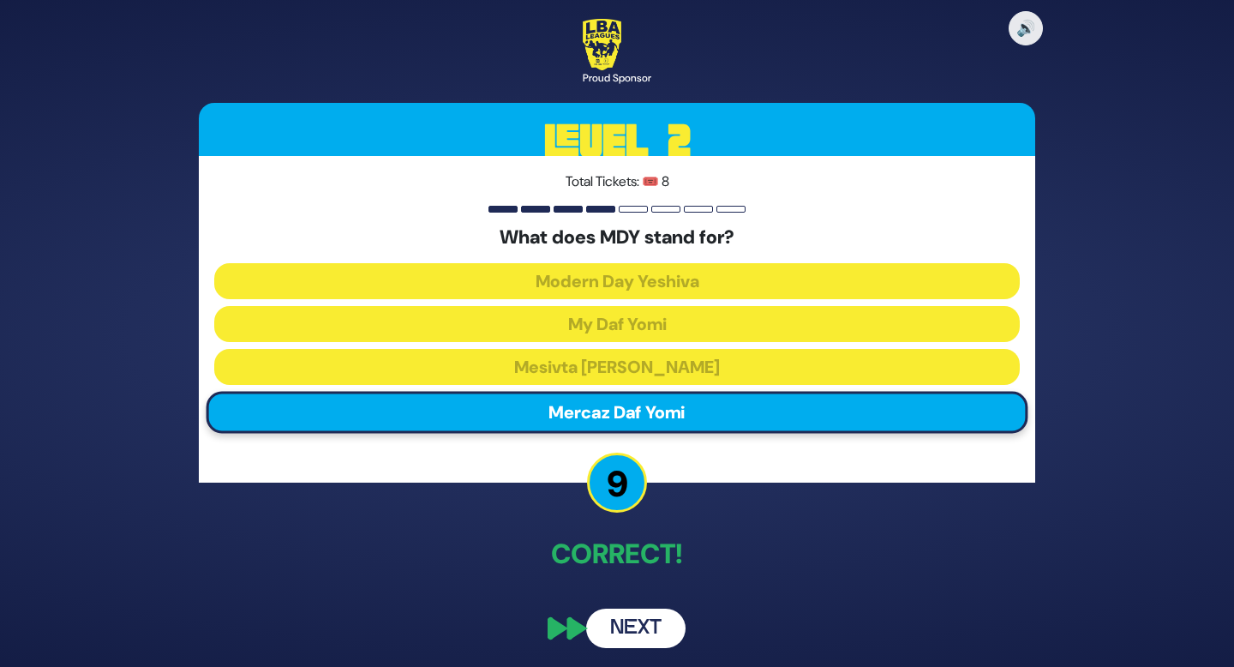
click at [639, 640] on button "Next" at bounding box center [635, 628] width 99 height 39
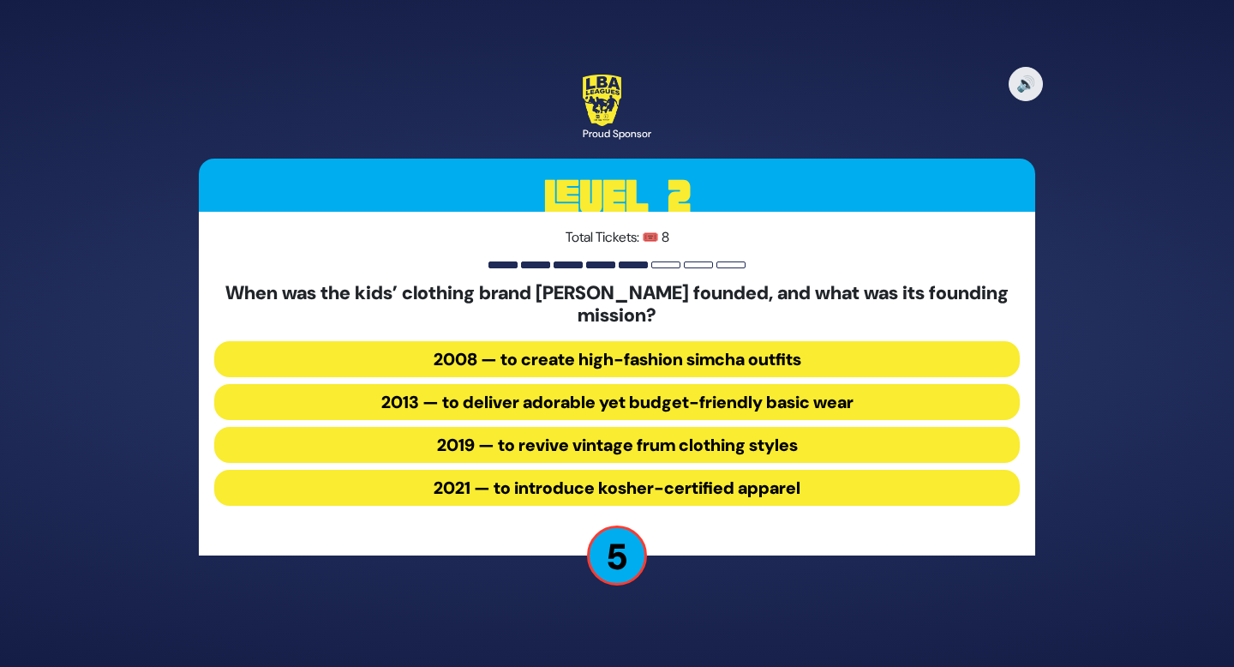
click at [855, 403] on button "2013 — to deliver adorable yet budget-friendly basic wear" at bounding box center [617, 402] width 806 height 36
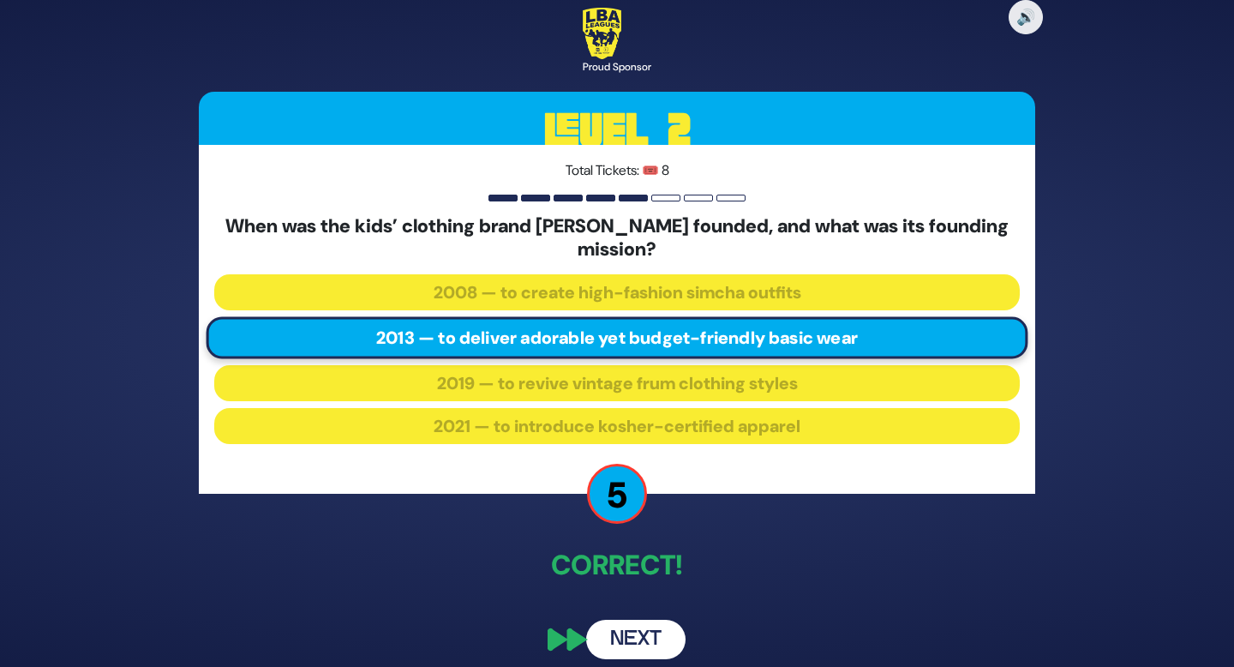
click at [662, 639] on button "Next" at bounding box center [635, 639] width 99 height 39
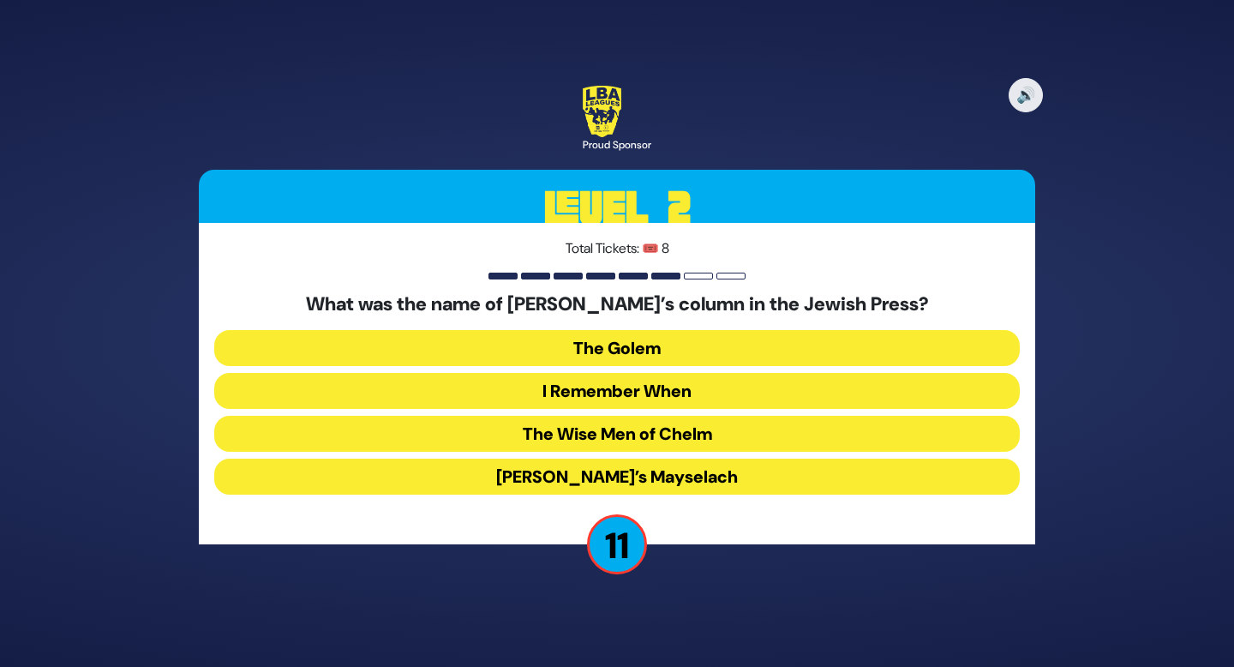
click at [687, 389] on button "I Remember When" at bounding box center [617, 391] width 806 height 36
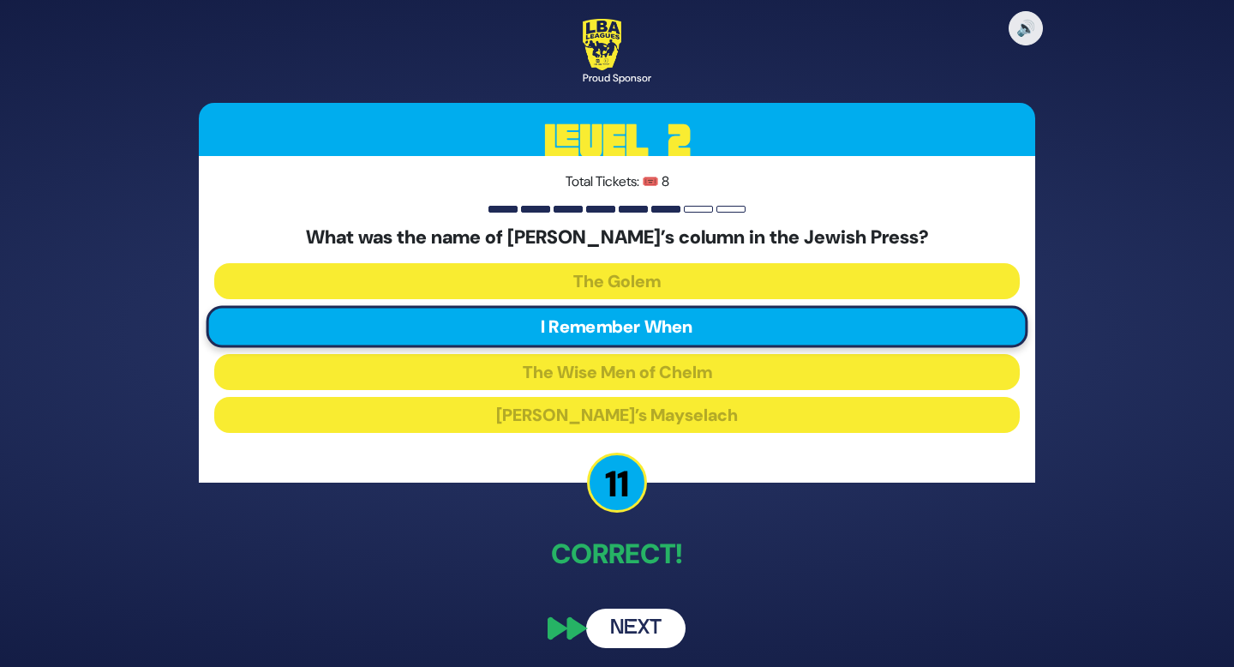
click at [661, 627] on button "Next" at bounding box center [635, 628] width 99 height 39
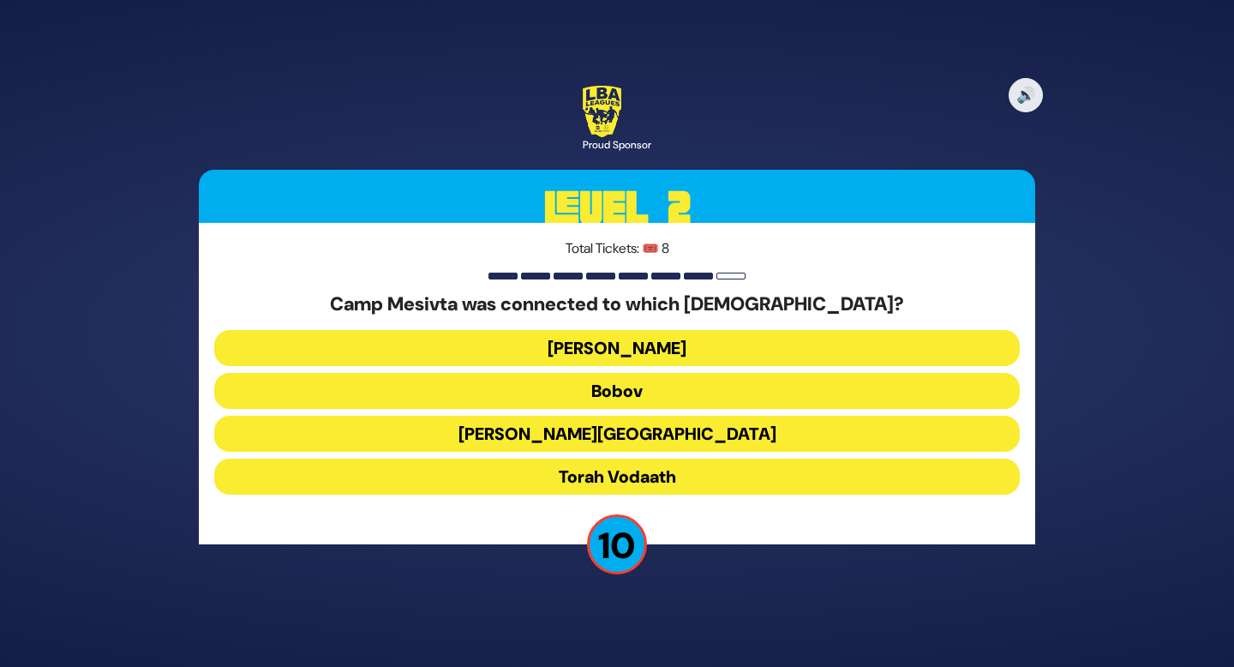
click at [648, 472] on button "Torah Vodaath" at bounding box center [617, 477] width 806 height 36
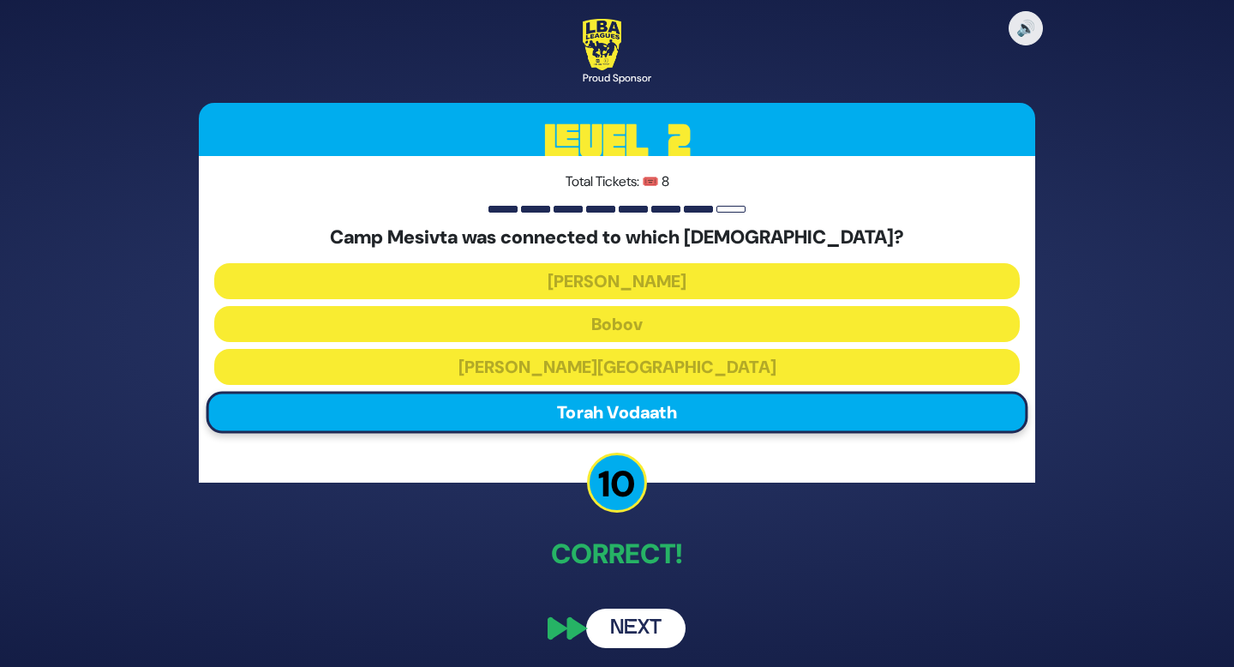
click at [658, 627] on button "Next" at bounding box center [635, 628] width 99 height 39
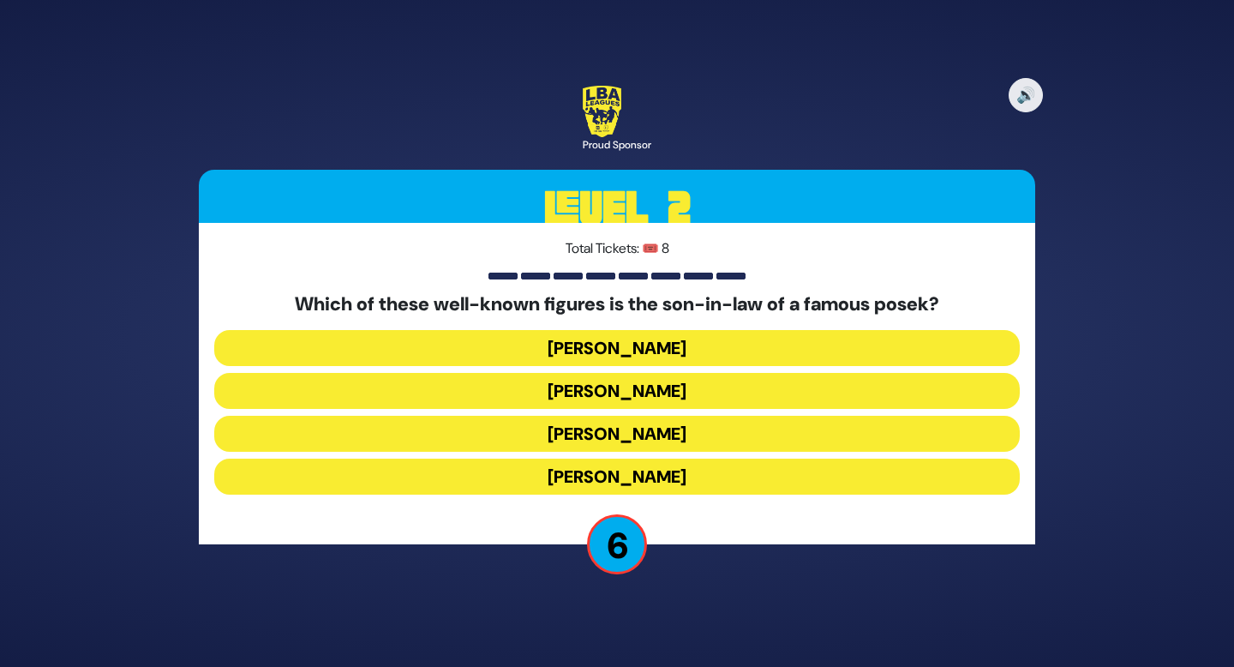
click at [713, 477] on button "[PERSON_NAME]" at bounding box center [617, 477] width 806 height 36
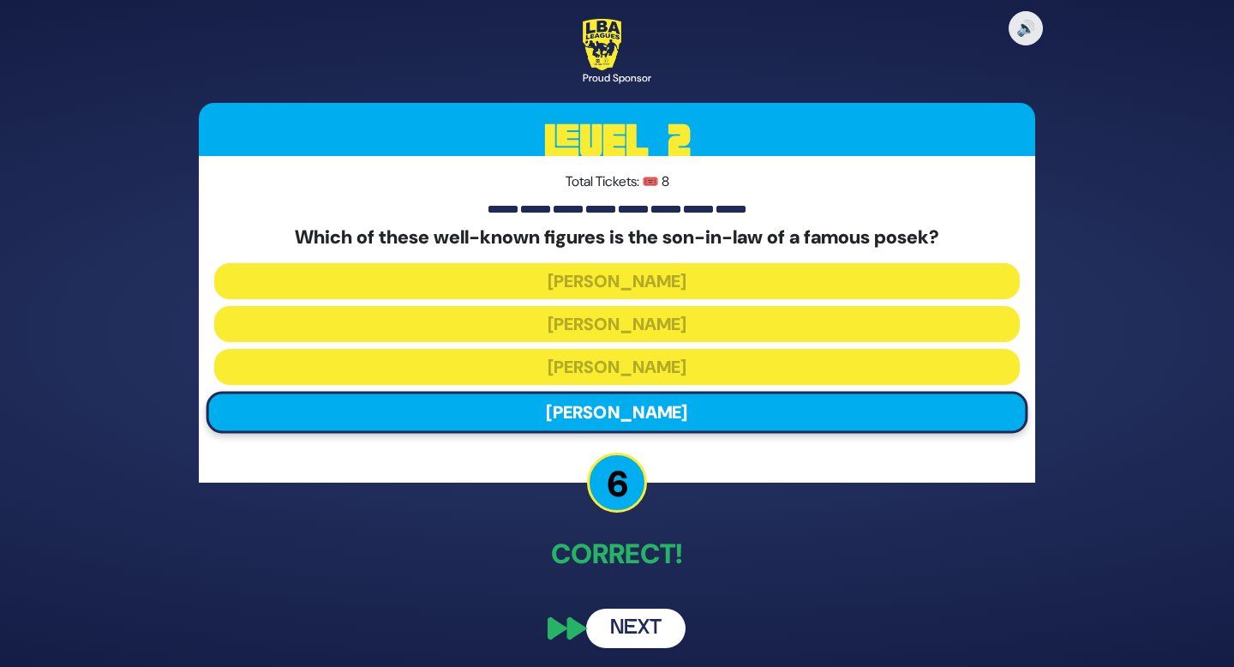
click at [651, 629] on button "Next" at bounding box center [635, 628] width 99 height 39
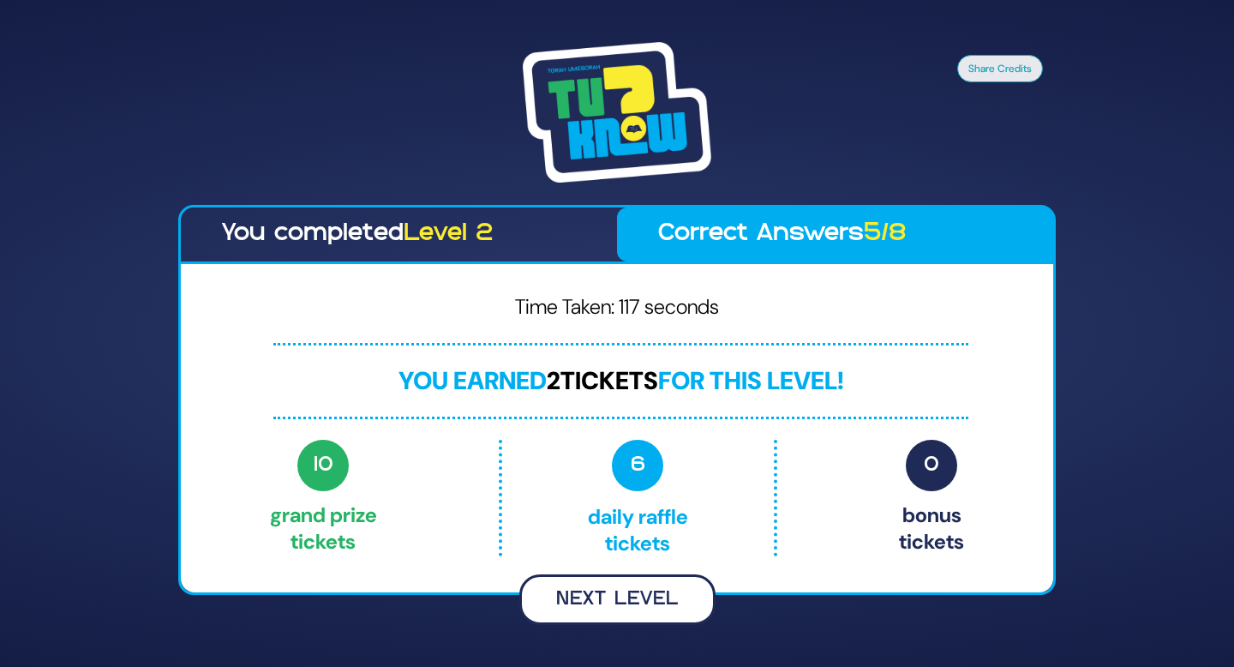
click at [700, 613] on button "Next Level" at bounding box center [617, 599] width 196 height 51
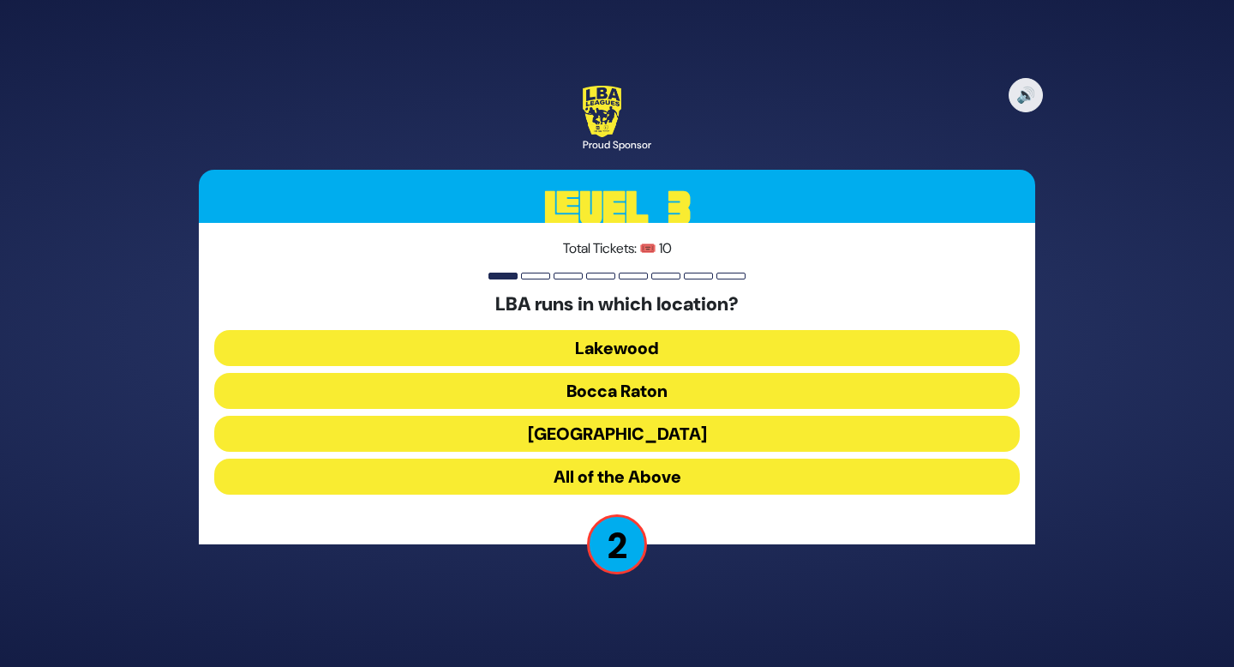
click at [642, 433] on button "[GEOGRAPHIC_DATA]" at bounding box center [617, 434] width 806 height 36
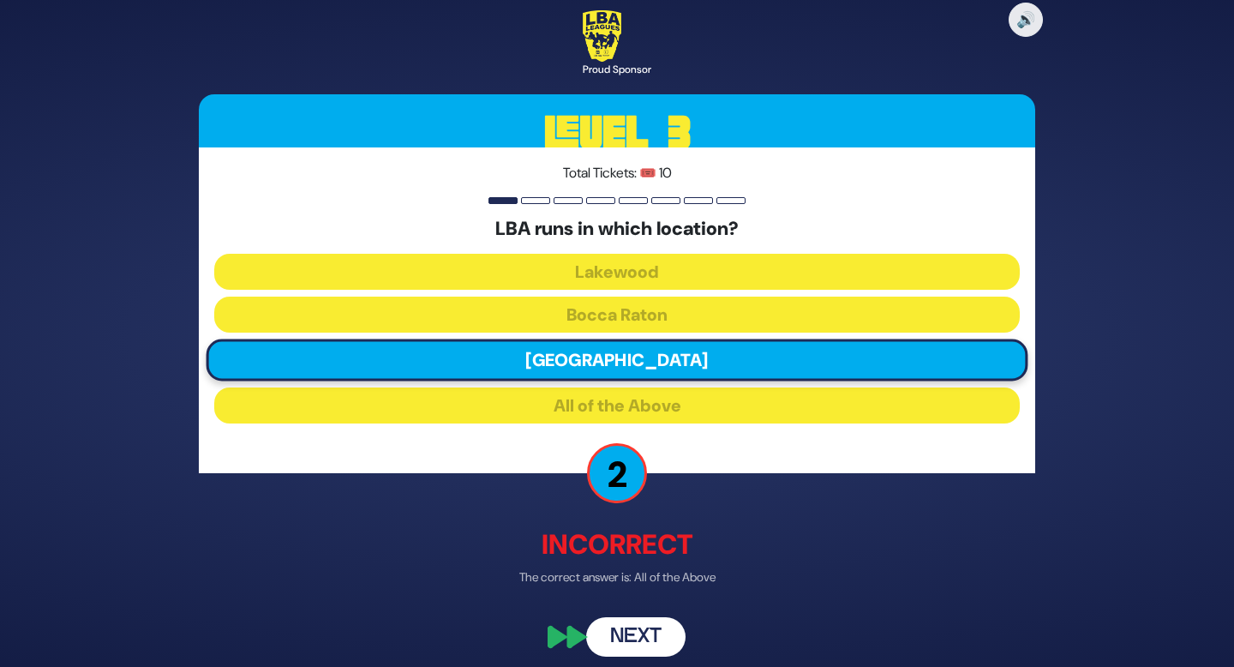
click at [645, 645] on button "Next" at bounding box center [635, 636] width 99 height 39
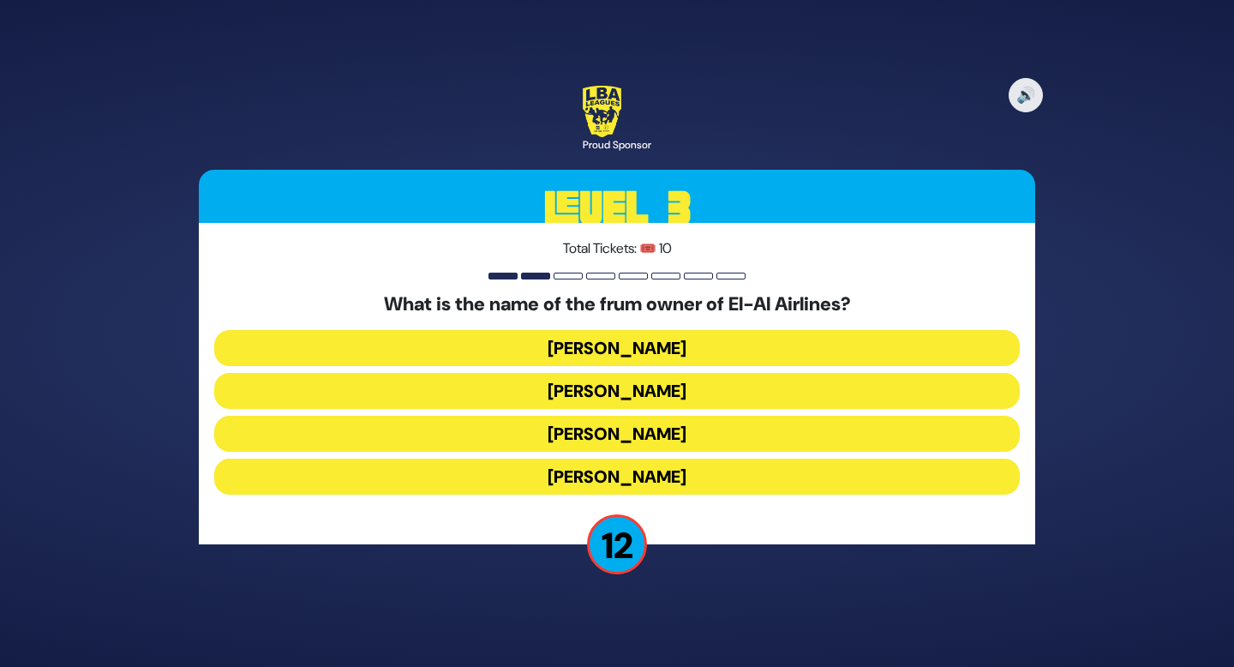
click at [657, 379] on button "[PERSON_NAME]" at bounding box center [617, 391] width 806 height 36
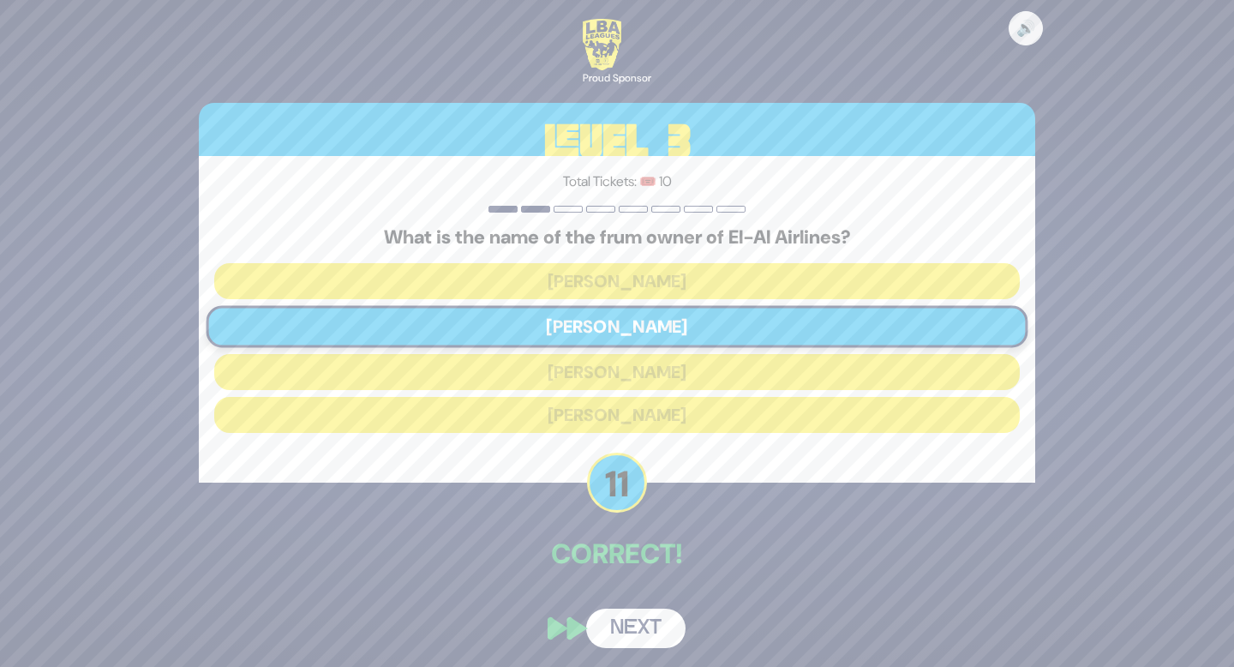
click at [662, 630] on button "Next" at bounding box center [635, 628] width 99 height 39
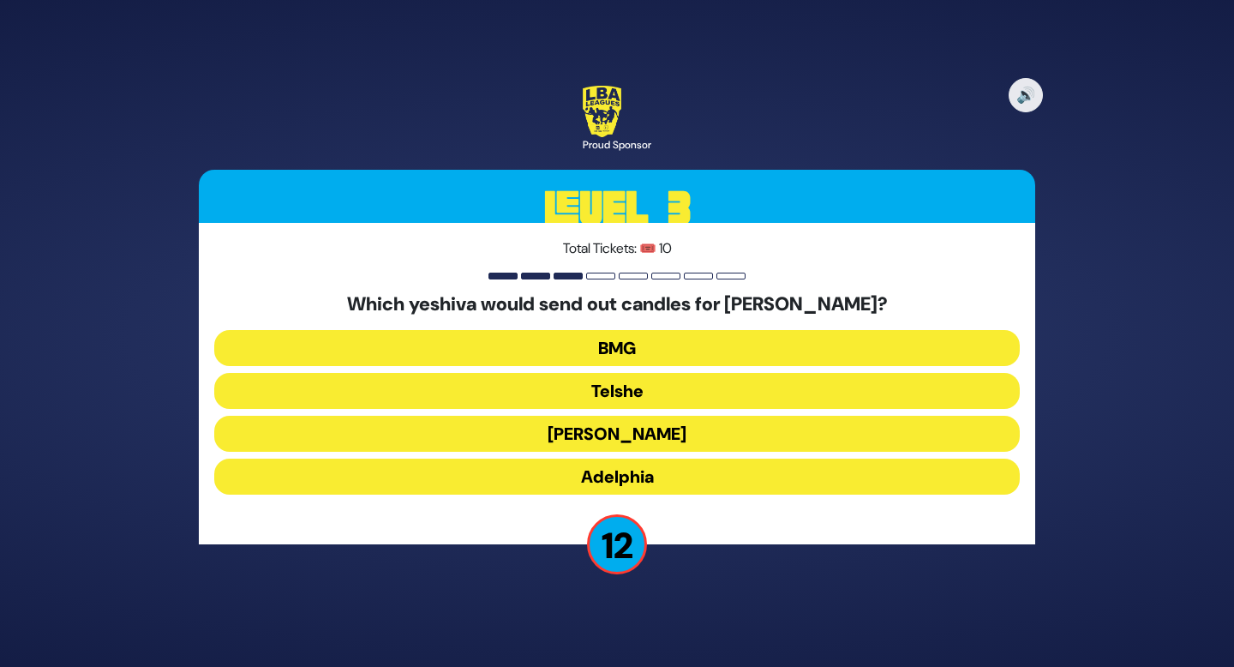
click at [633, 386] on button "Telshe" at bounding box center [617, 391] width 806 height 36
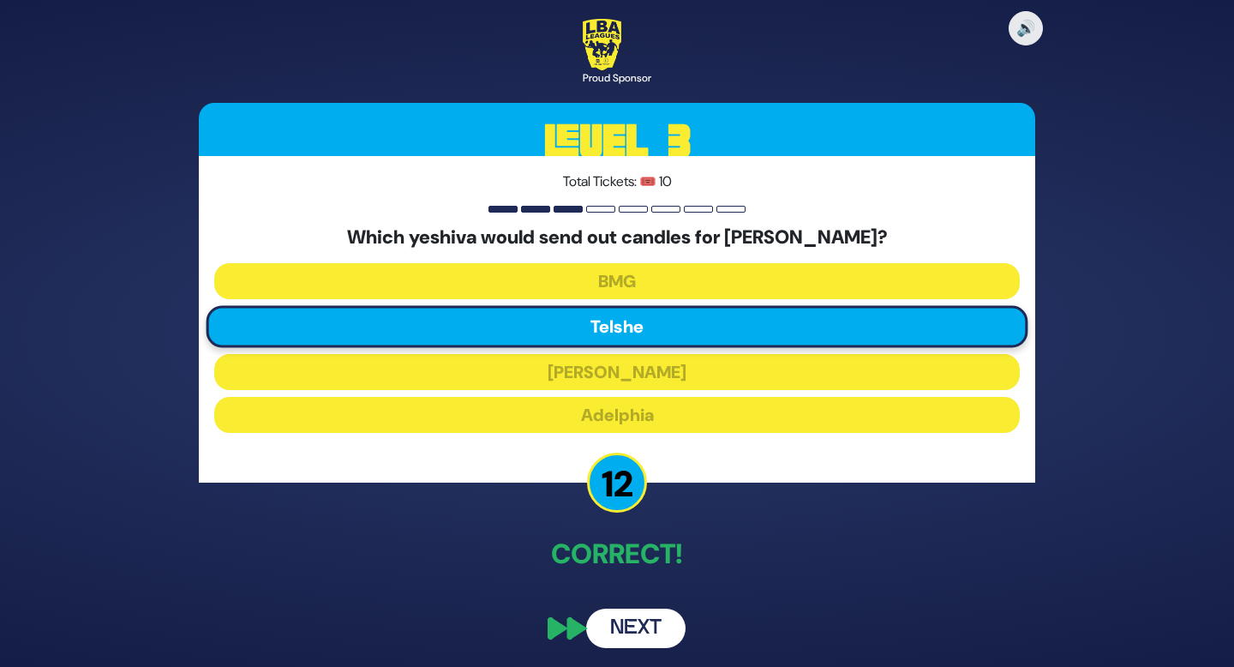
click at [659, 634] on button "Next" at bounding box center [635, 628] width 99 height 39
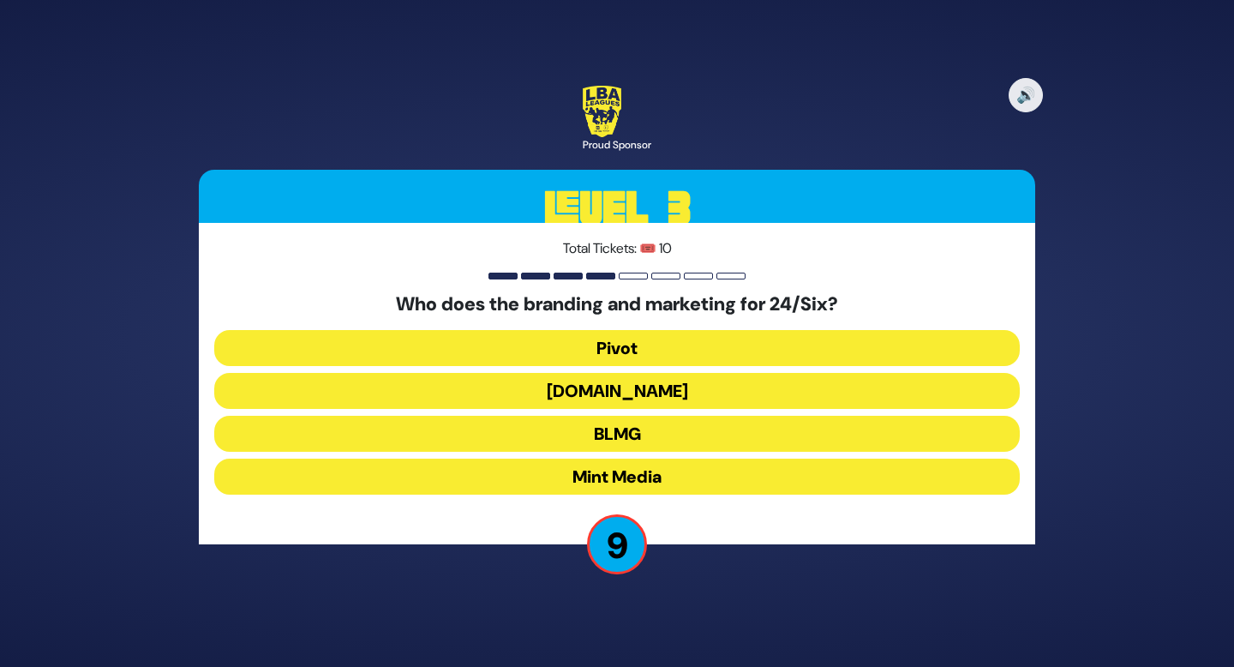
click at [633, 478] on button "Mint Media" at bounding box center [617, 477] width 806 height 36
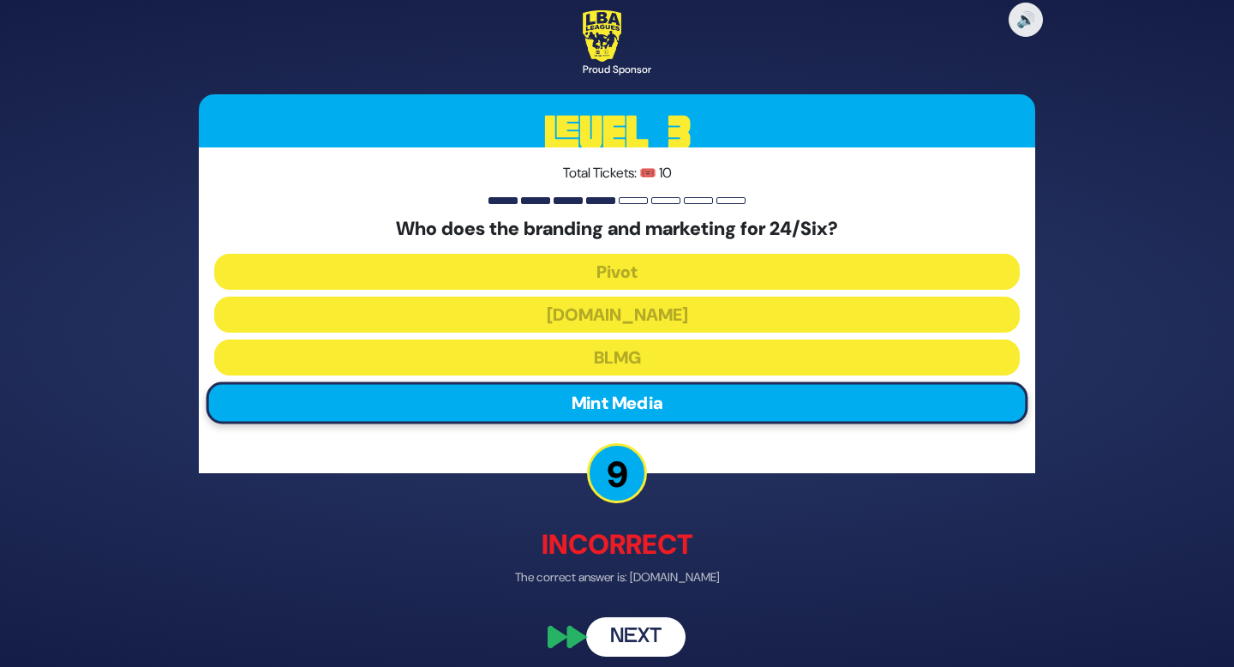
click at [651, 639] on button "Next" at bounding box center [635, 636] width 99 height 39
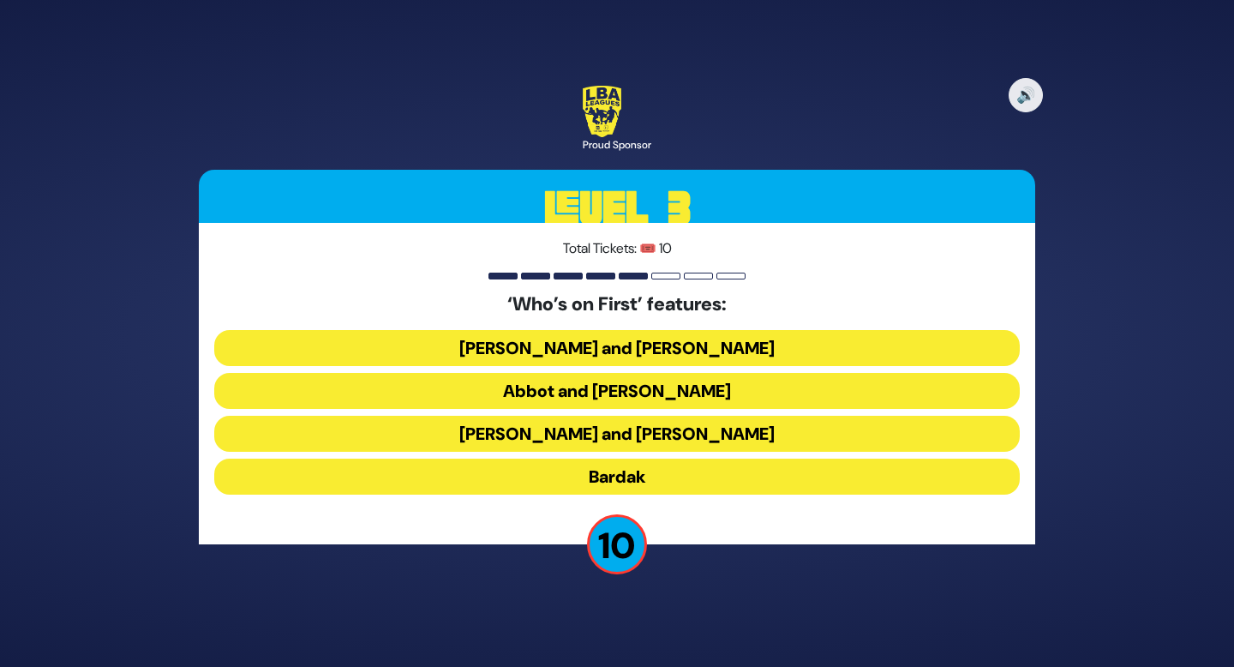
click at [695, 387] on button "Abbot and [PERSON_NAME]" at bounding box center [617, 391] width 806 height 36
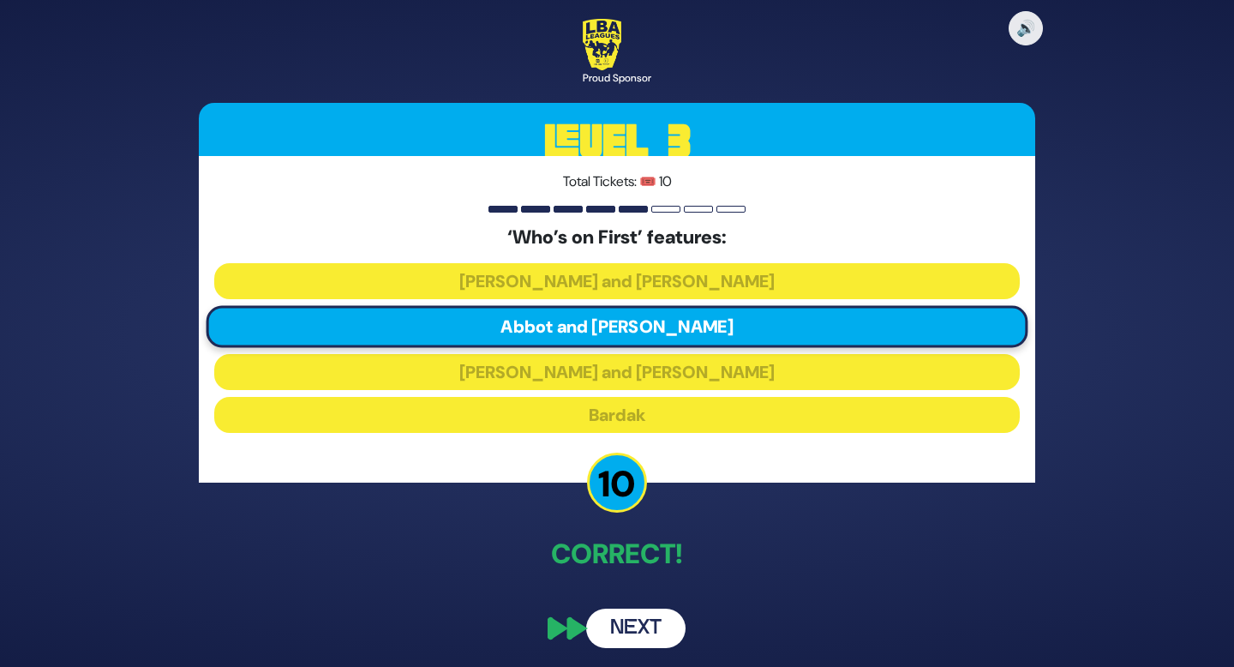
click at [664, 635] on button "Next" at bounding box center [635, 628] width 99 height 39
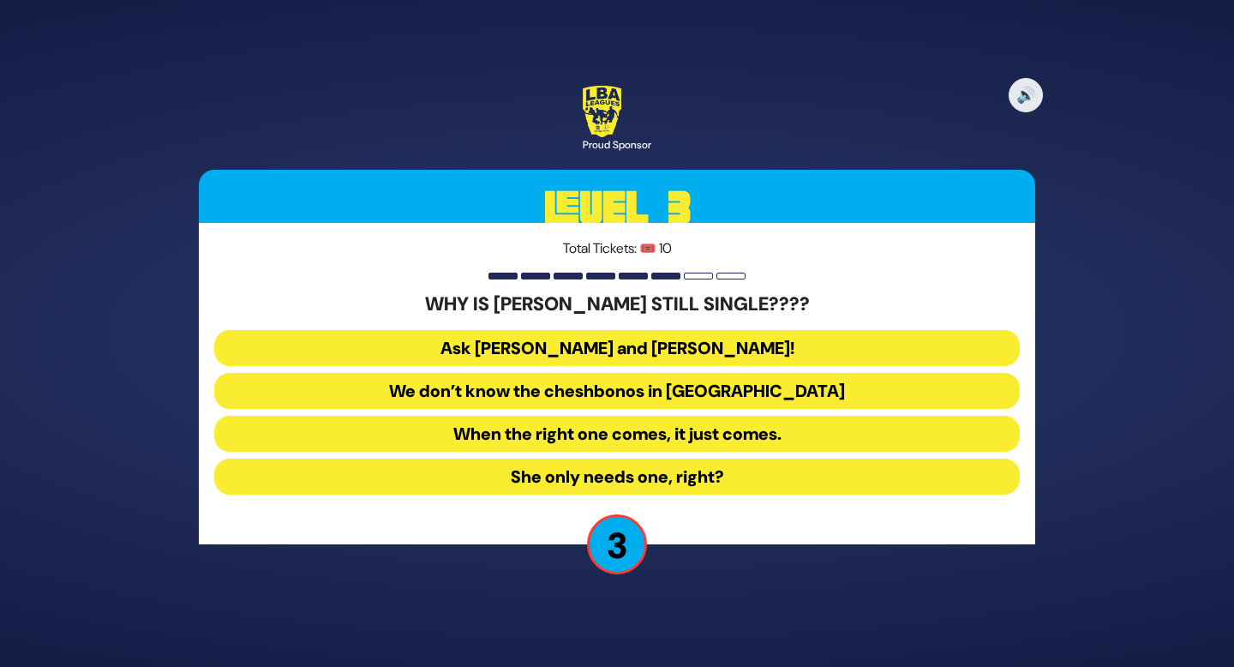
click at [756, 347] on button "Ask [PERSON_NAME] and [PERSON_NAME]!" at bounding box center [617, 348] width 806 height 36
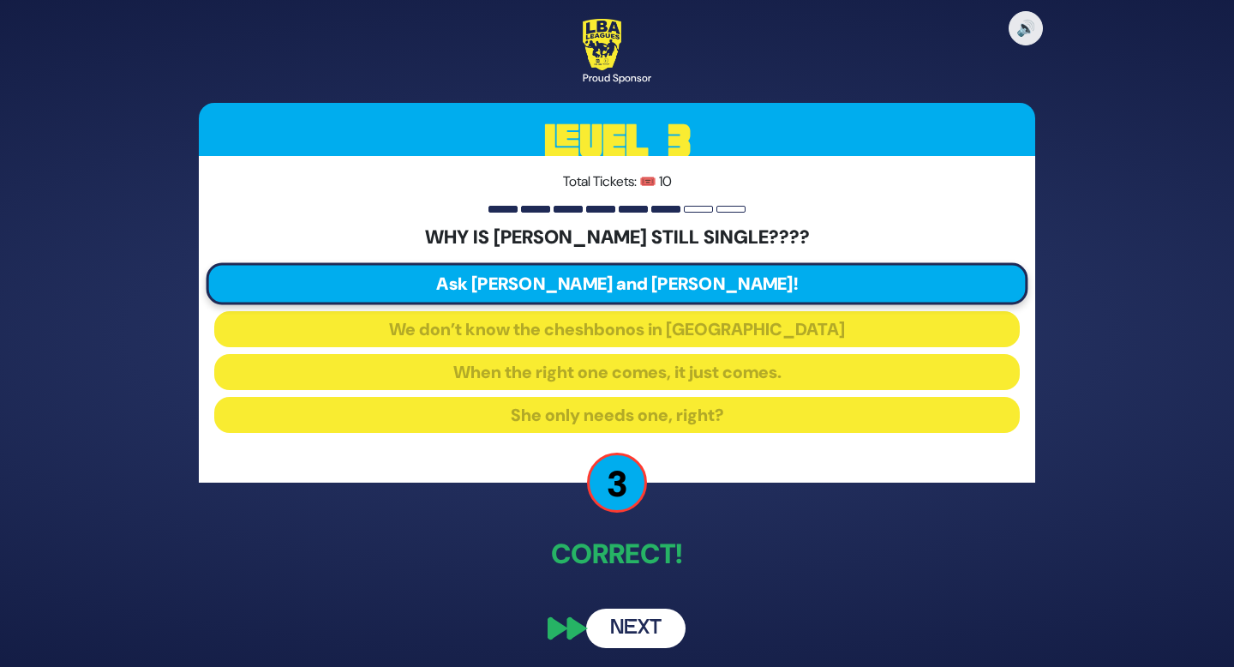
click at [641, 628] on button "Next" at bounding box center [635, 628] width 99 height 39
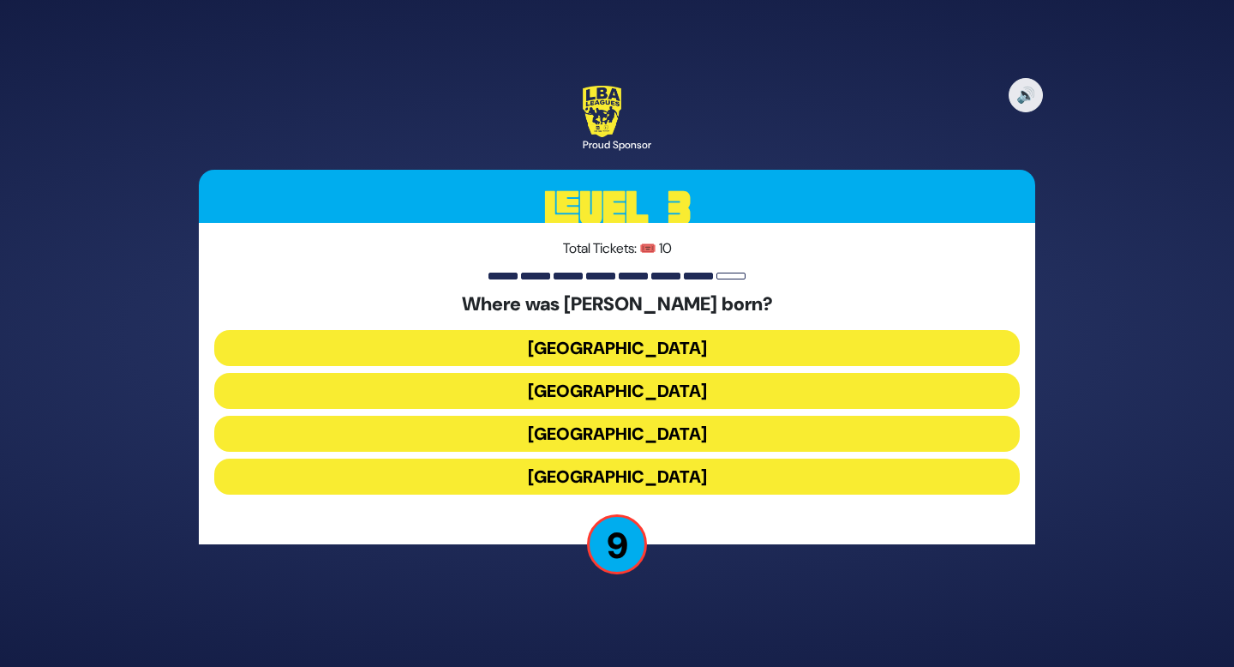
click at [639, 433] on button "[GEOGRAPHIC_DATA]" at bounding box center [617, 434] width 806 height 36
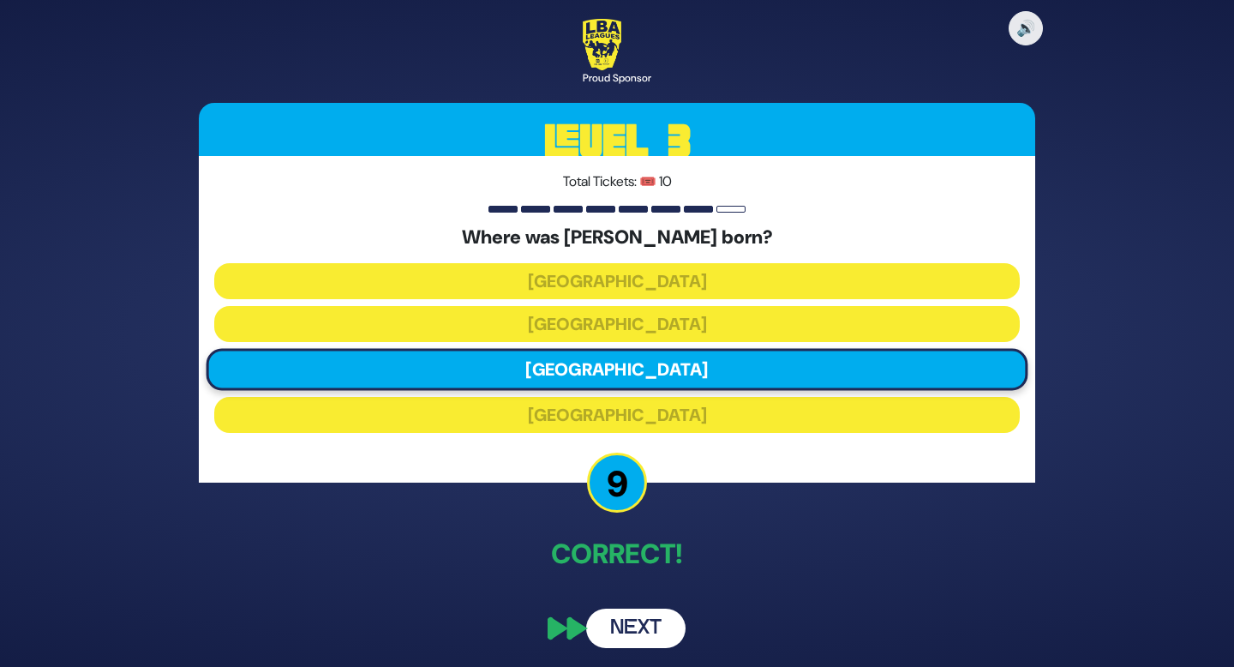
click at [663, 631] on button "Next" at bounding box center [635, 628] width 99 height 39
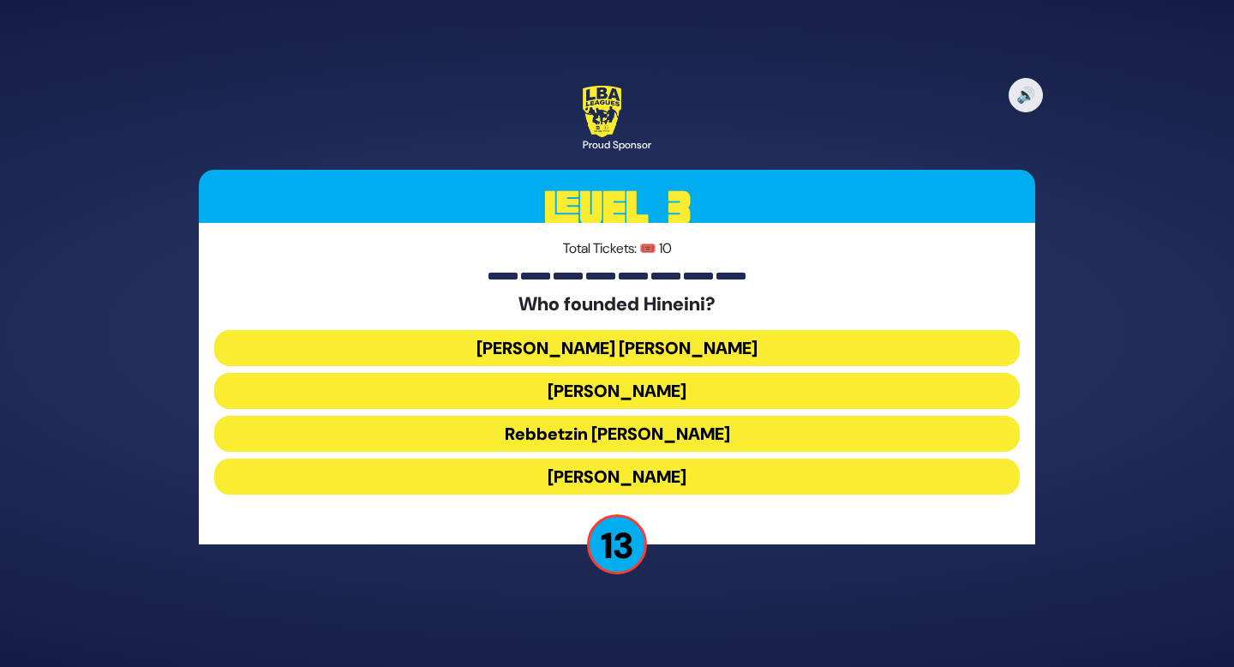
click at [690, 390] on button "[PERSON_NAME]" at bounding box center [617, 391] width 806 height 36
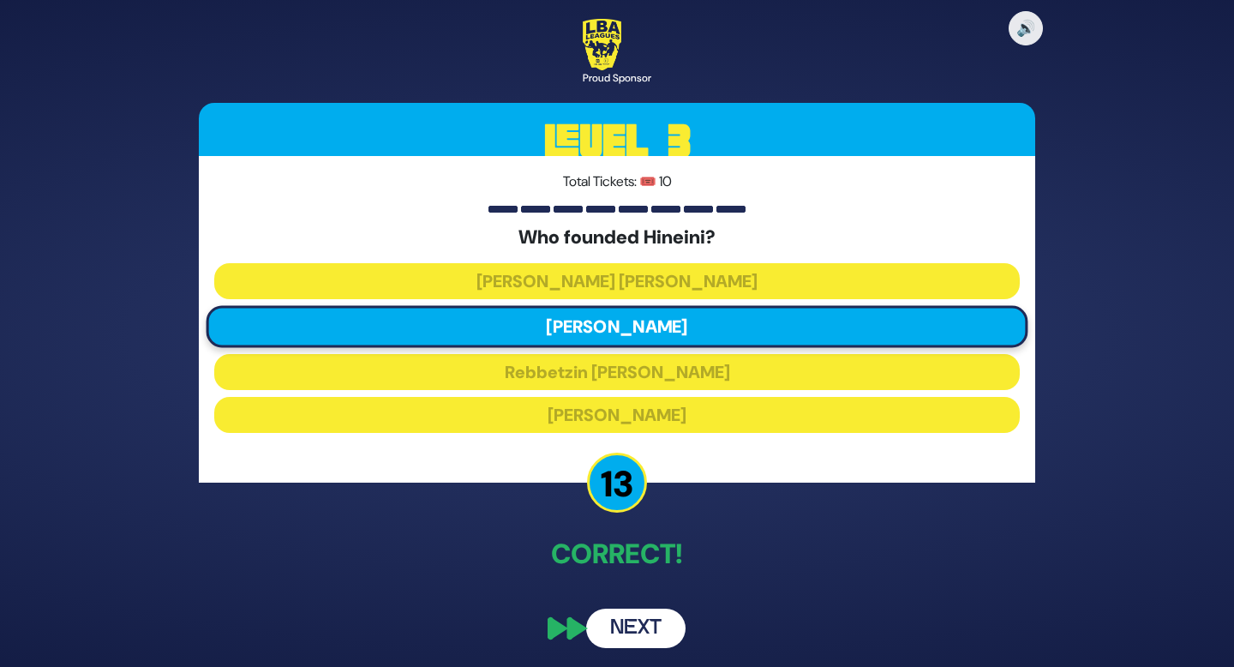
click at [645, 627] on button "Next" at bounding box center [635, 628] width 99 height 39
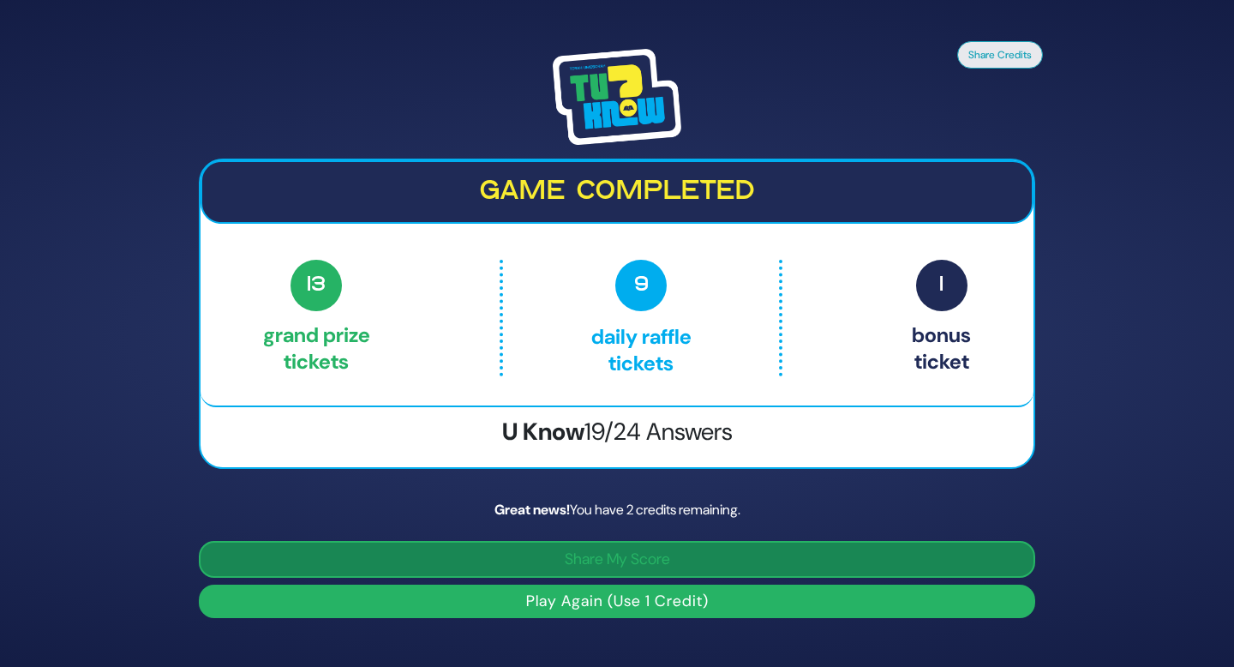
click at [591, 559] on button "Share My Score" at bounding box center [617, 559] width 836 height 37
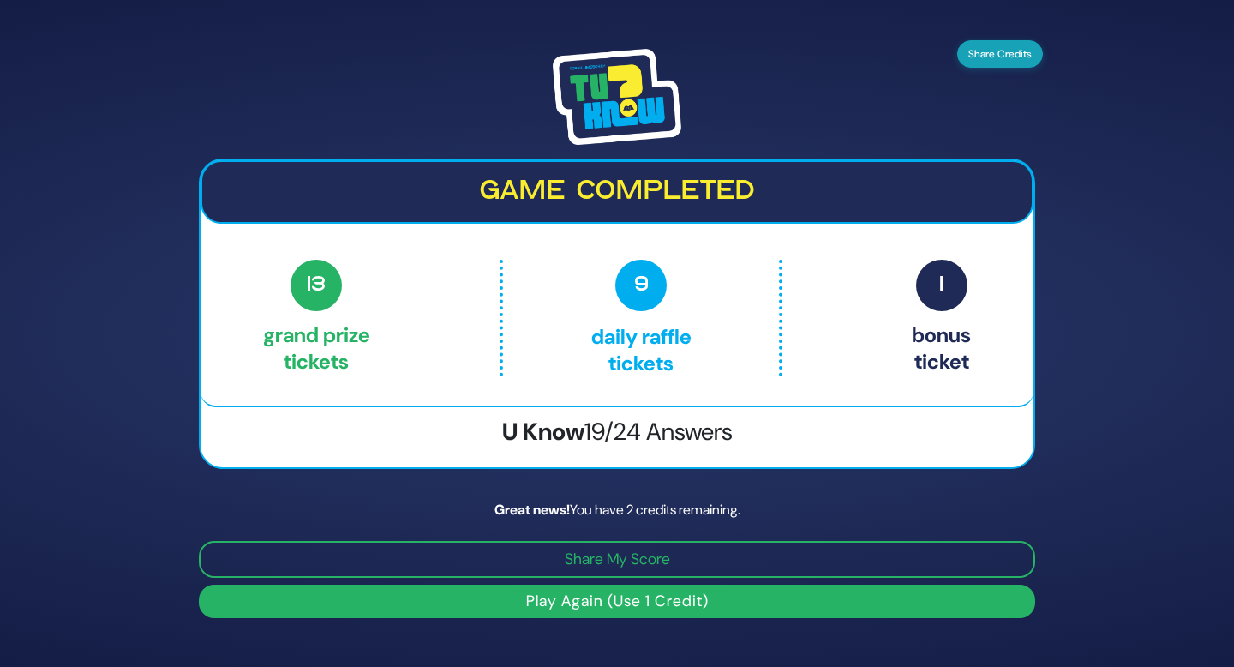
click at [1020, 51] on button "Share Credits" at bounding box center [1000, 53] width 86 height 27
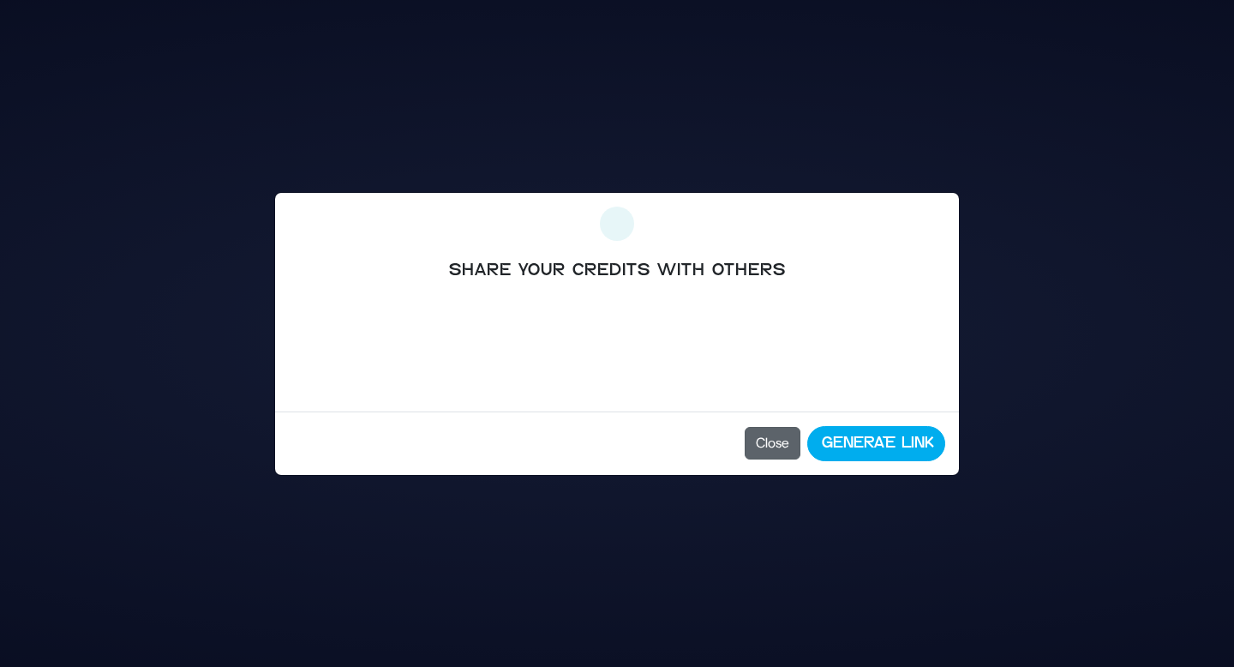
click at [772, 444] on button "Close" at bounding box center [773, 443] width 56 height 33
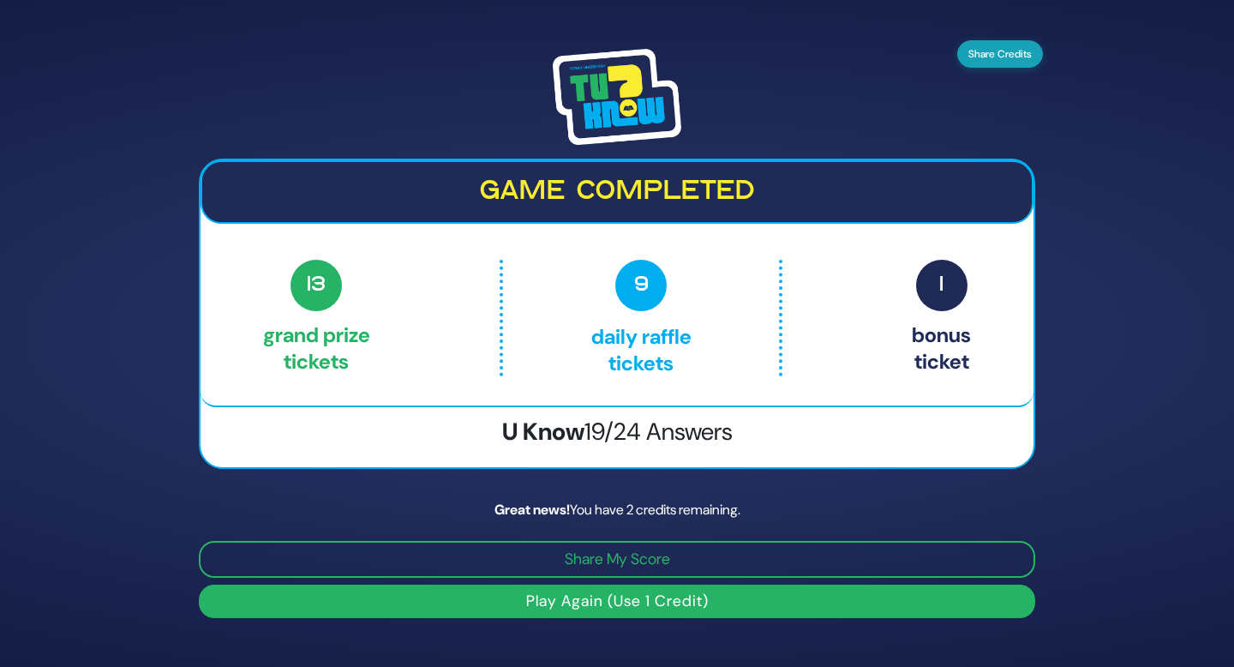
click at [1006, 53] on button "Share Credits" at bounding box center [1000, 53] width 86 height 27
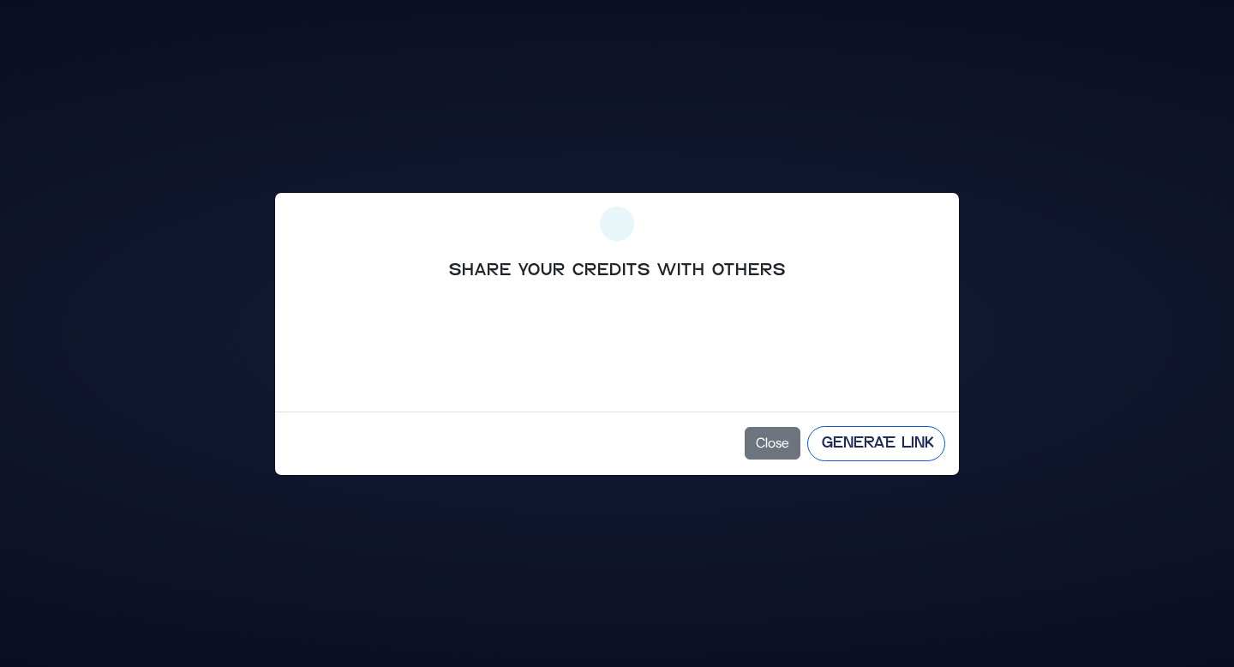
click at [892, 446] on button "Generate Link" at bounding box center [876, 443] width 138 height 35
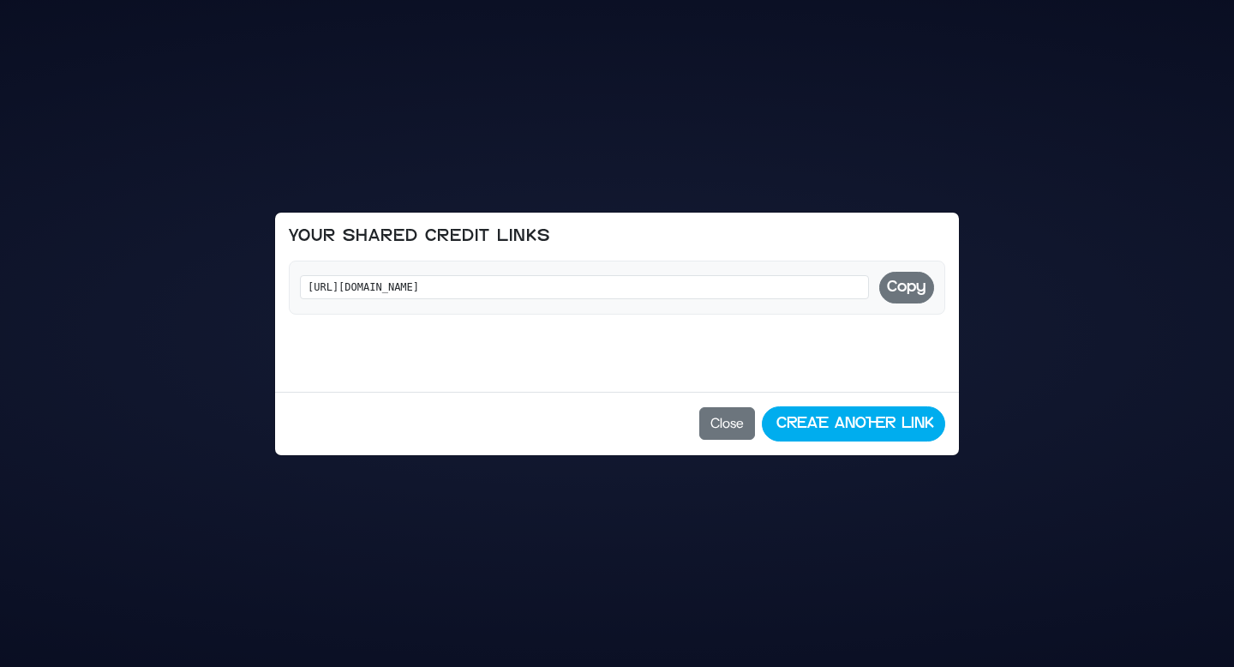
click at [906, 290] on button "Copy" at bounding box center [906, 288] width 55 height 32
click at [910, 280] on button "Copy" at bounding box center [906, 288] width 55 height 32
